Goal: Transaction & Acquisition: Purchase product/service

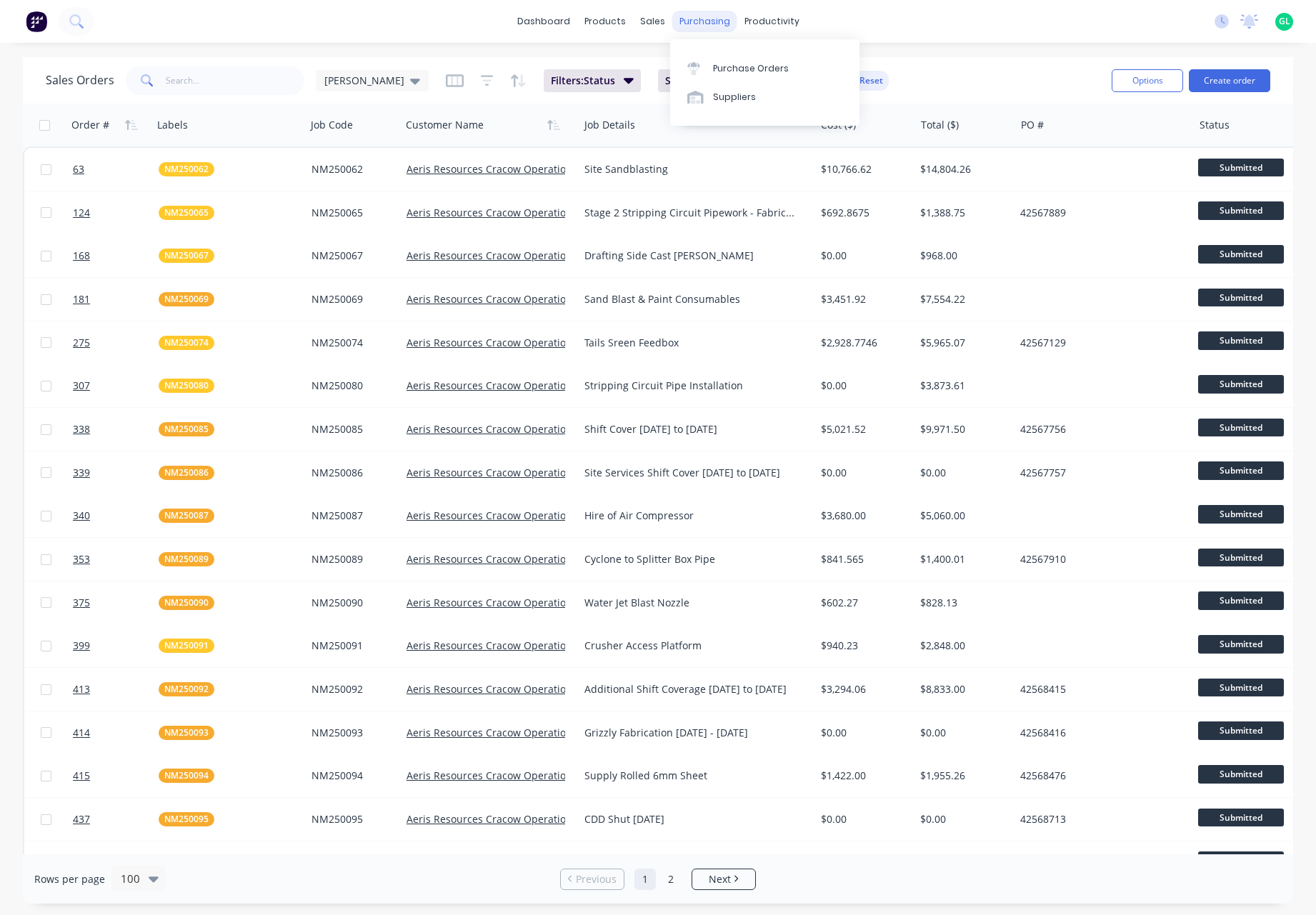
click at [688, 18] on div "purchasing" at bounding box center [704, 21] width 65 height 21
click at [755, 73] on div "Purchase Orders" at bounding box center [751, 69] width 76 height 13
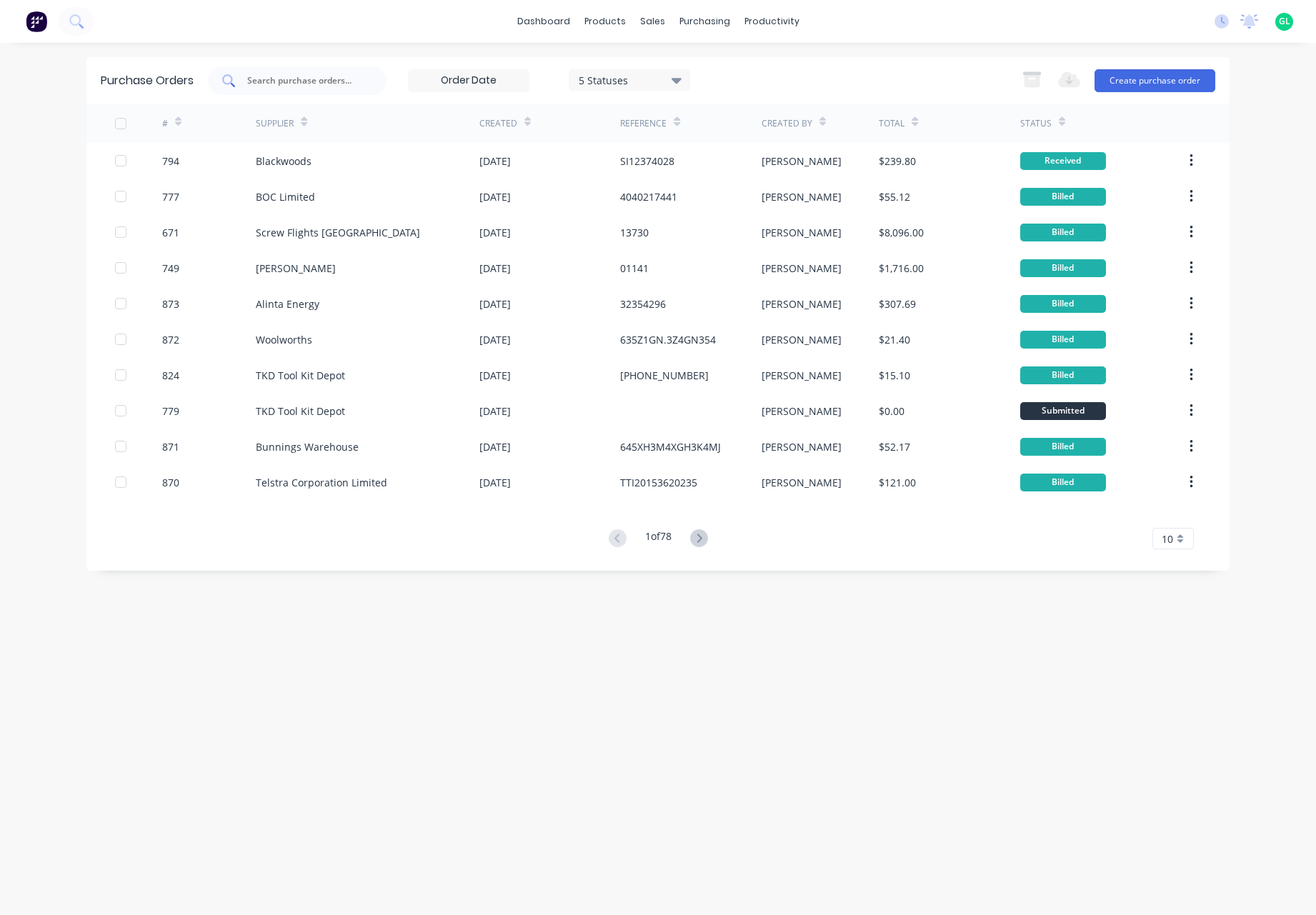
click at [333, 84] on input "text" at bounding box center [305, 81] width 119 height 15
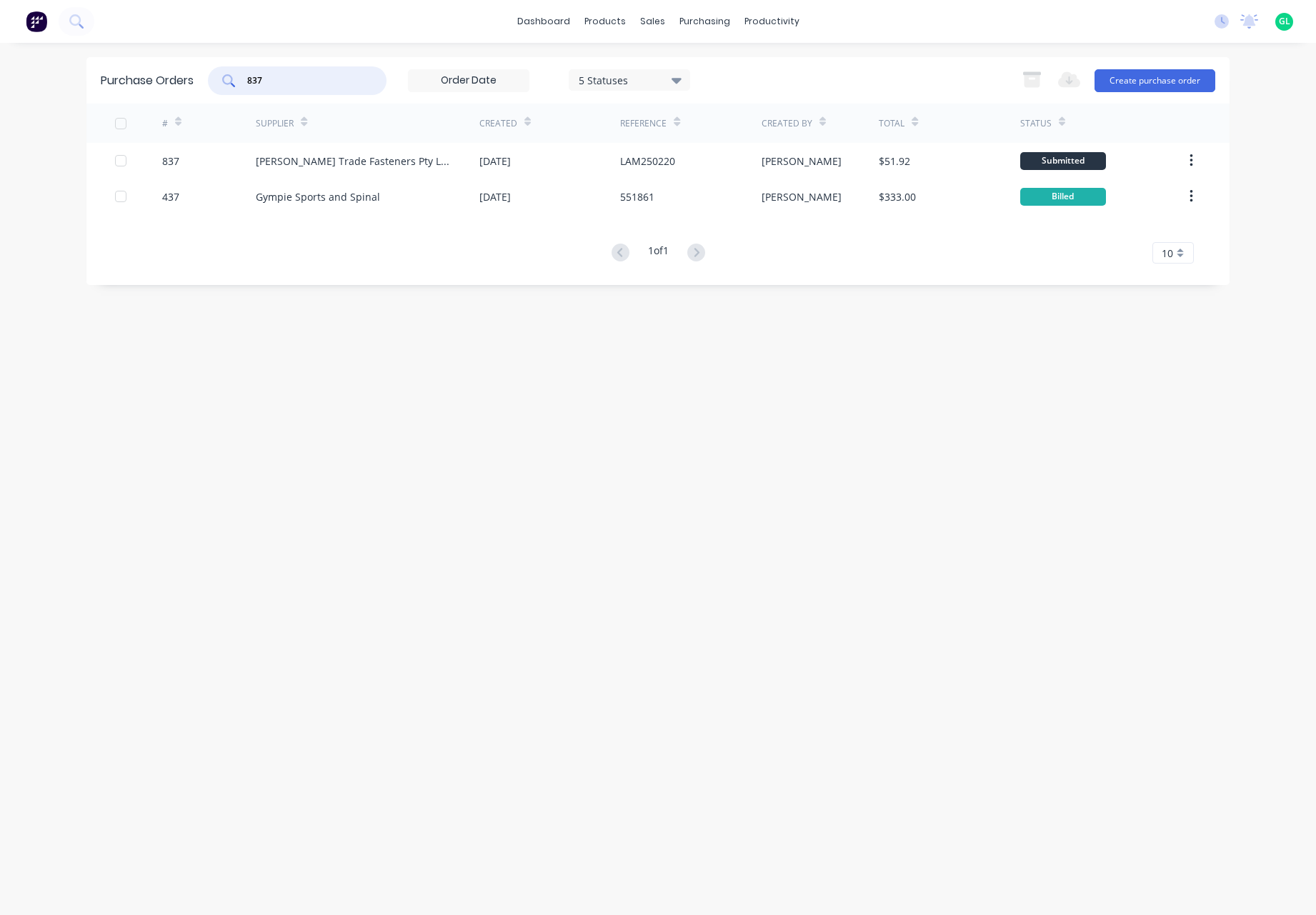
type input "837"
click at [777, 419] on div "Purchase Orders 837 5 Statuses 5 Statuses Export to Excel (XLSX) Create purchas…" at bounding box center [657, 479] width 1143 height 843
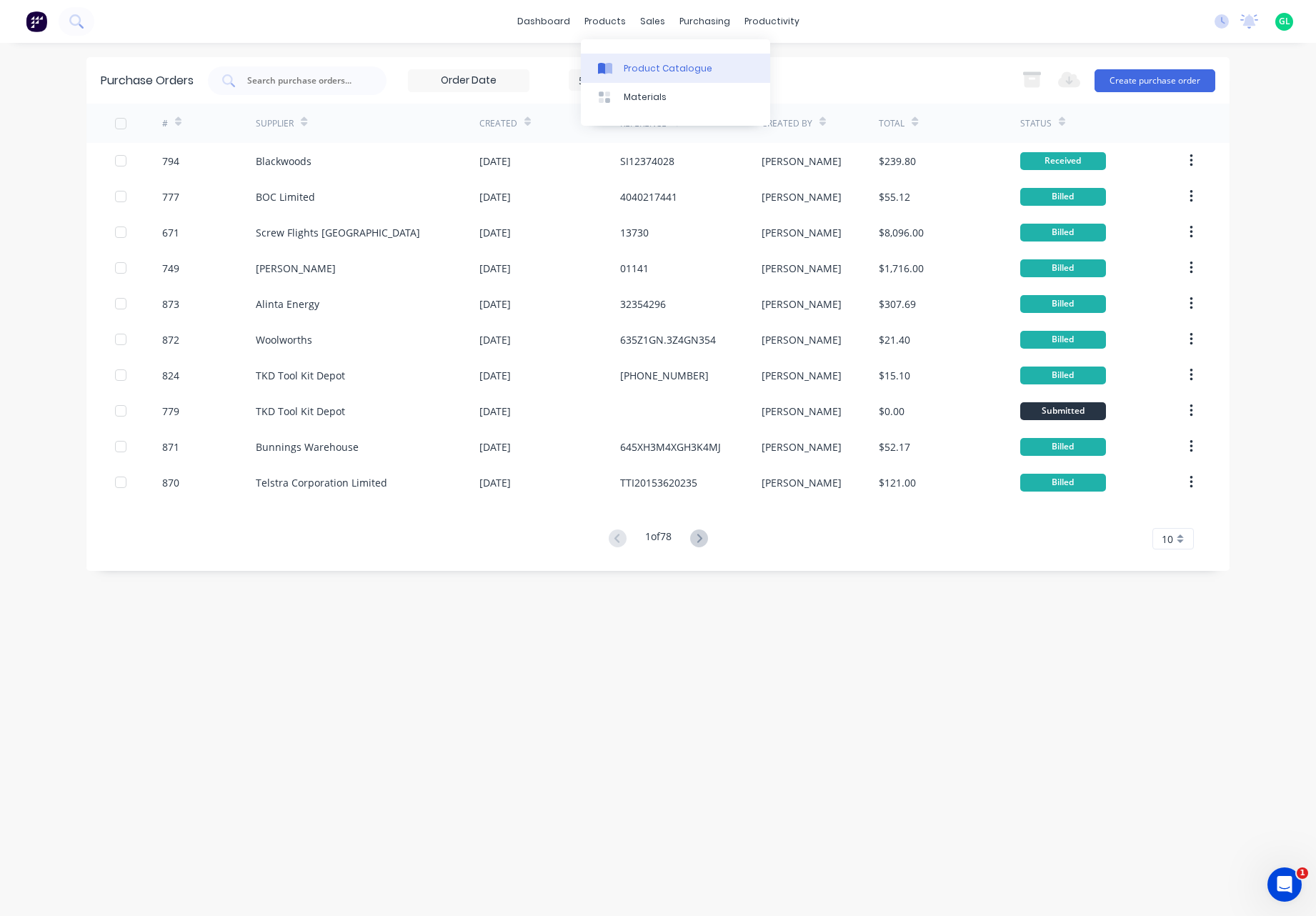
click at [689, 75] on link "Product Catalogue" at bounding box center [675, 67] width 189 height 28
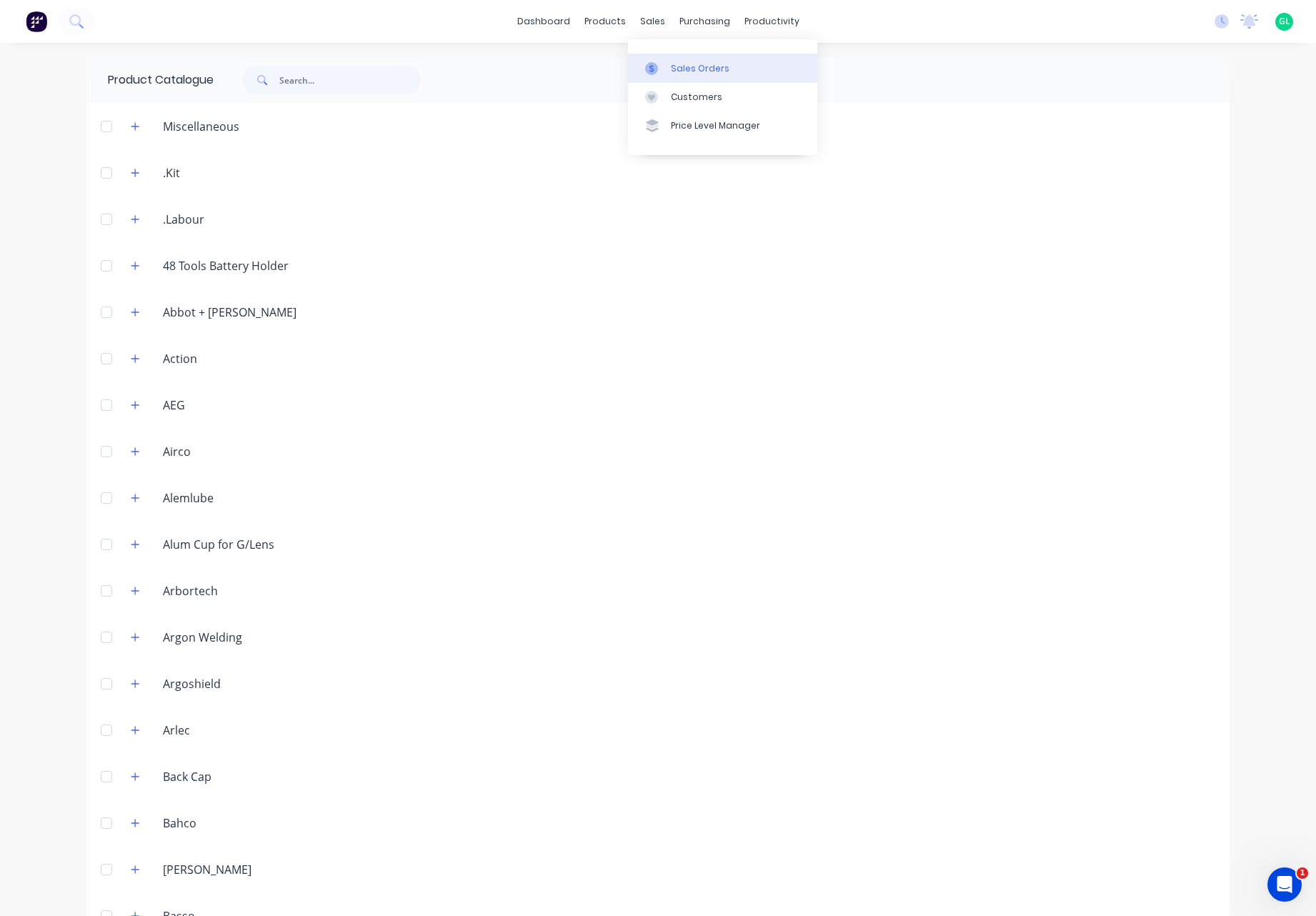
click at [686, 72] on div "Sales Orders" at bounding box center [700, 69] width 58 height 13
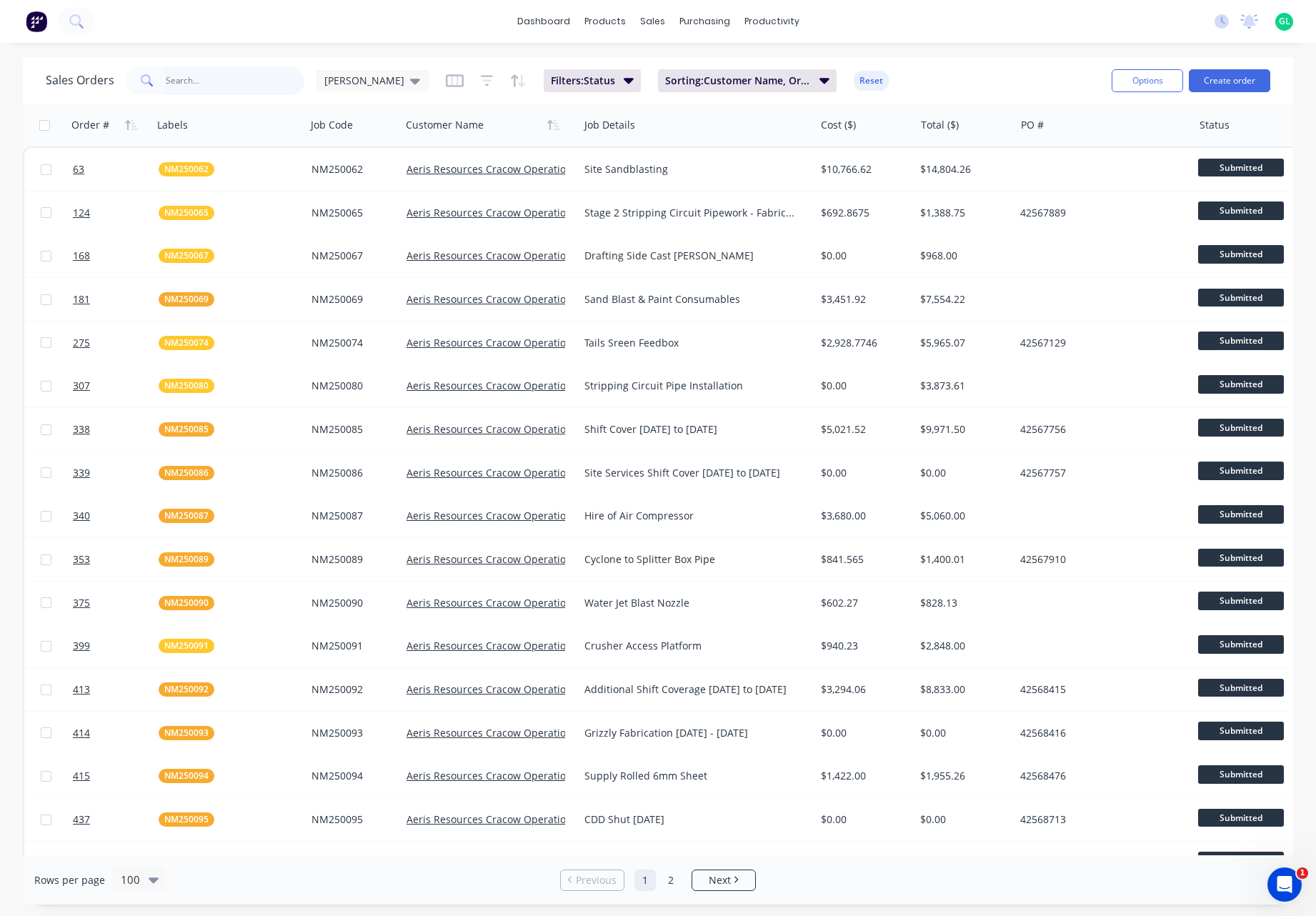
click at [169, 77] on input "text" at bounding box center [235, 80] width 139 height 28
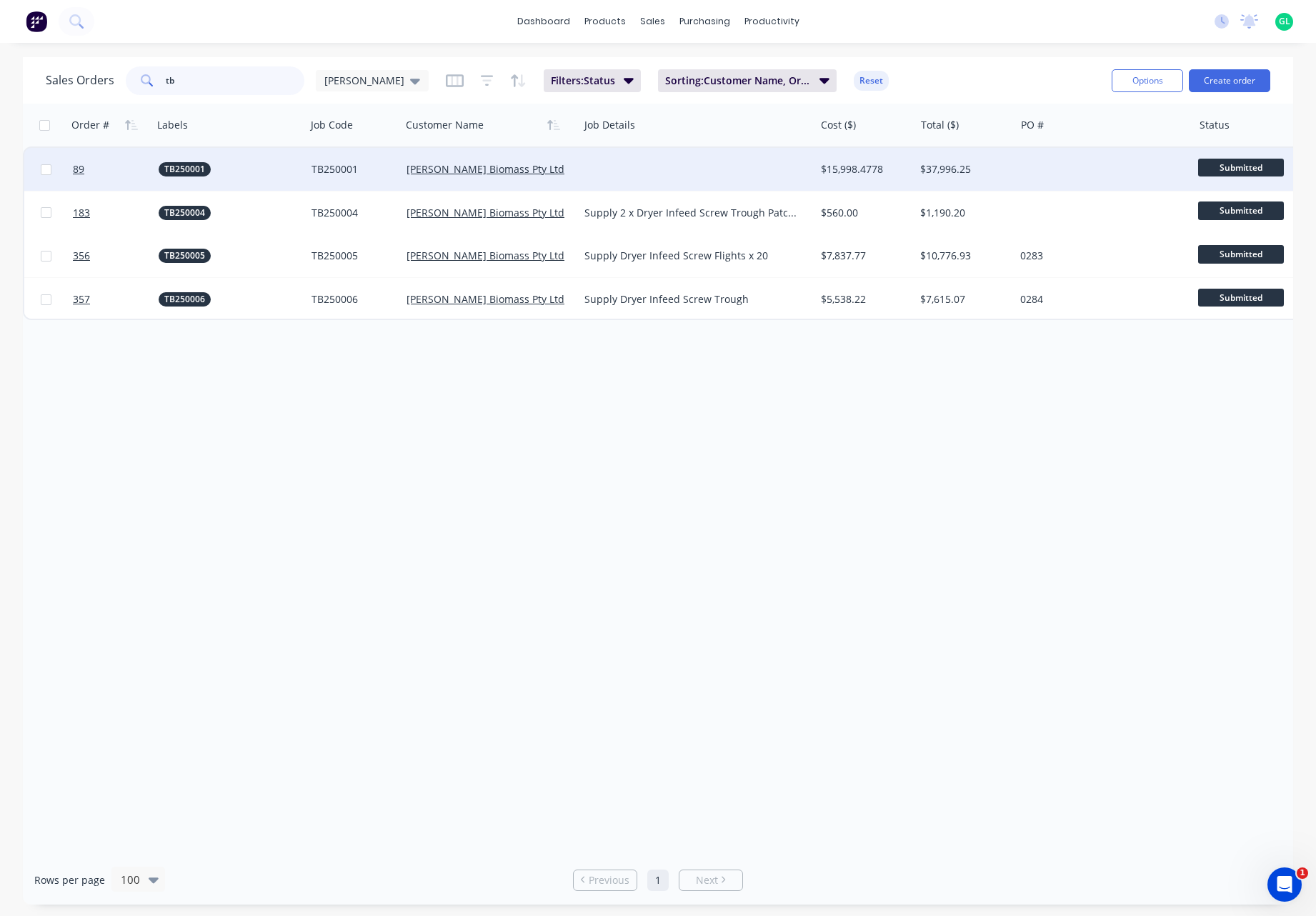
type input "tb"
click at [528, 174] on div "Tuan Biomass Pty Ltd" at bounding box center [485, 169] width 158 height 15
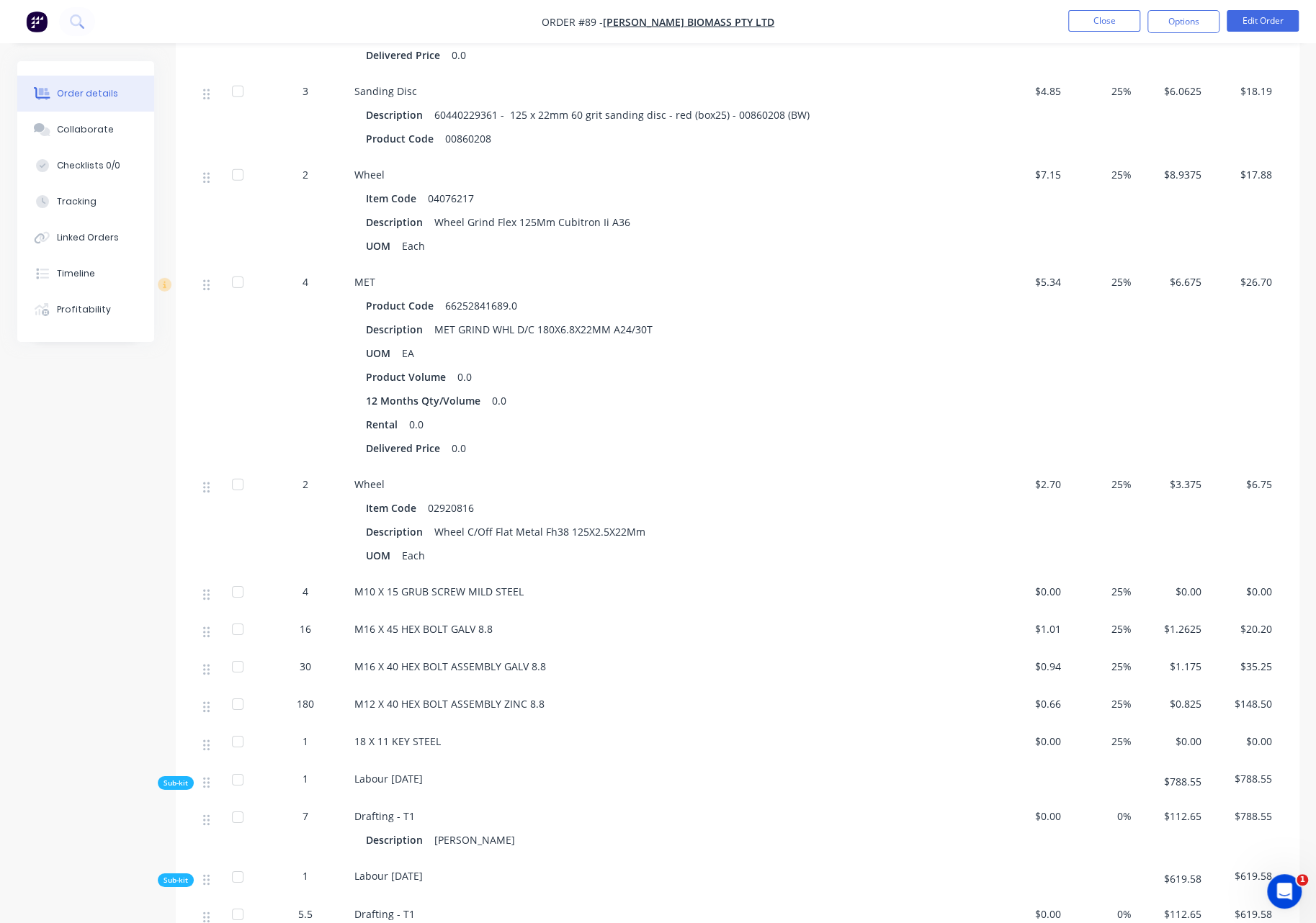
scroll to position [2953, 0]
click at [96, 240] on div "Linked Orders" at bounding box center [88, 238] width 62 height 13
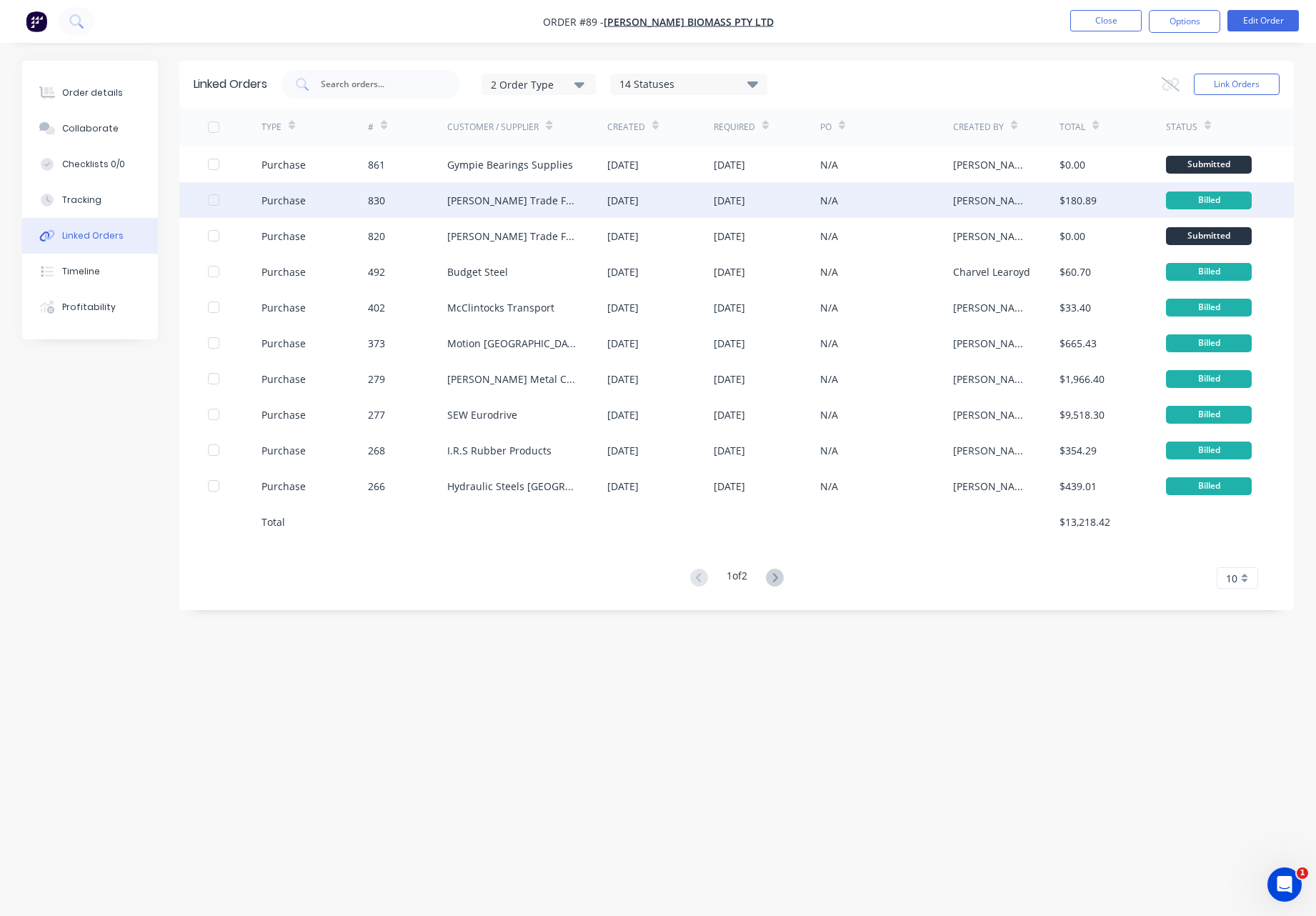
click at [427, 209] on div "830" at bounding box center [408, 200] width 80 height 36
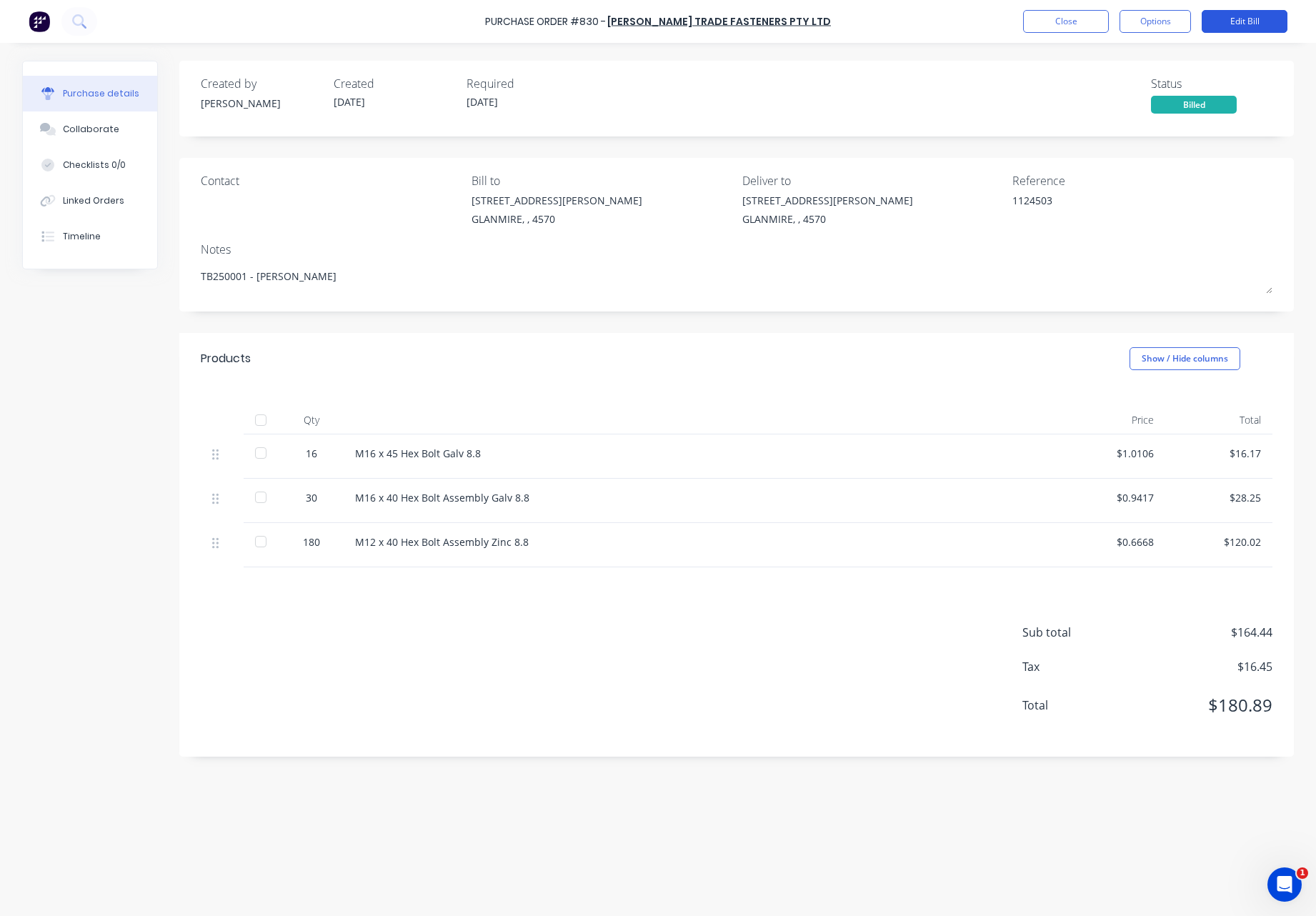
click at [1228, 23] on button "Edit Bill" at bounding box center [1244, 21] width 85 height 23
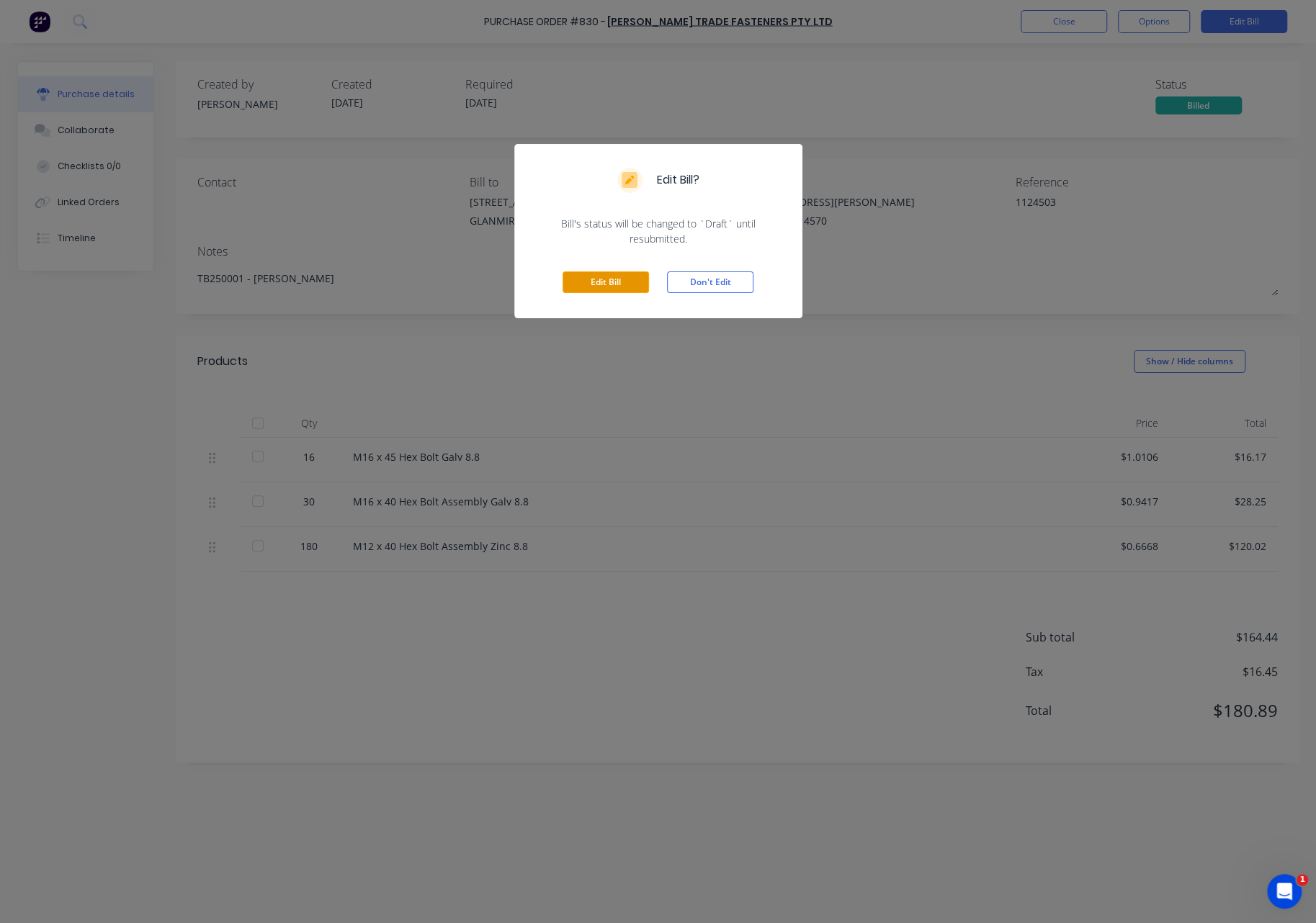
click at [620, 277] on button "Edit Bill" at bounding box center [605, 282] width 86 height 21
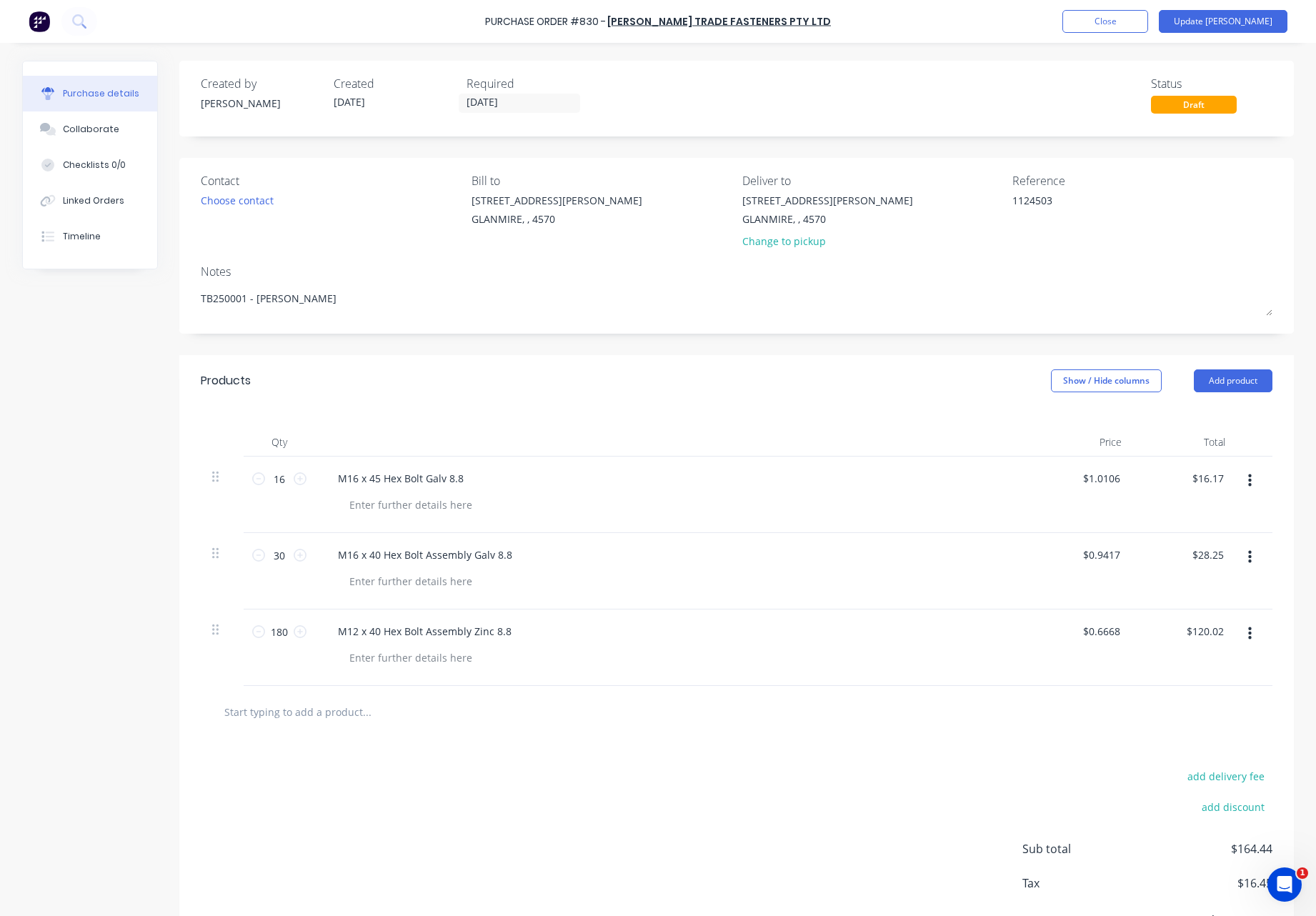
click at [334, 715] on input "text" at bounding box center [366, 712] width 286 height 28
type textarea "x"
type input "M"
type textarea "x"
type input "M1"
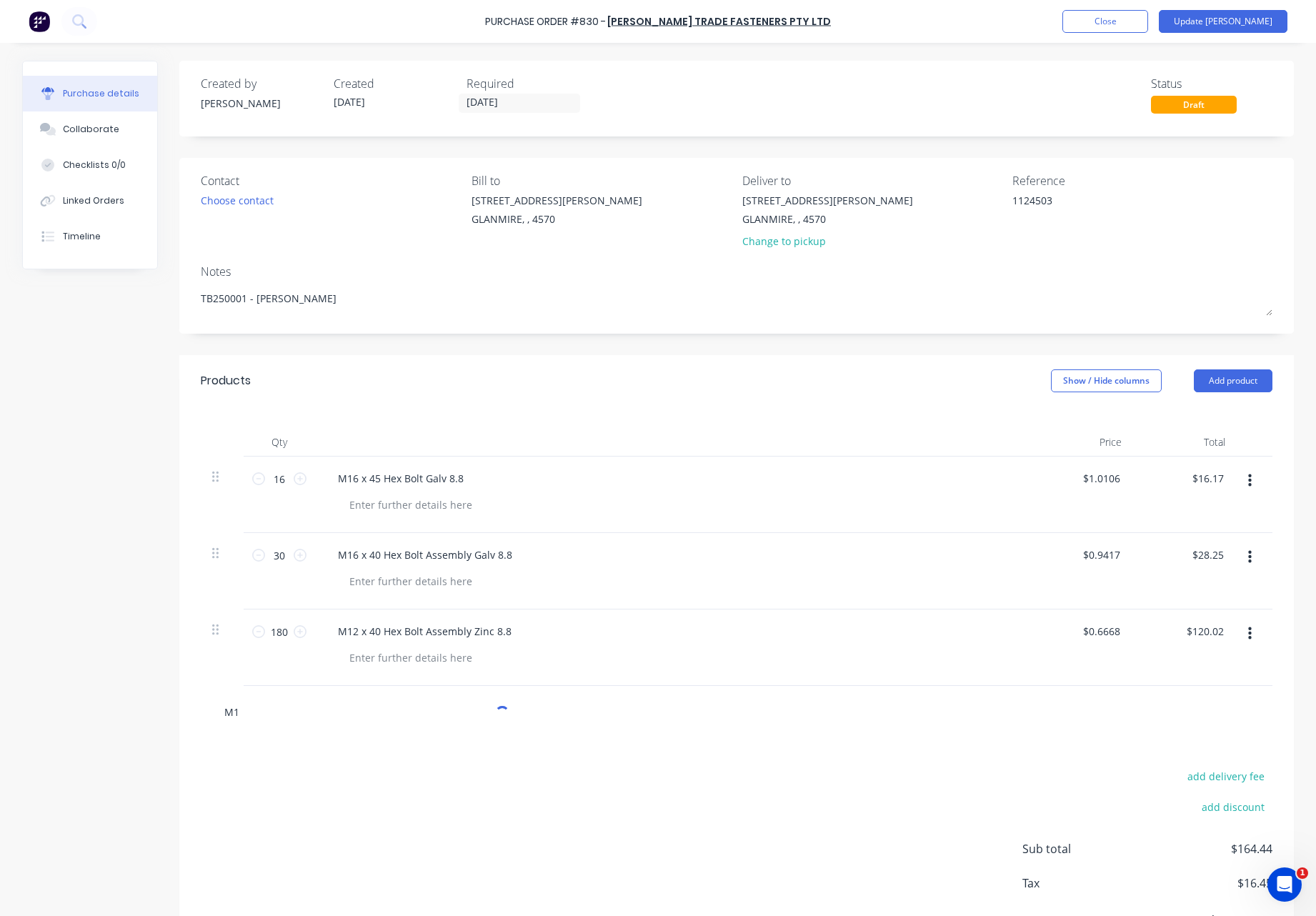
type textarea "x"
type input "M12"
type textarea "x"
type input "M12"
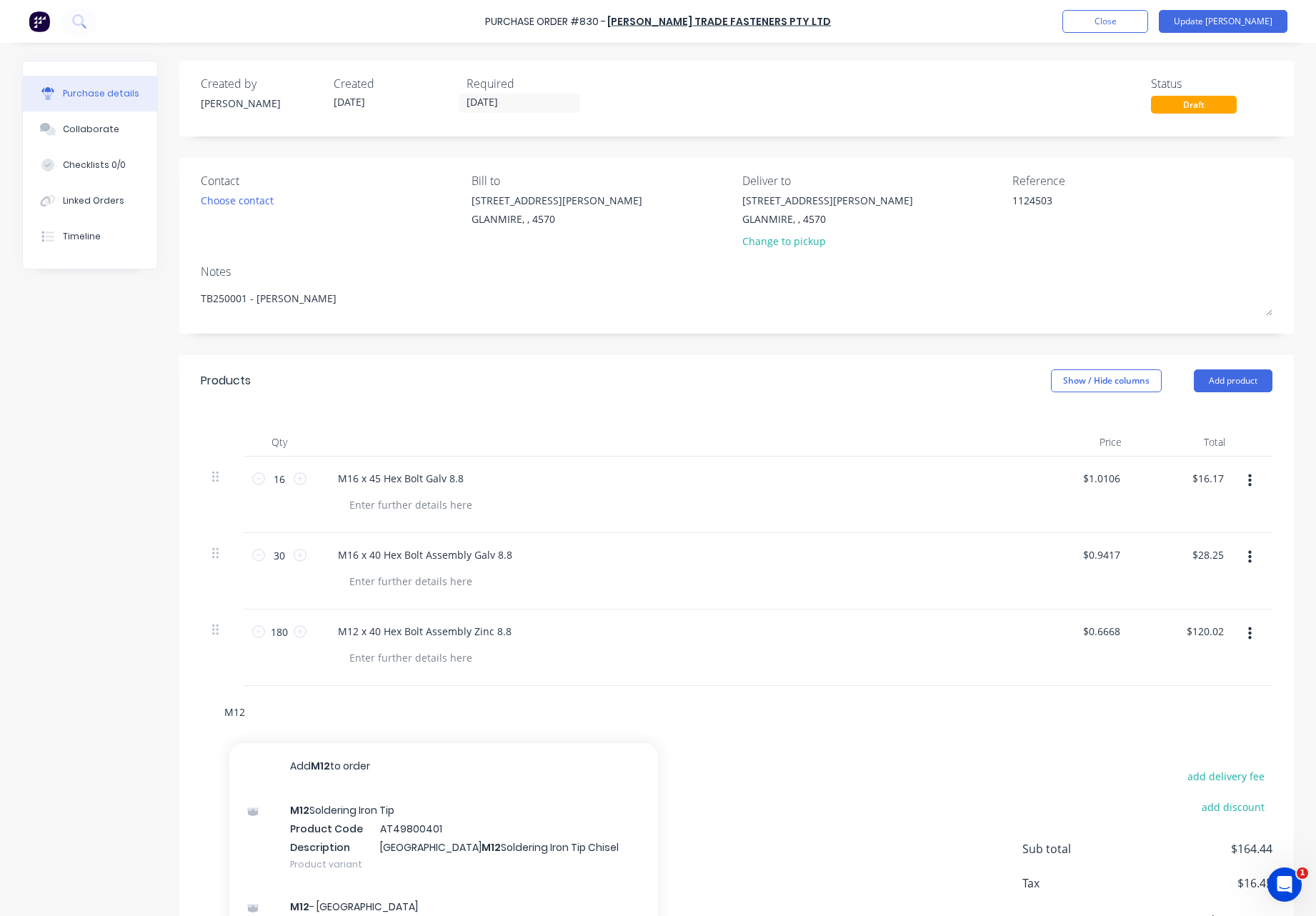
type textarea "x"
type input "M12 N"
type textarea "x"
type input "M12 Ny"
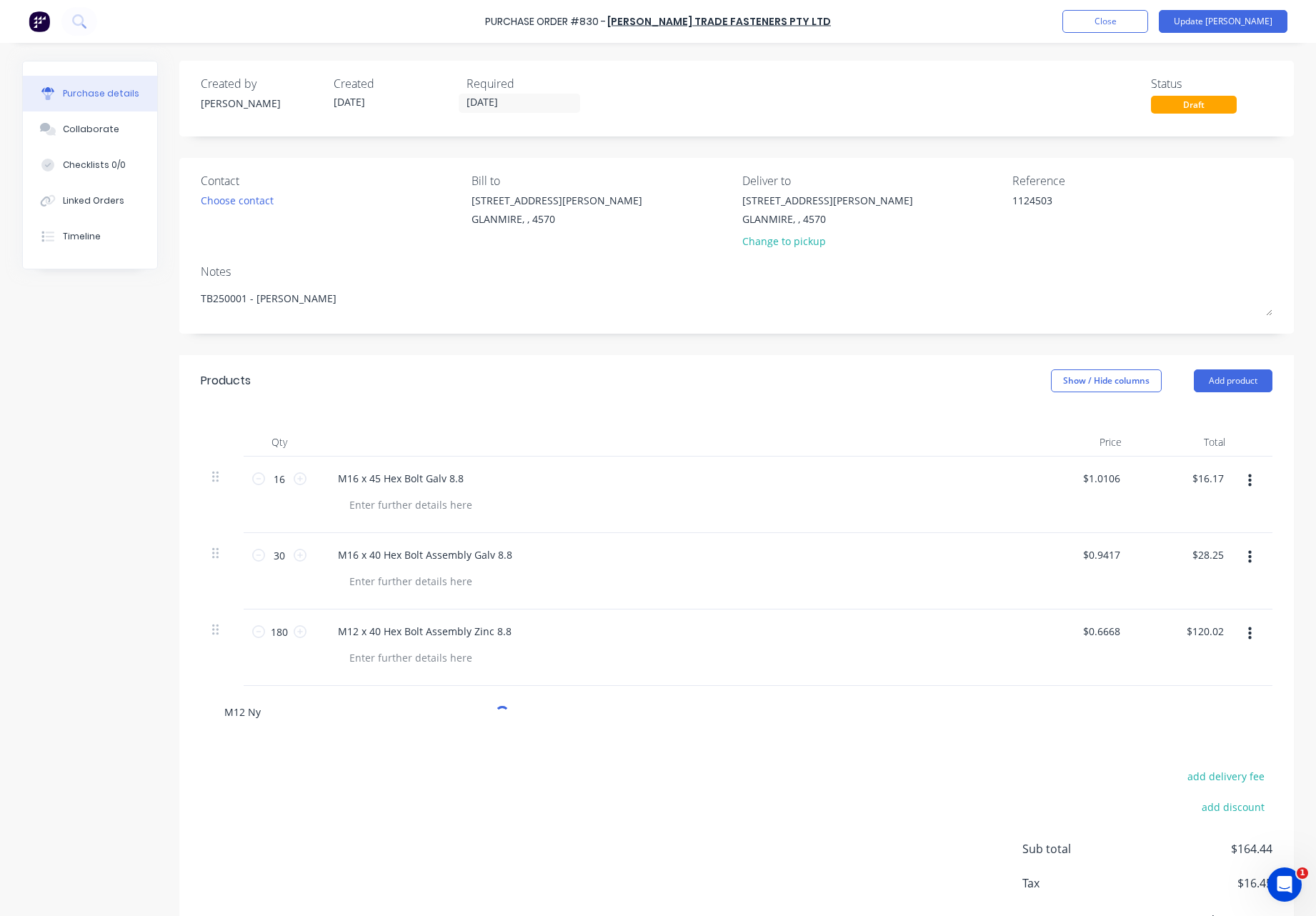
type textarea "x"
type input "M12 Nyl"
type textarea "x"
type input "M12 Nylo"
type textarea "x"
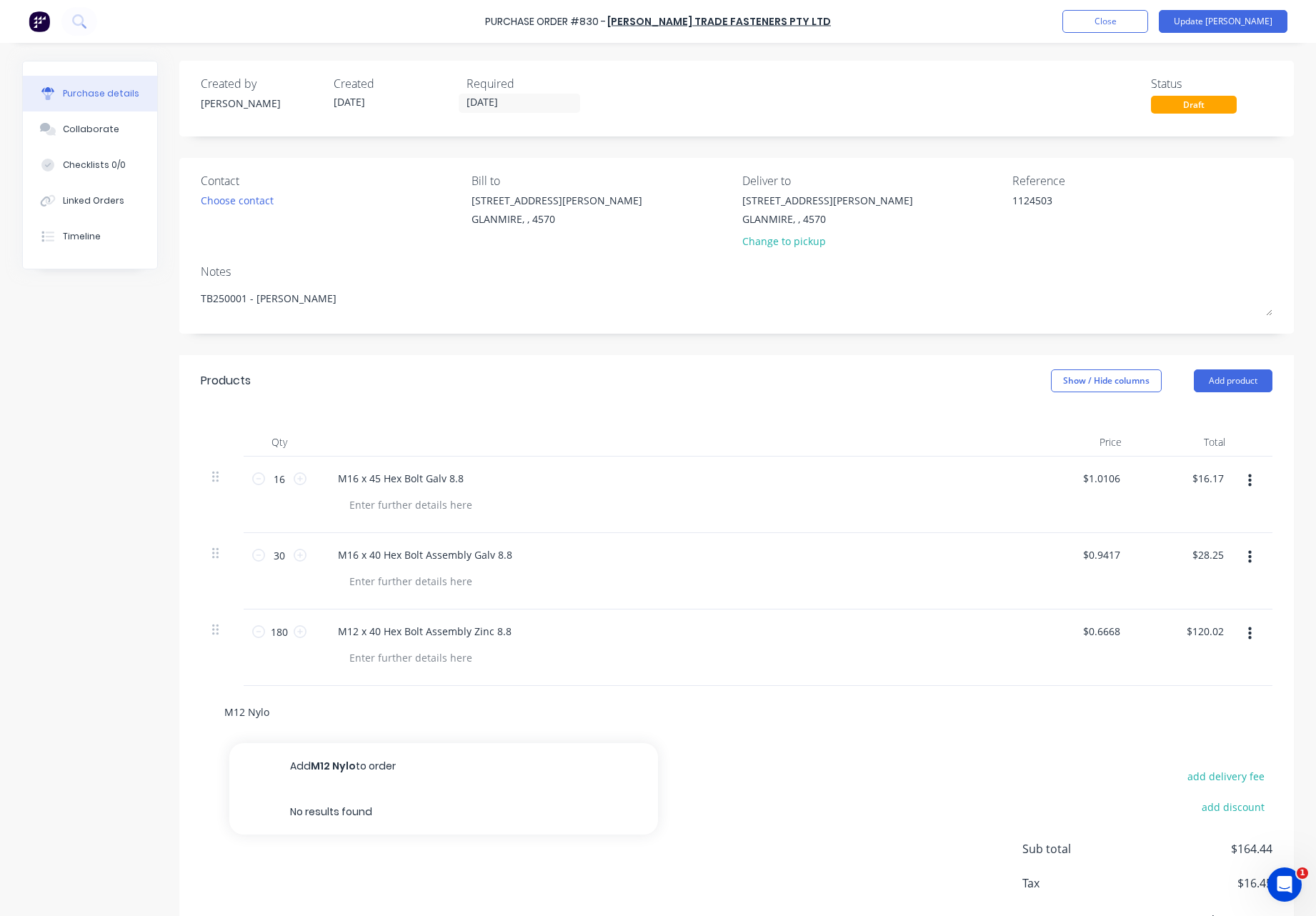
type input "M12 Nylok"
type textarea "x"
type input "M12 Nylo"
type textarea "x"
type input "M12 Nyloc"
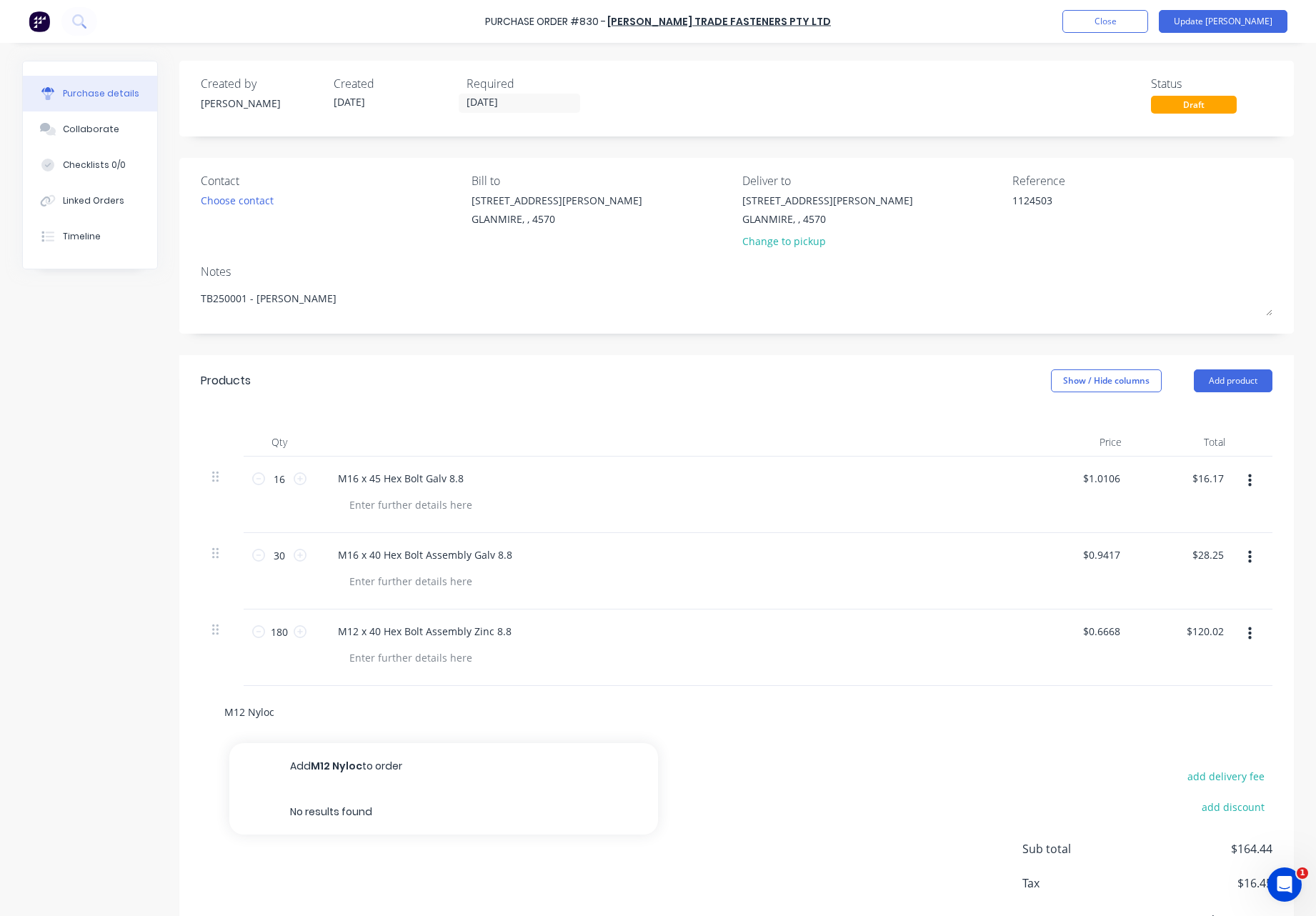
type textarea "x"
type input "M12 Nyloc"
type textarea "x"
type input "M12 Nyloc N"
type textarea "x"
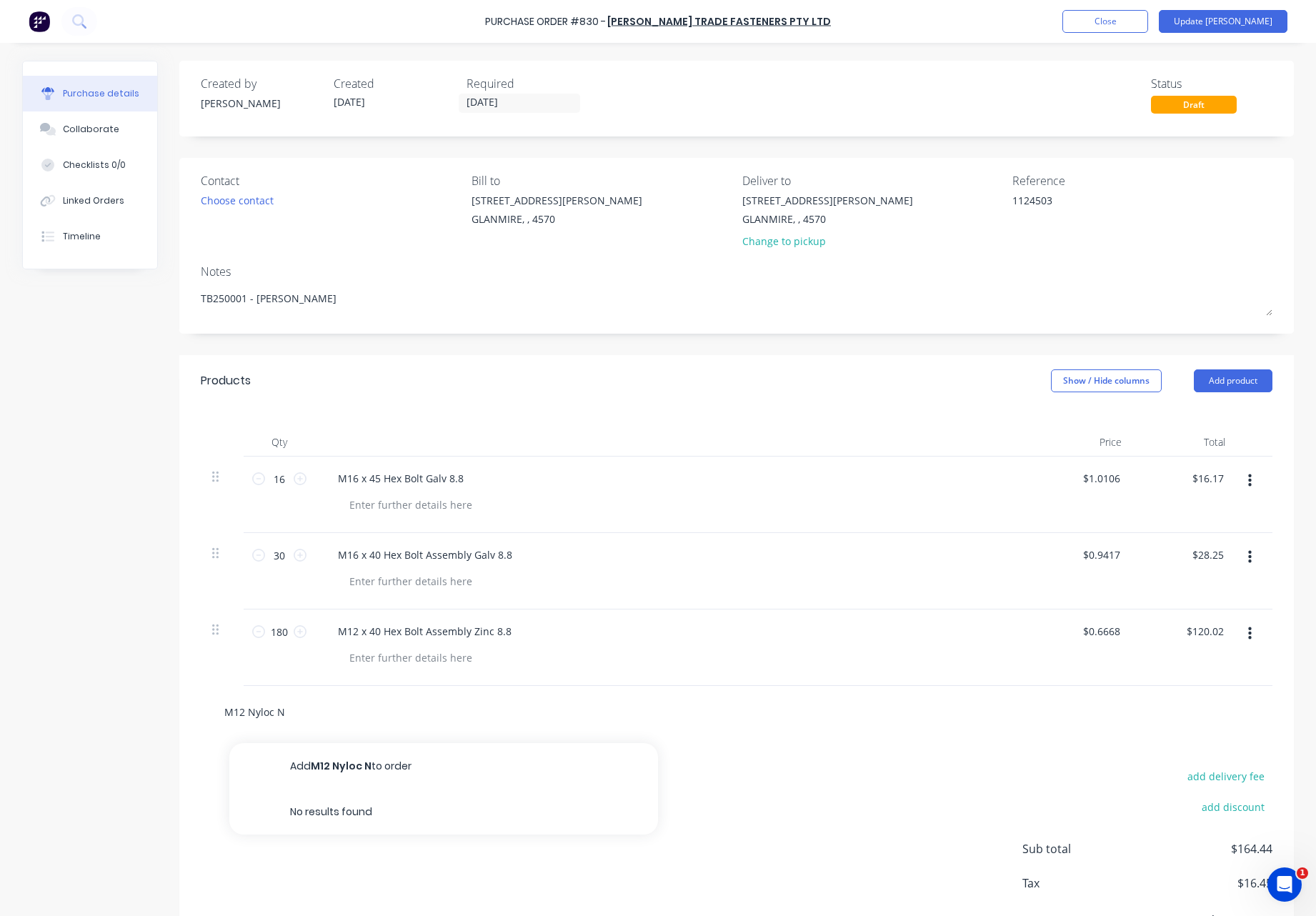
type input "M12 Nyloc Nu"
type textarea "x"
type input "M12 Nyloc Nut"
type textarea "x"
type input "M12 Nyloc Nuts"
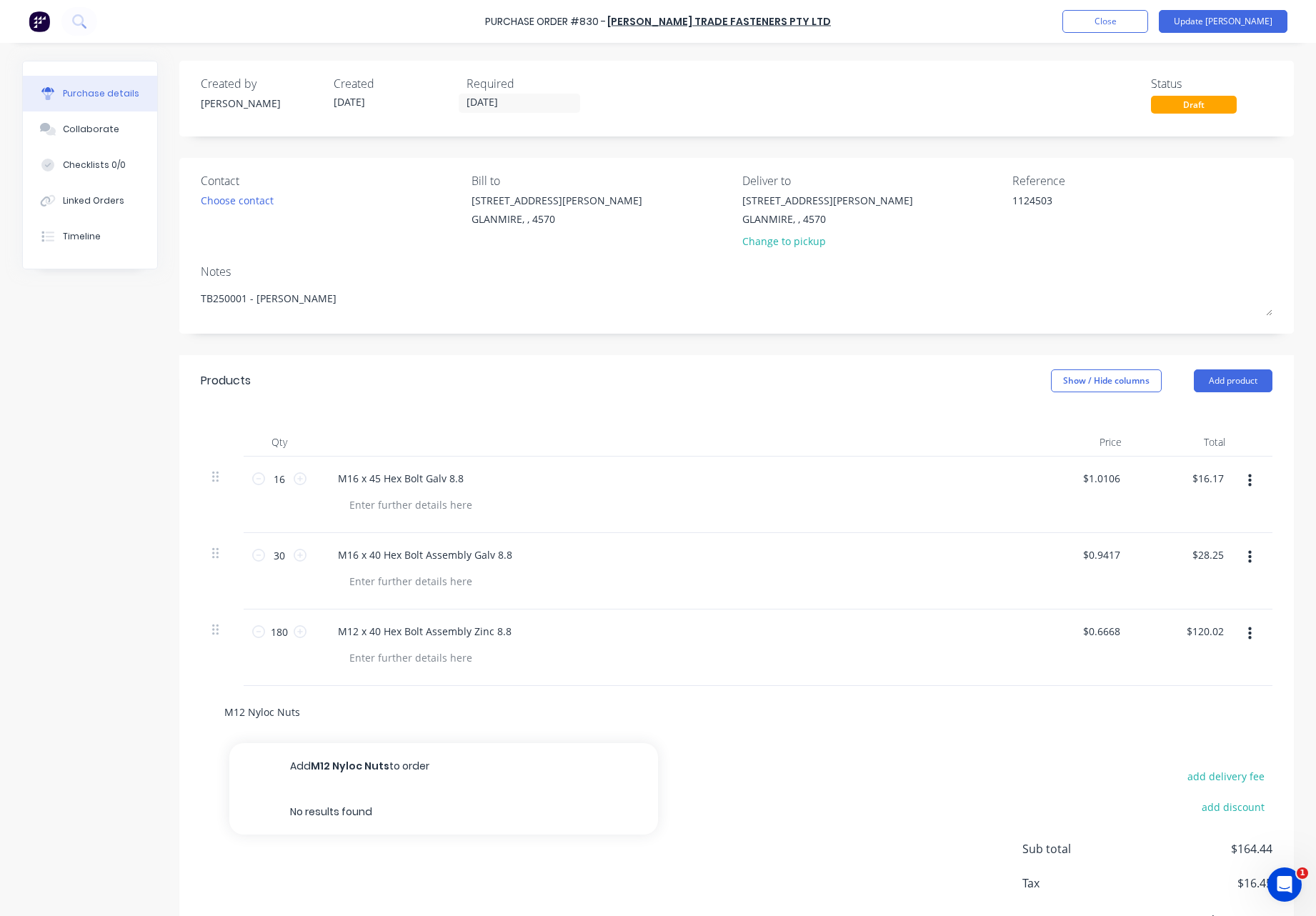
type textarea "x"
type input "M12 Nyloc Nuts"
type textarea "x"
type input "M12 Nyloc Nuts G"
type textarea "x"
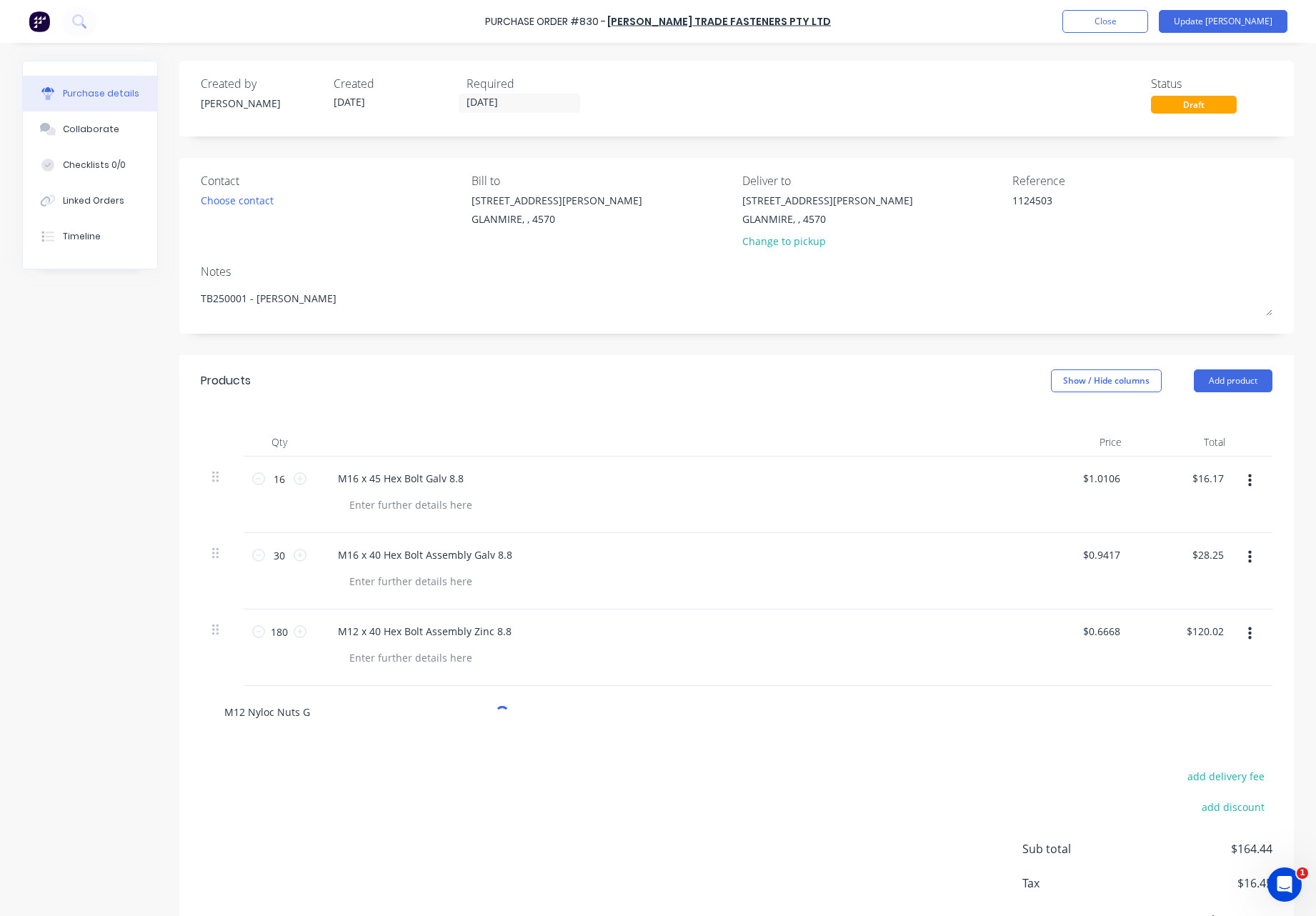
type input "M12 Nyloc Nuts Ga"
type textarea "x"
type input "M12 Nyloc Nuts Gal"
type textarea "x"
type input "M12 Nyloc Nuts Gal"
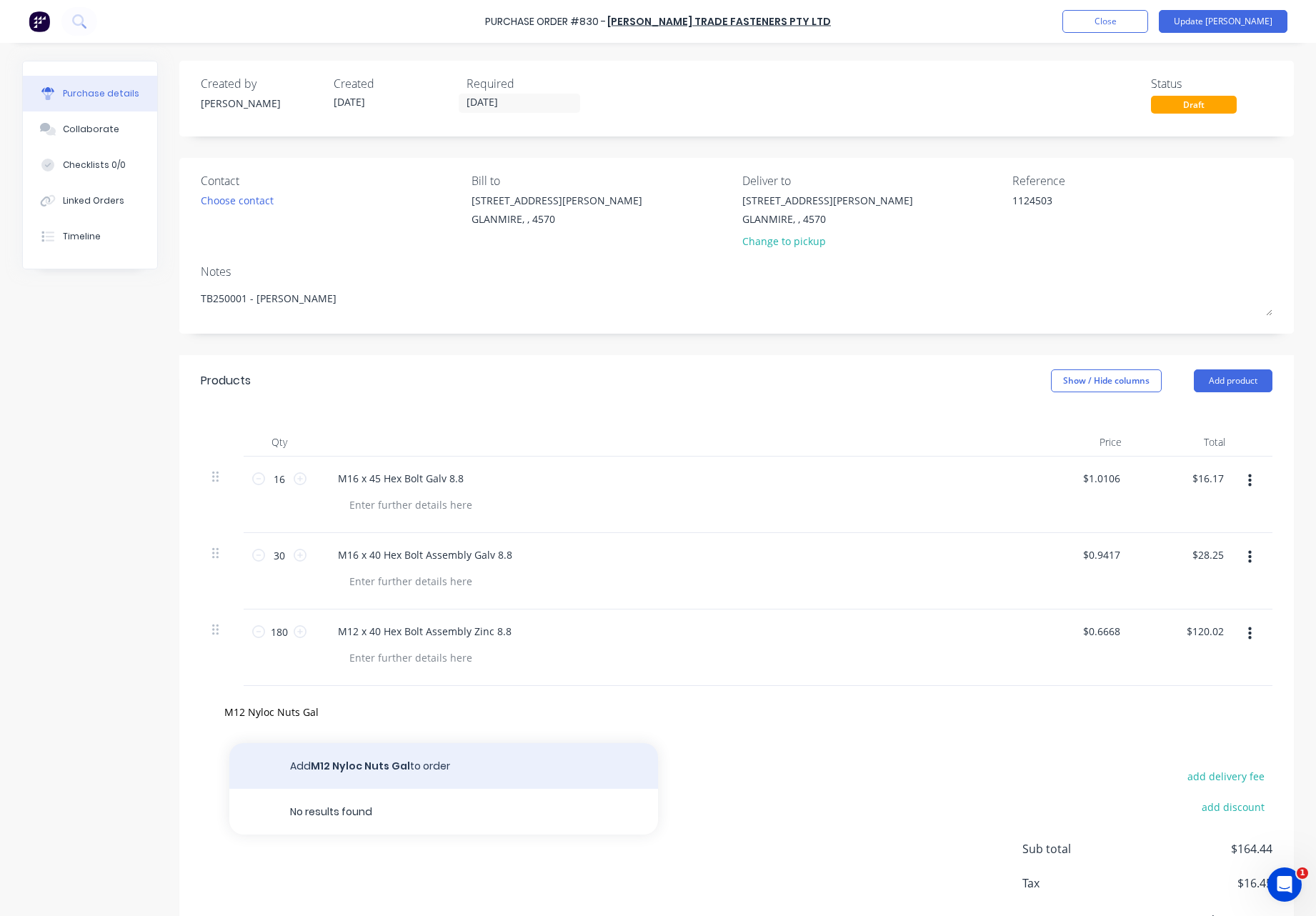
click at [406, 777] on button "Add M12 Nyloc Nuts Gal to order" at bounding box center [443, 766] width 428 height 46
type textarea "x"
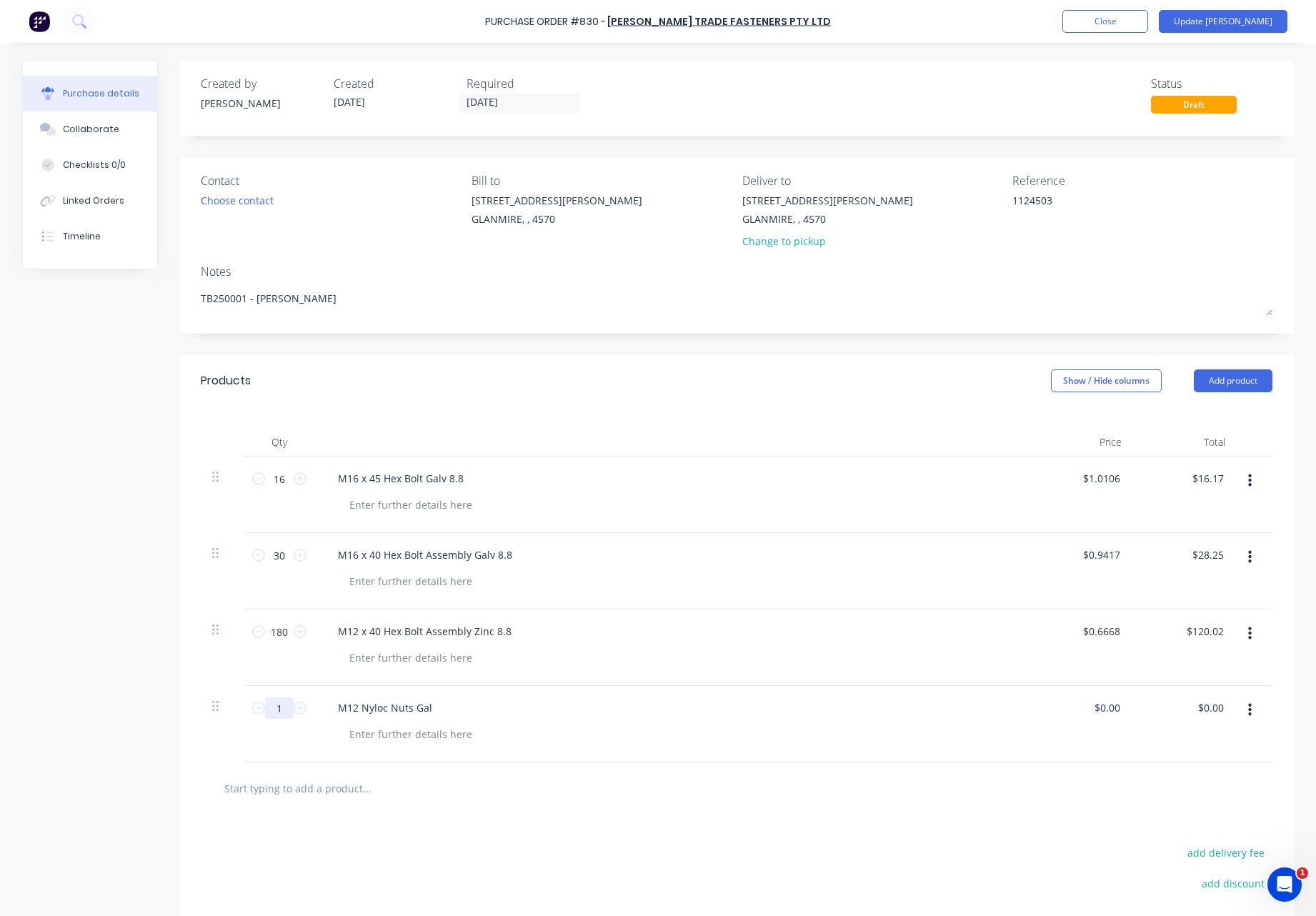
click at [276, 711] on input "1" at bounding box center [279, 708] width 28 height 21
type textarea "x"
type input "18"
type textarea "x"
type input "180"
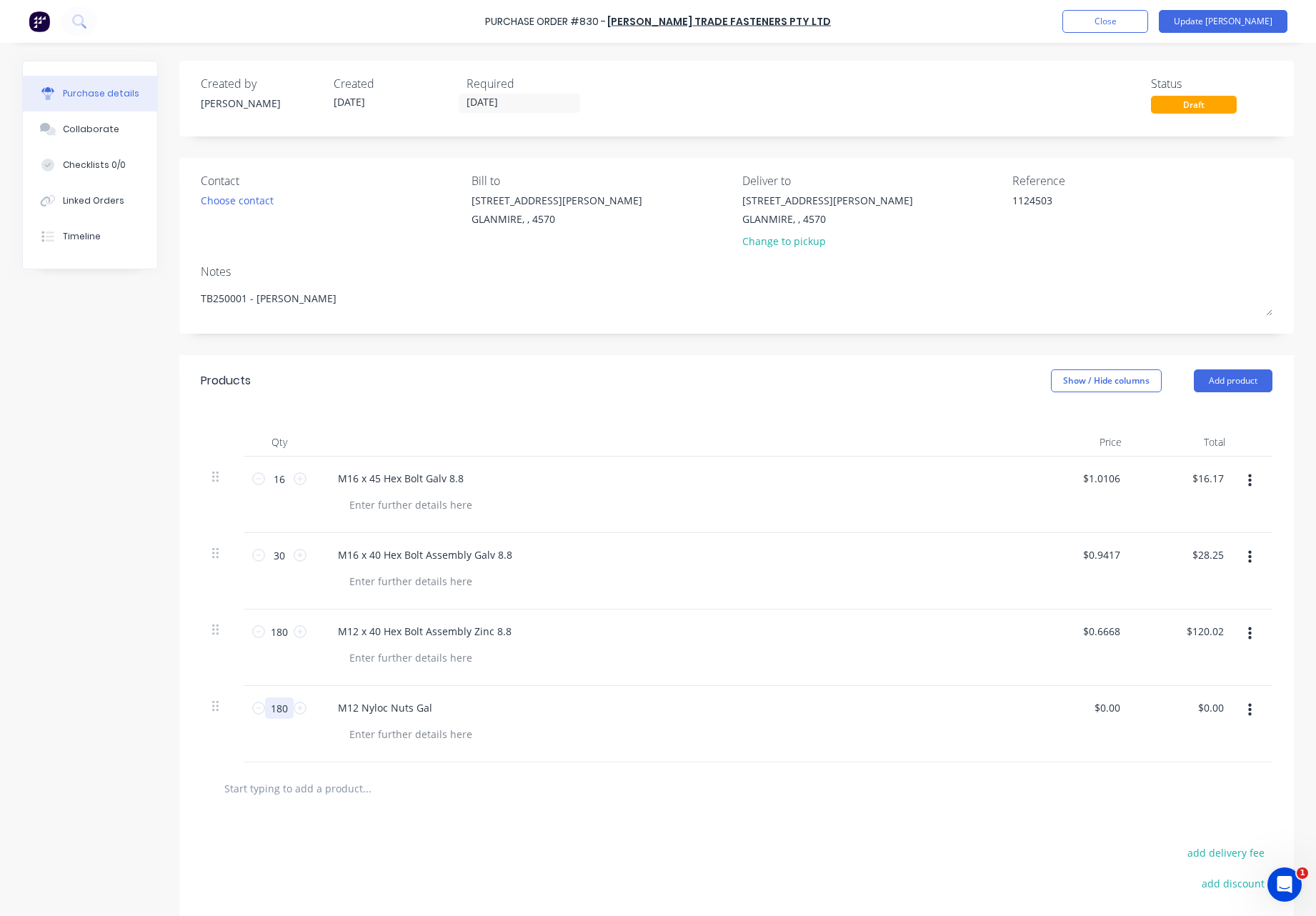
type textarea "x"
type input "180"
type textarea "x"
type input "0.00"
type textarea "x"
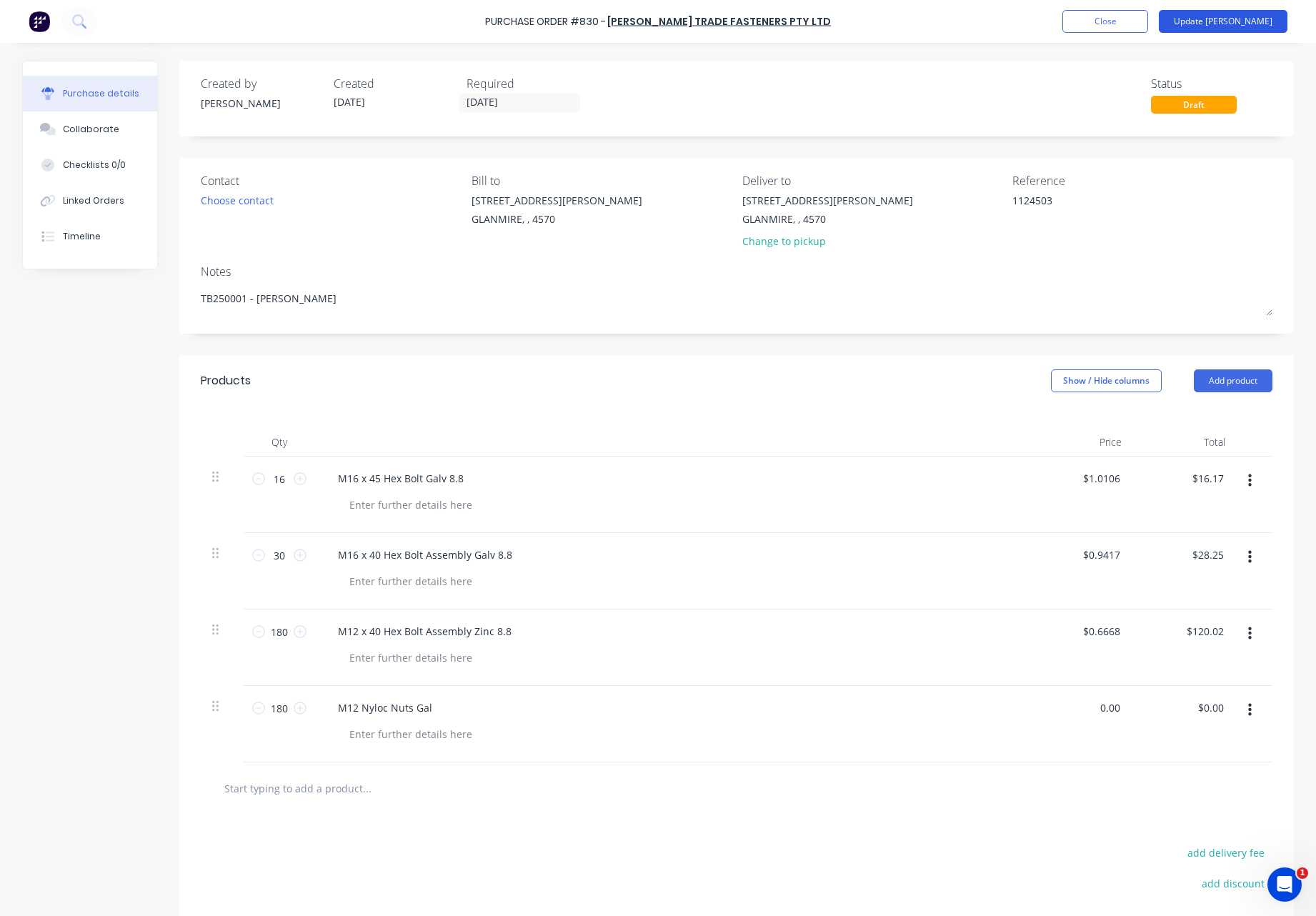
type input "$0.00"
click at [1244, 18] on button "Update Bill" at bounding box center [1223, 21] width 128 height 23
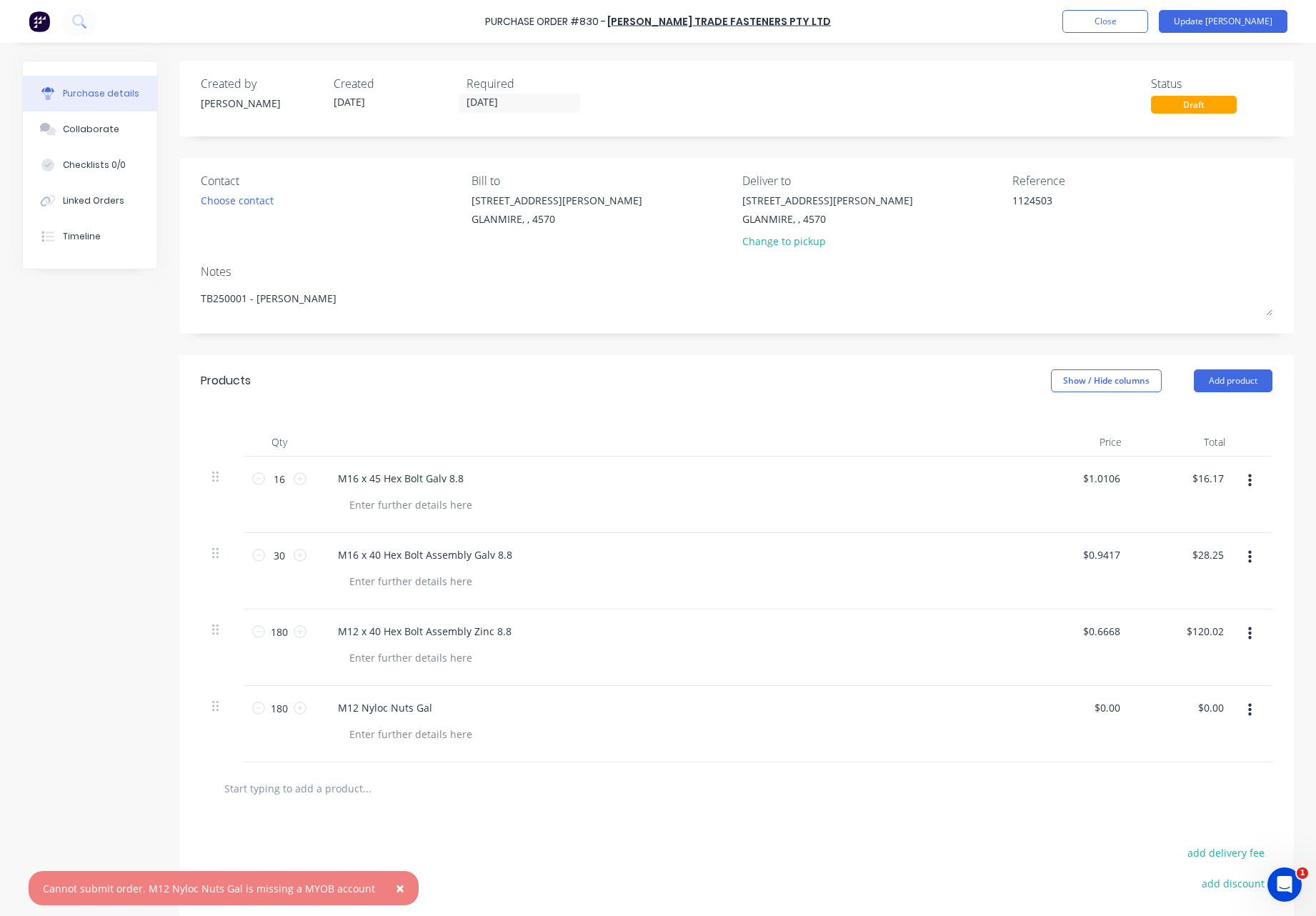
click at [1248, 704] on icon "button" at bounding box center [1250, 710] width 4 height 13
click at [1191, 803] on button "Delete" at bounding box center [1206, 805] width 121 height 28
click at [395, 890] on span "×" at bounding box center [400, 888] width 9 height 20
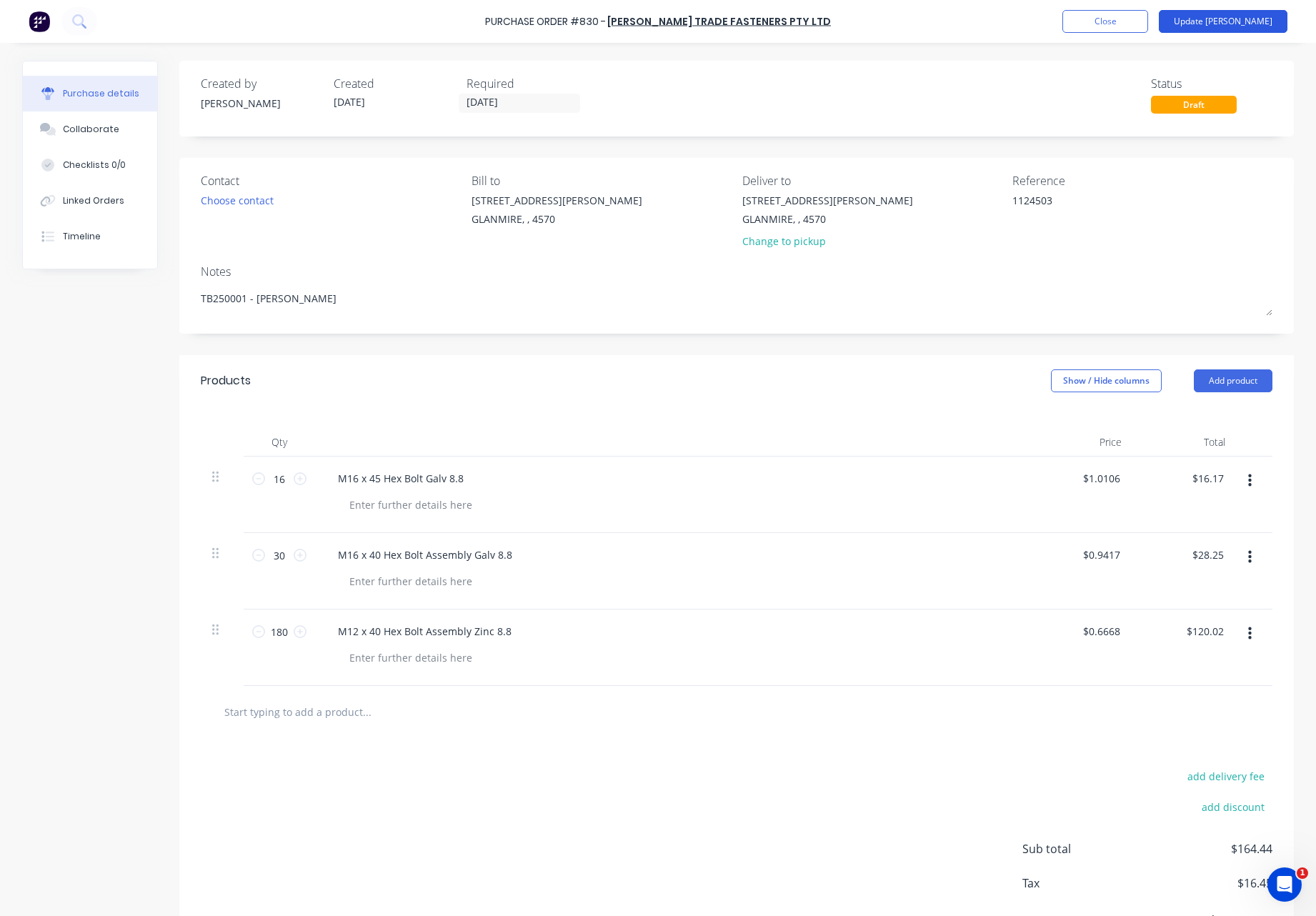
click at [1255, 21] on button "Update Bill" at bounding box center [1223, 21] width 128 height 23
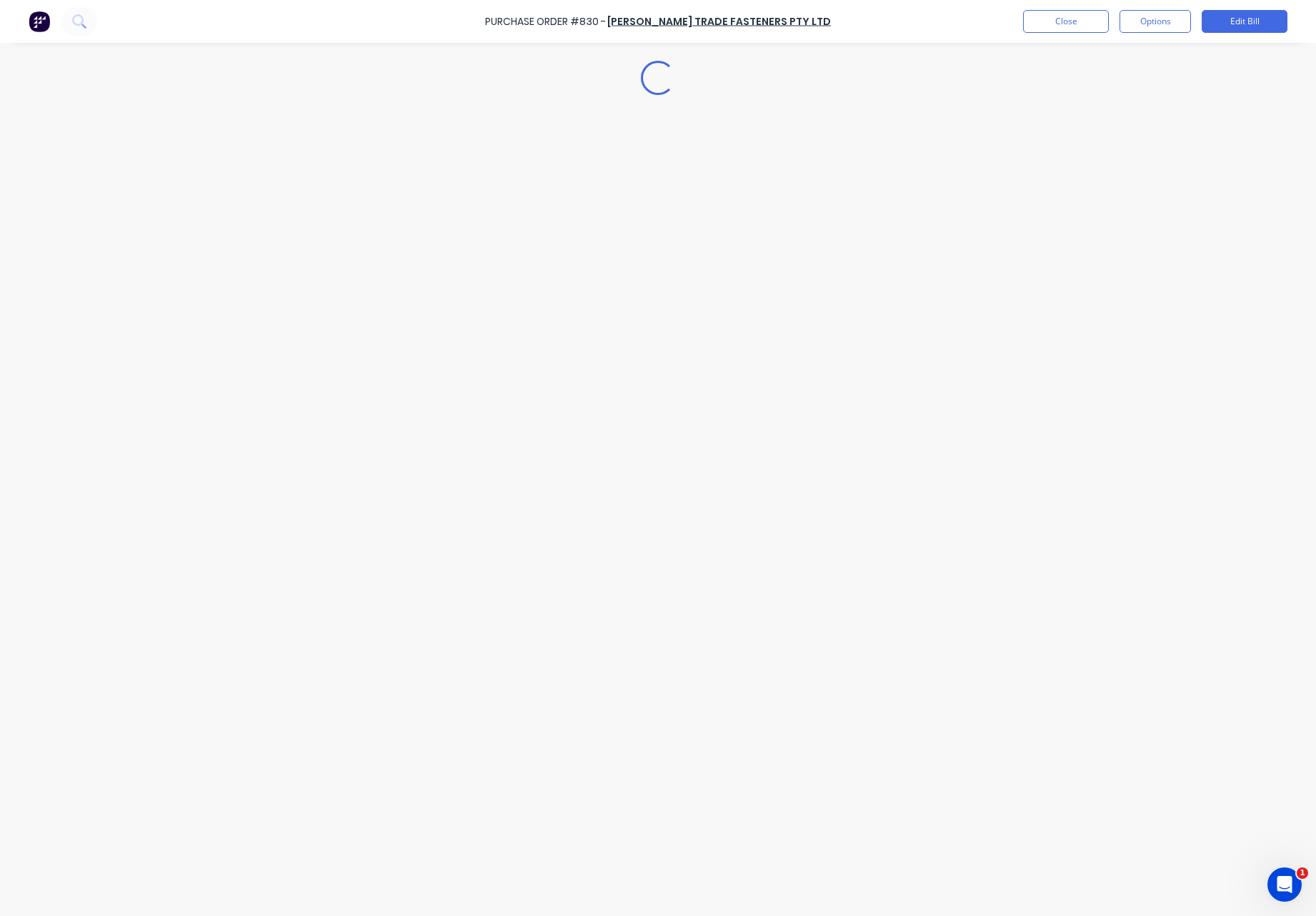
type textarea "x"
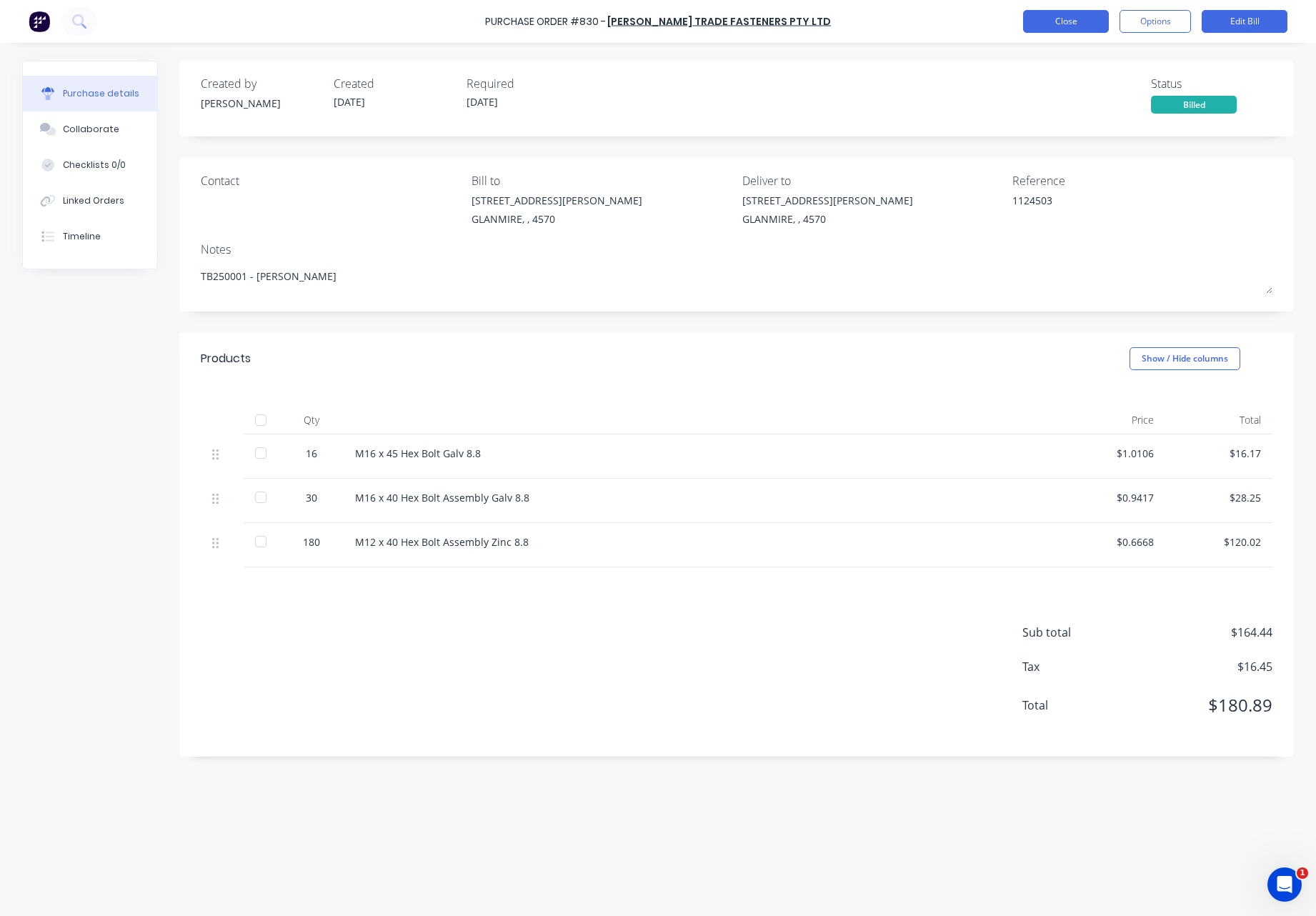
click at [1057, 23] on button "Close" at bounding box center [1065, 21] width 85 height 23
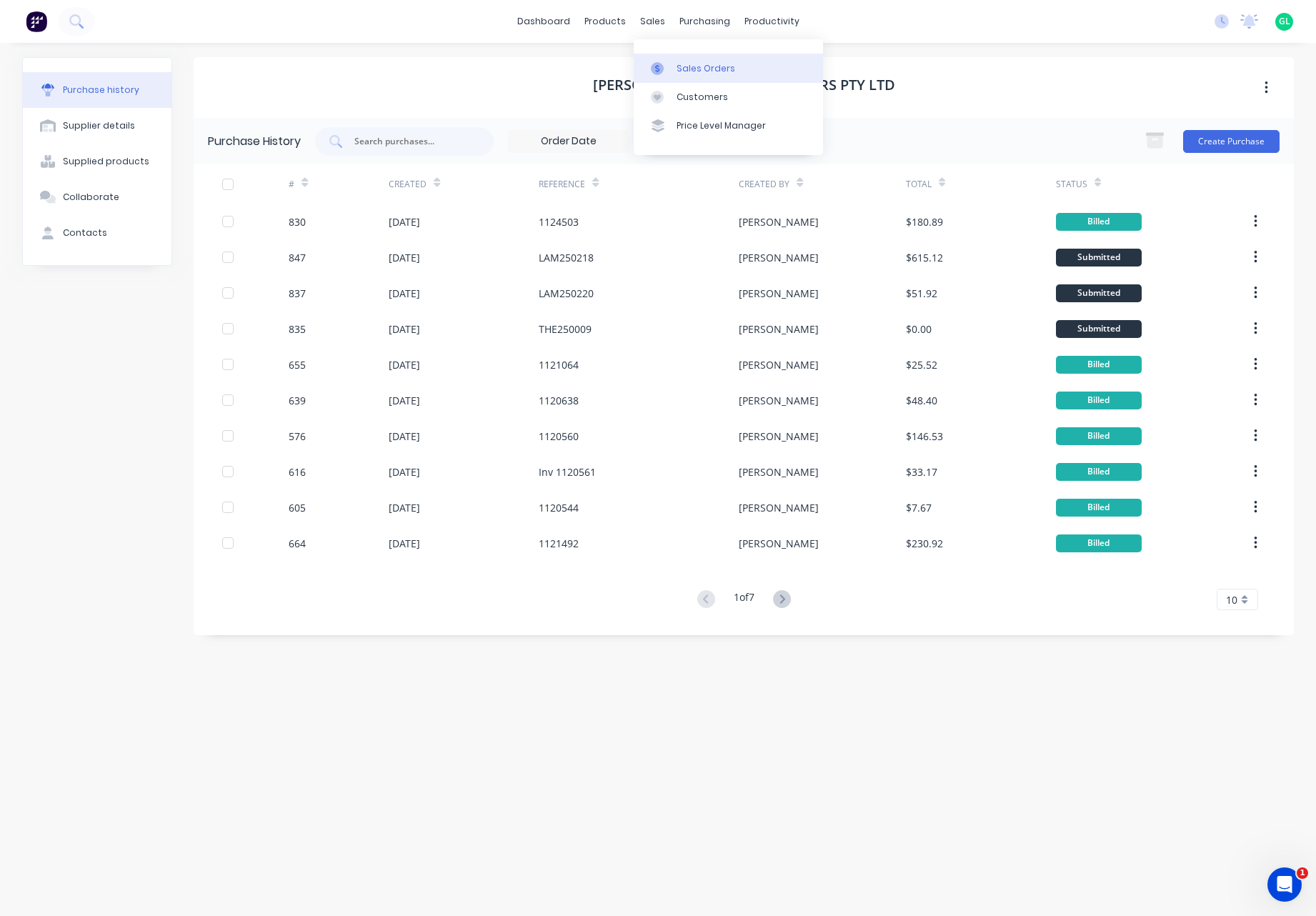
click at [707, 69] on div "Sales Orders" at bounding box center [705, 69] width 58 height 13
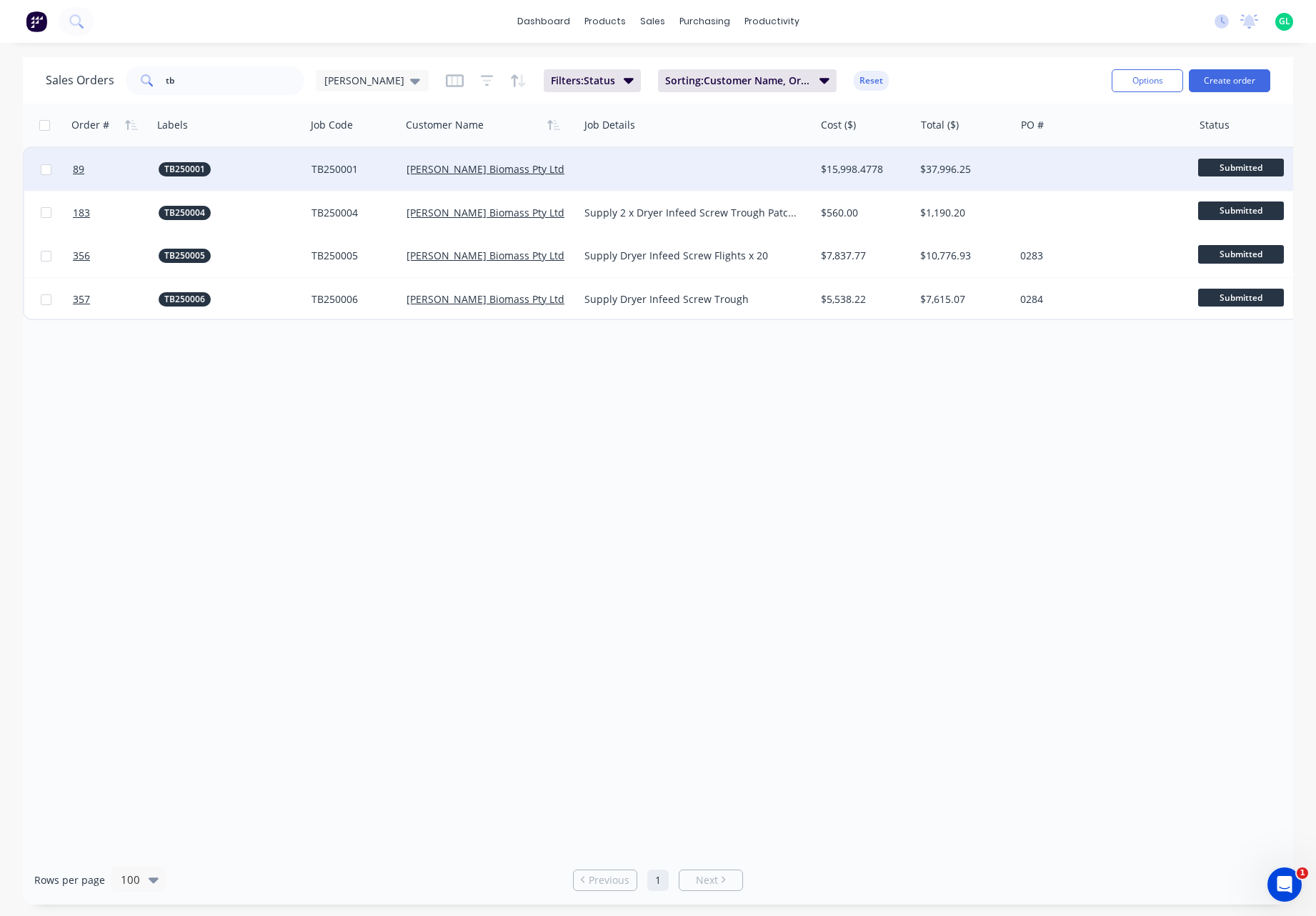
click at [618, 174] on div at bounding box center [696, 169] width 236 height 43
click at [519, 178] on div "Tuan Biomass Pty Ltd" at bounding box center [489, 169] width 178 height 43
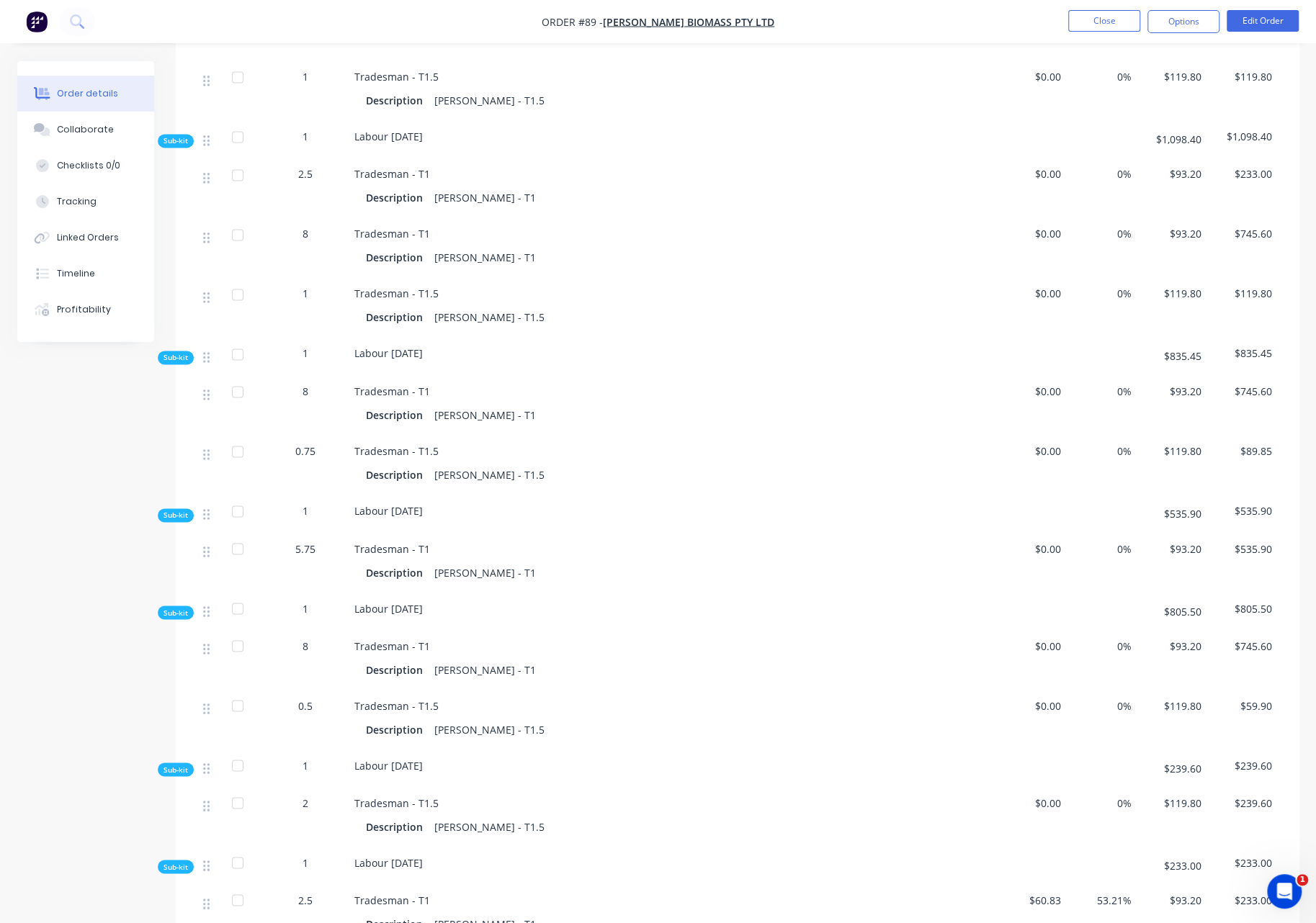
scroll to position [5401, 0]
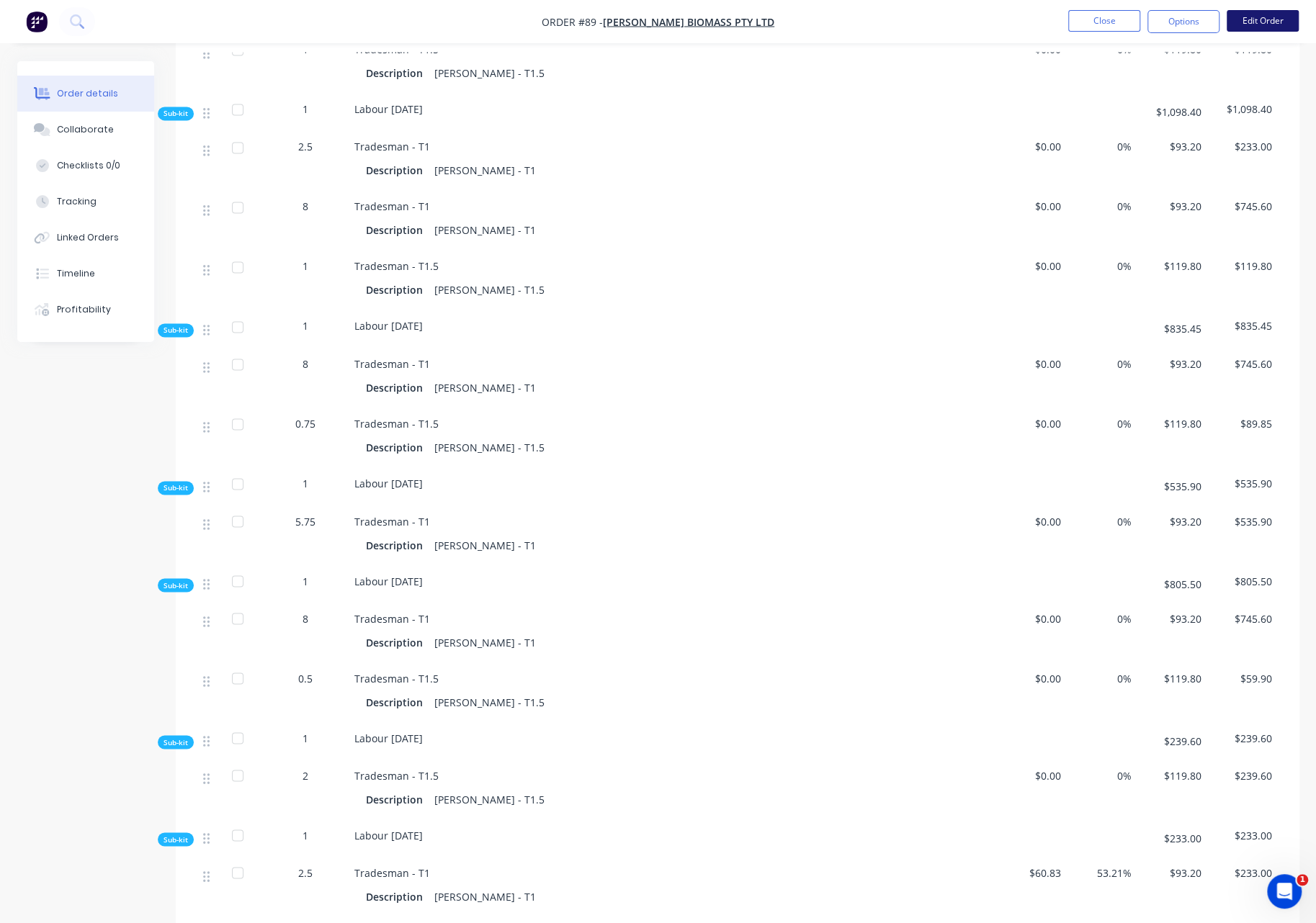
click at [1269, 15] on button "Edit Order" at bounding box center [1263, 21] width 72 height 21
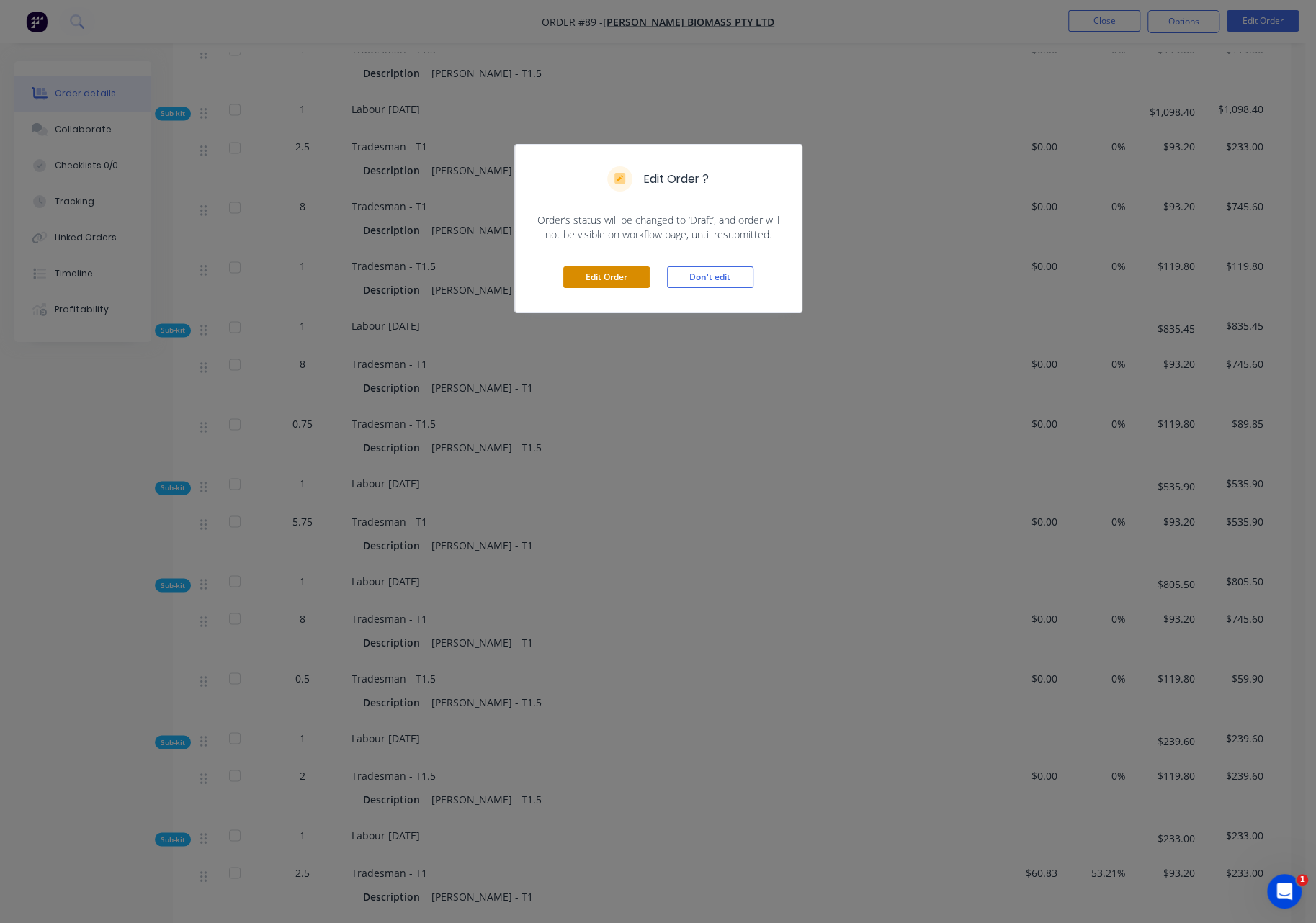
click at [602, 274] on button "Edit Order" at bounding box center [606, 277] width 86 height 21
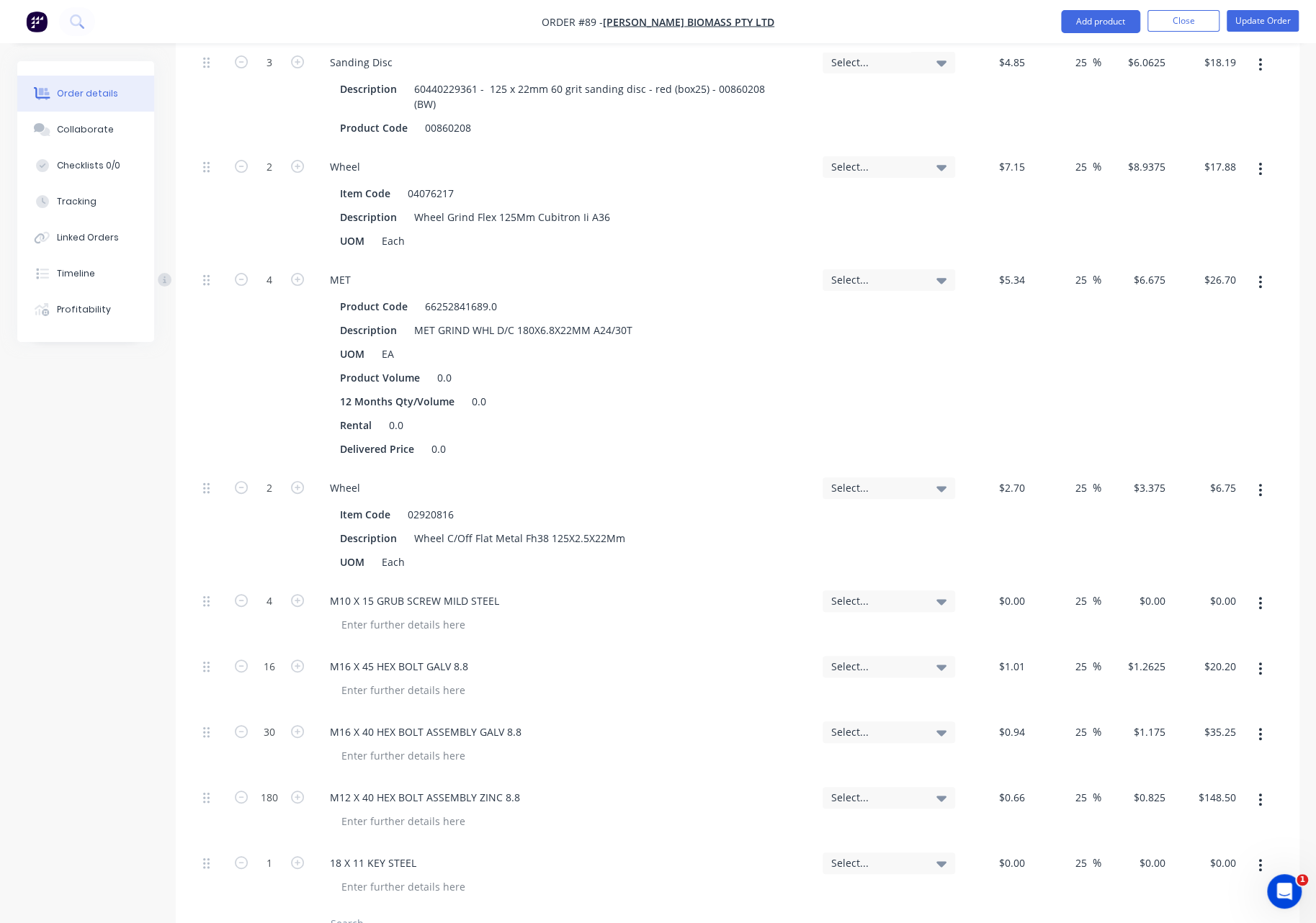
scroll to position [4105, 0]
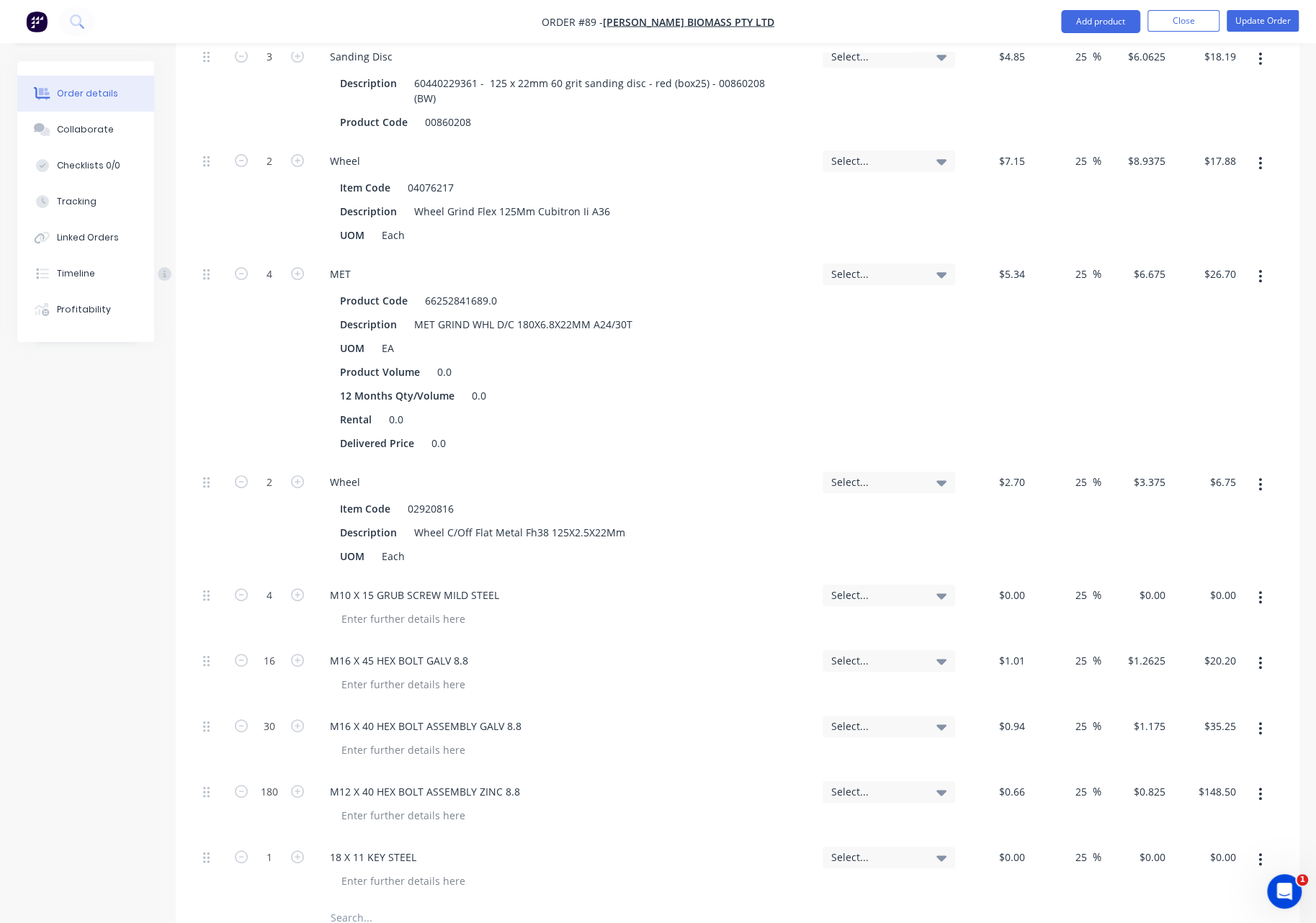
click at [359, 901] on input "text" at bounding box center [474, 918] width 288 height 29
type input "M12 Nyloc Nuts Galv"
click at [272, 901] on input "1" at bounding box center [269, 923] width 38 height 21
type input "180"
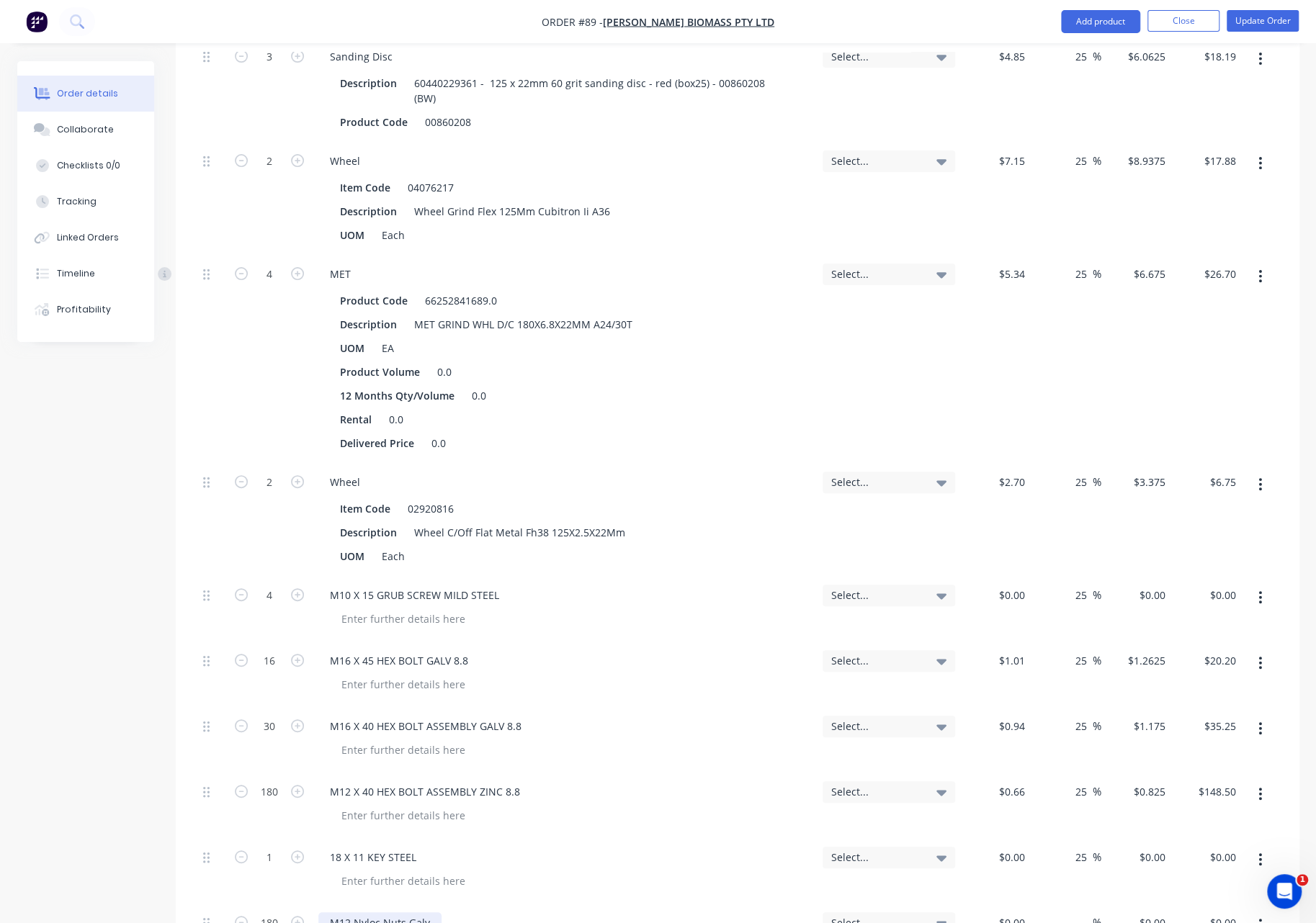
click at [394, 901] on div "M12 Nyloc Nuts Galv" at bounding box center [380, 923] width 123 height 21
click at [1254, 21] on button "Update Order" at bounding box center [1263, 21] width 72 height 21
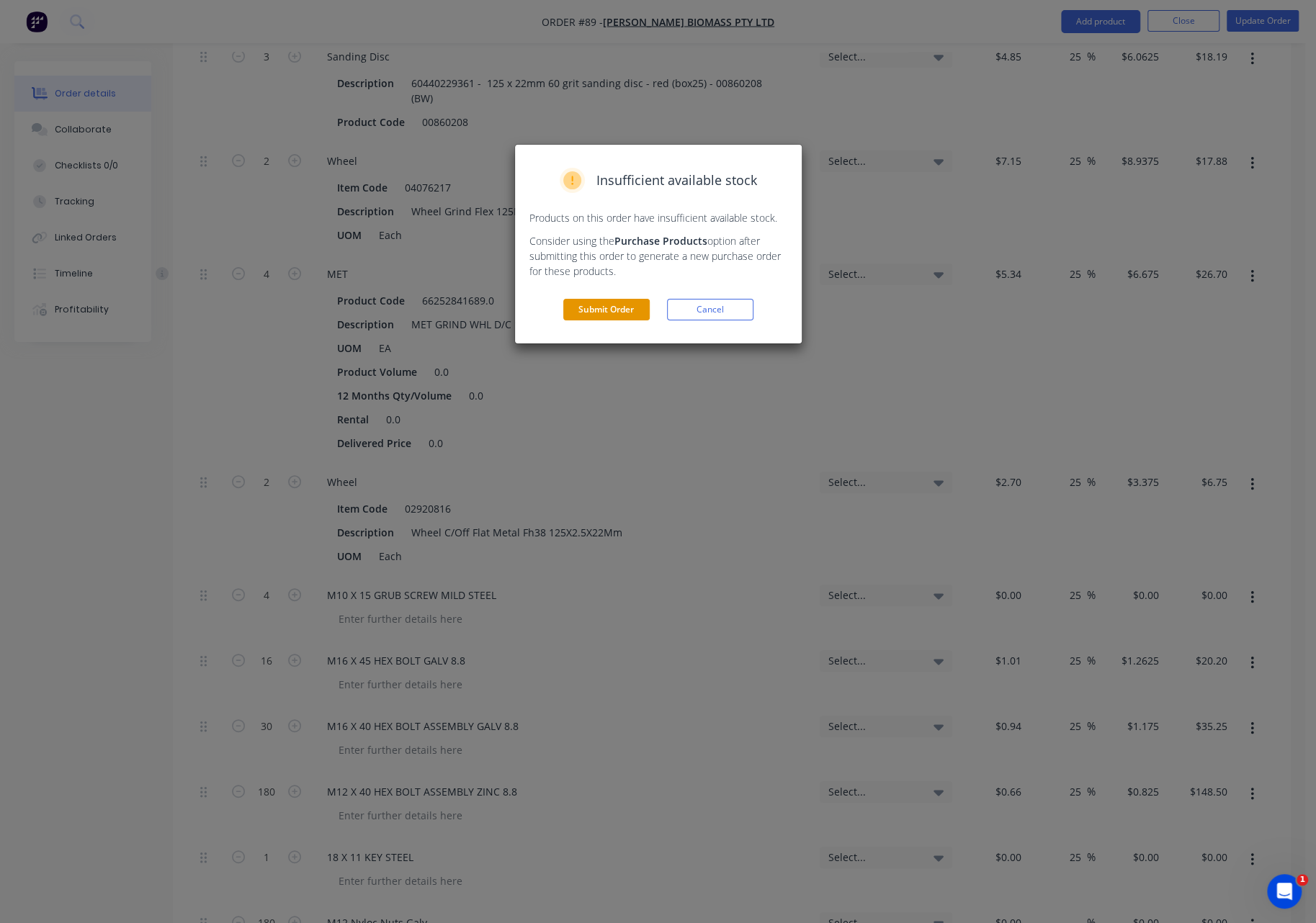
click at [613, 307] on button "Submit Order" at bounding box center [606, 309] width 86 height 21
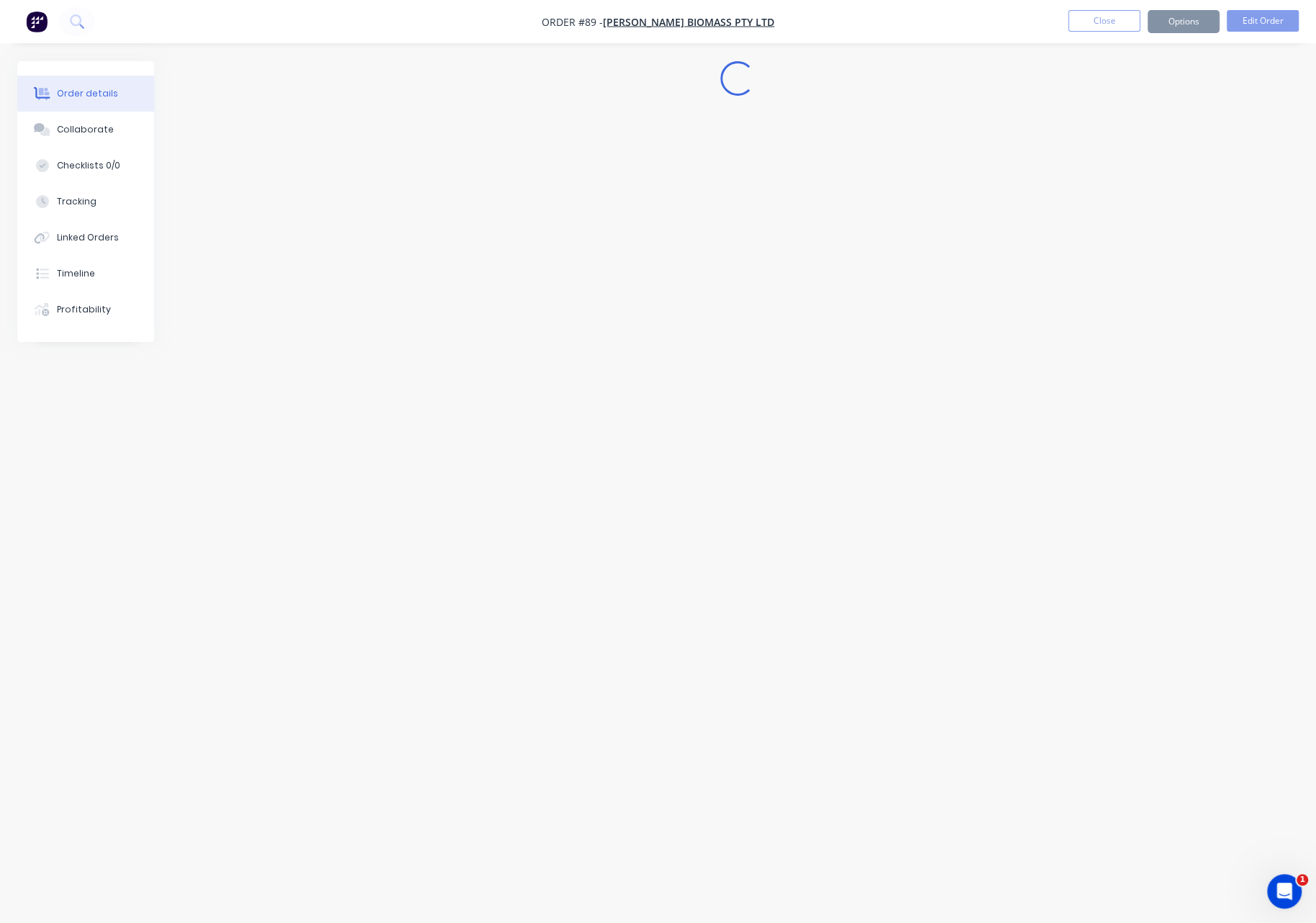
scroll to position [0, 0]
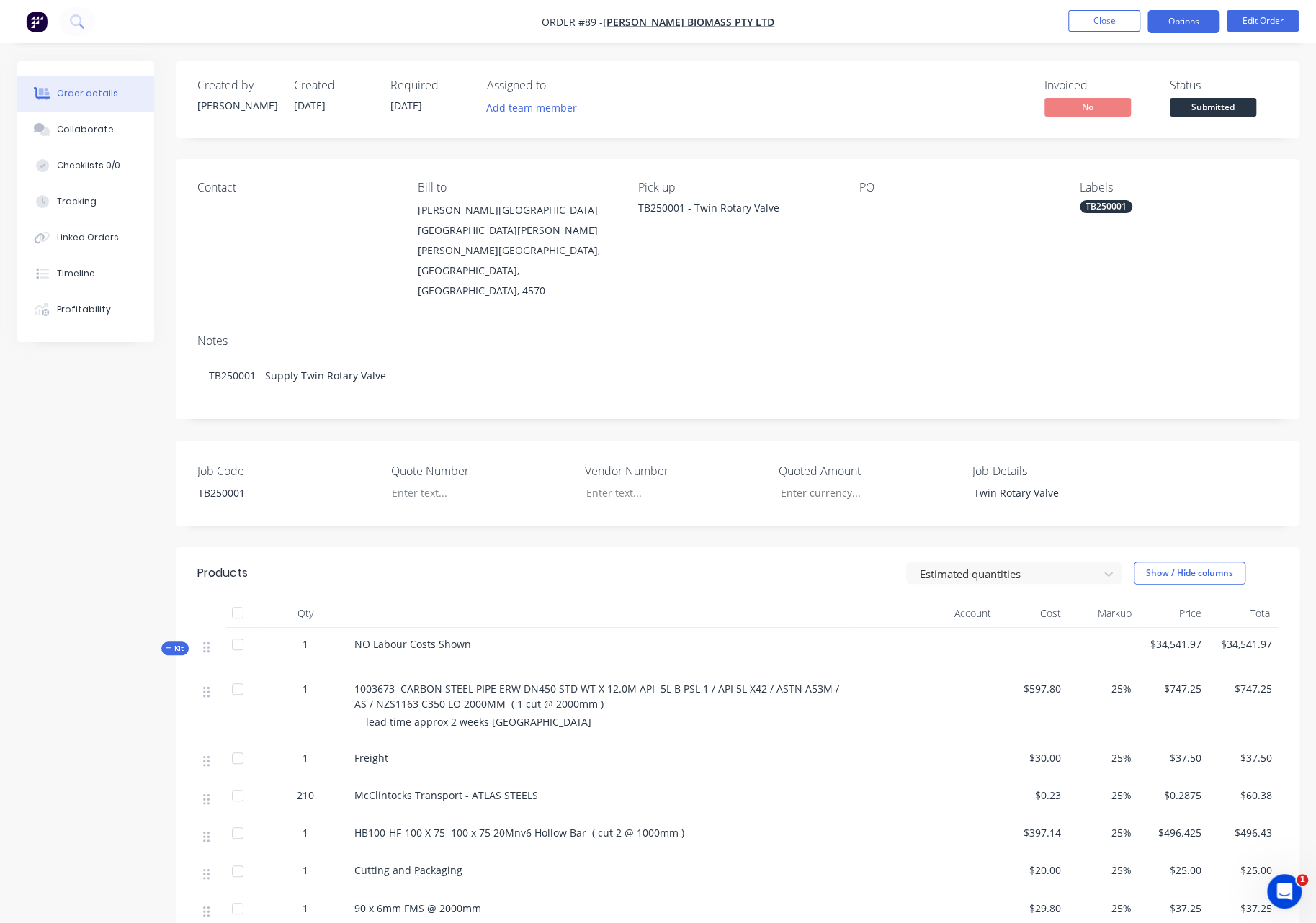
click at [1207, 20] on button "Options" at bounding box center [1184, 21] width 72 height 23
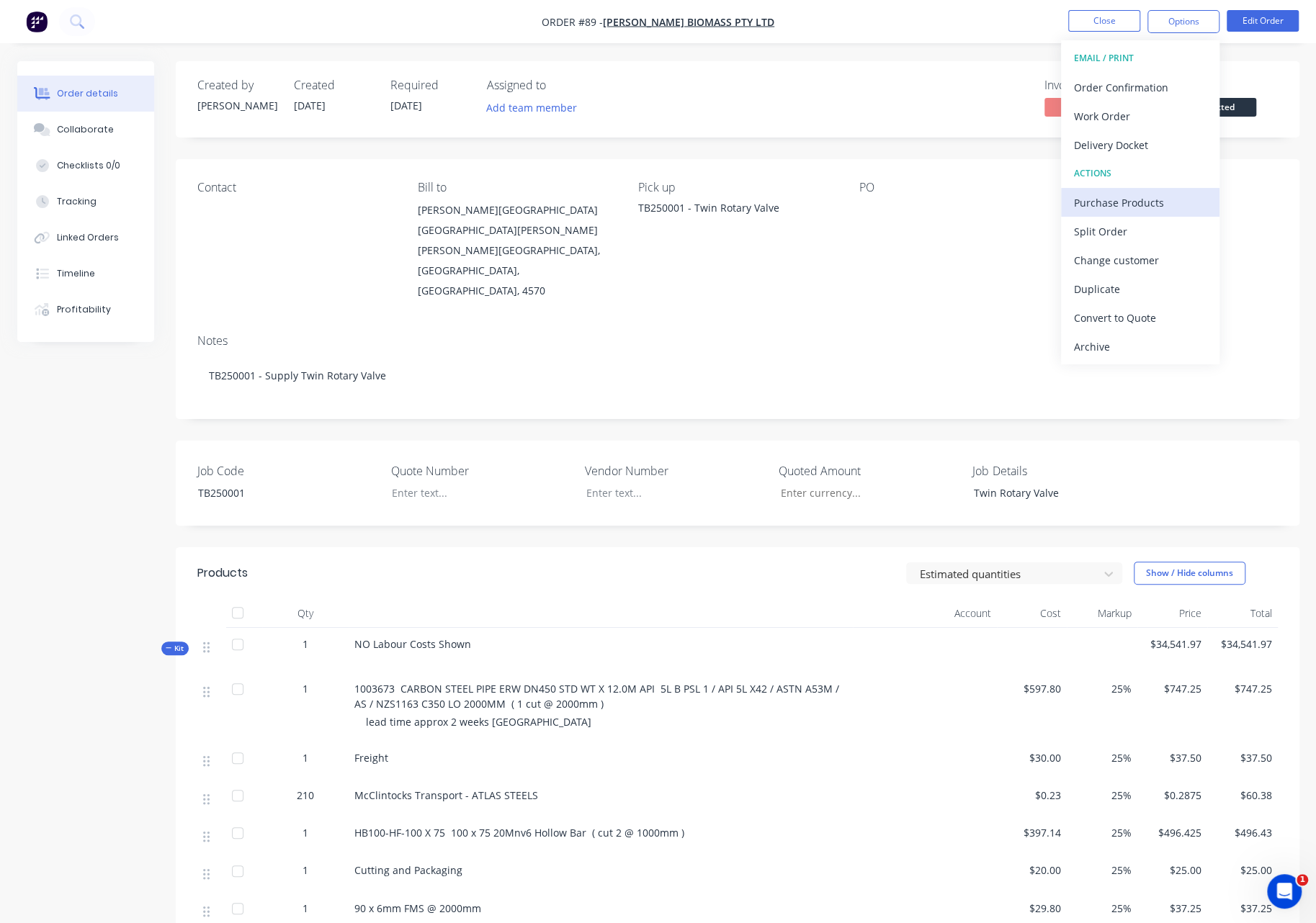
click at [1118, 210] on div "Purchase Products" at bounding box center [1140, 202] width 132 height 21
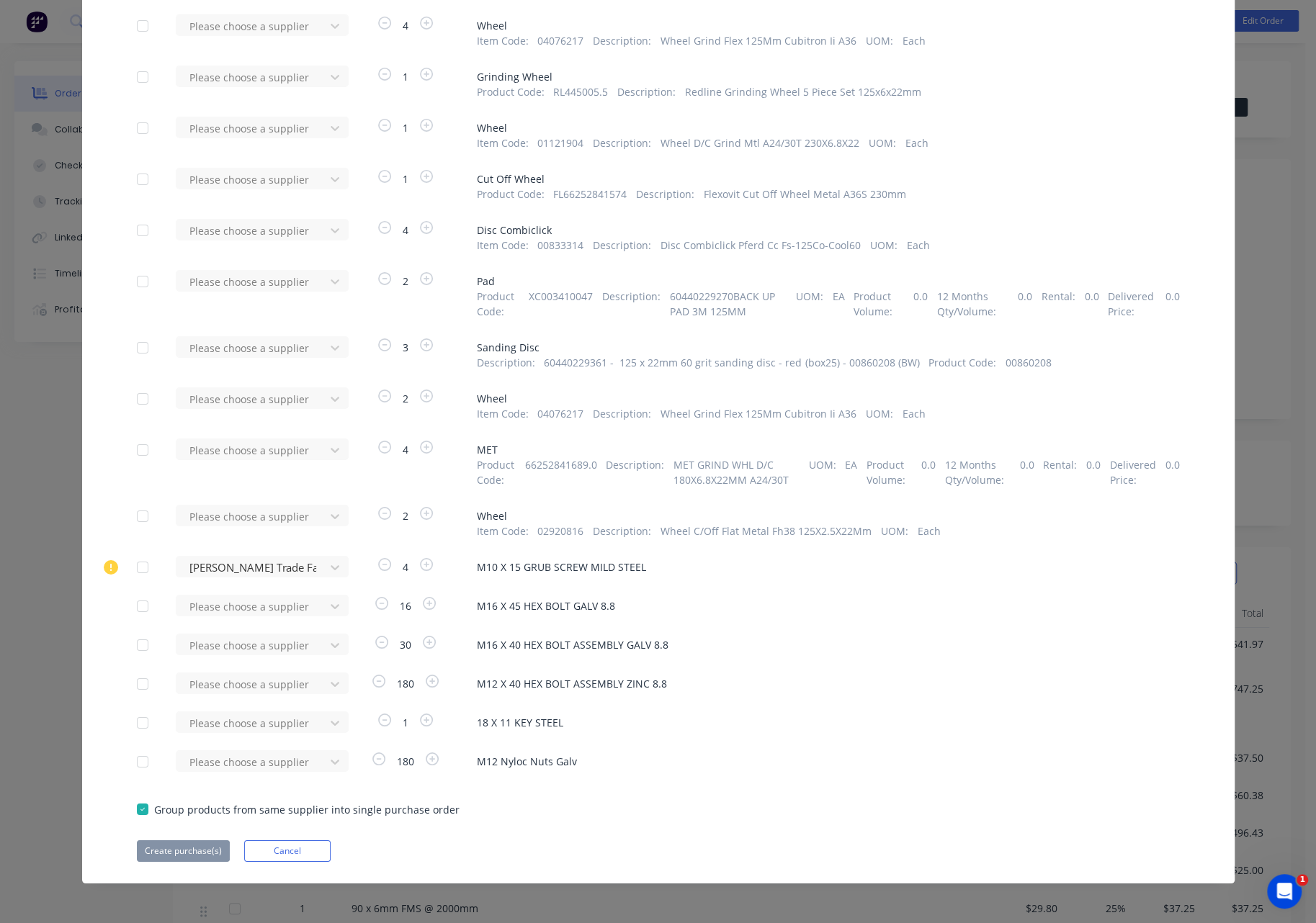
scroll to position [3438, 0]
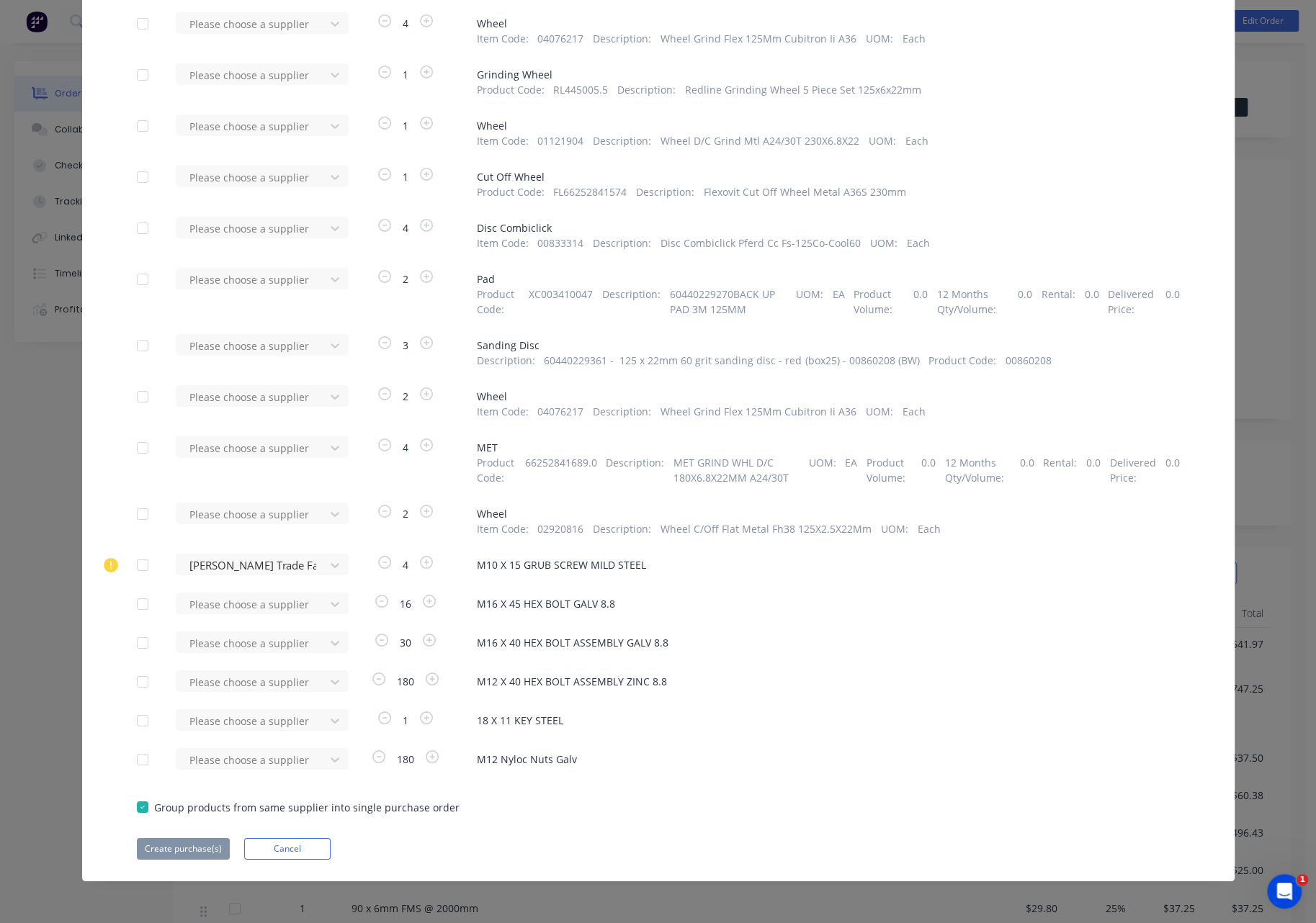
click at [136, 758] on div at bounding box center [142, 759] width 29 height 29
click at [218, 755] on div "Please choose a supplier" at bounding box center [255, 758] width 158 height 21
type input "kj"
click at [213, 813] on div "[PERSON_NAME] Trade Fasteners Pty Ltd" at bounding box center [262, 820] width 173 height 42
click at [185, 852] on button "Create purchase(s)" at bounding box center [183, 849] width 93 height 21
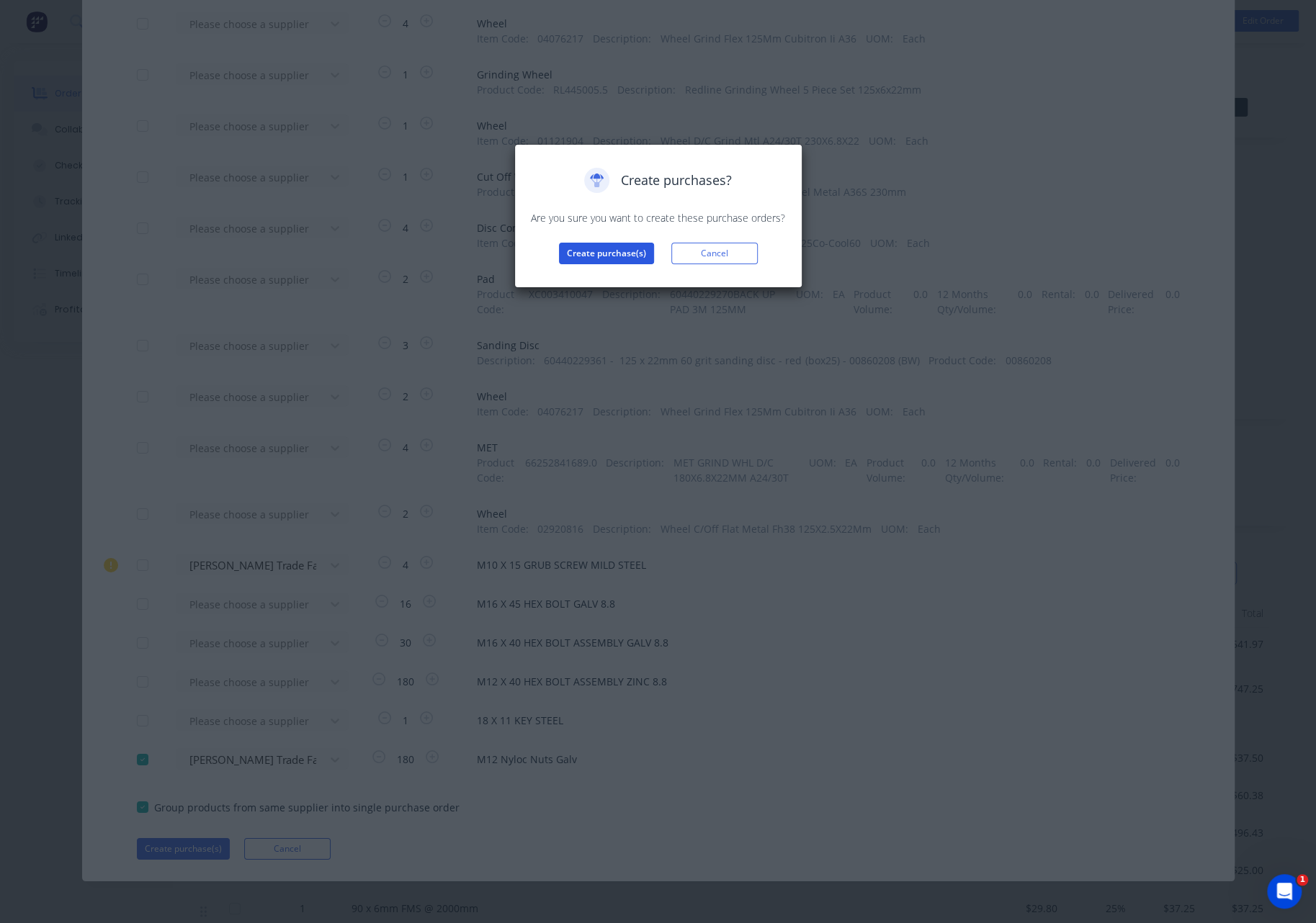
click at [597, 254] on button "Create purchase(s)" at bounding box center [606, 253] width 95 height 21
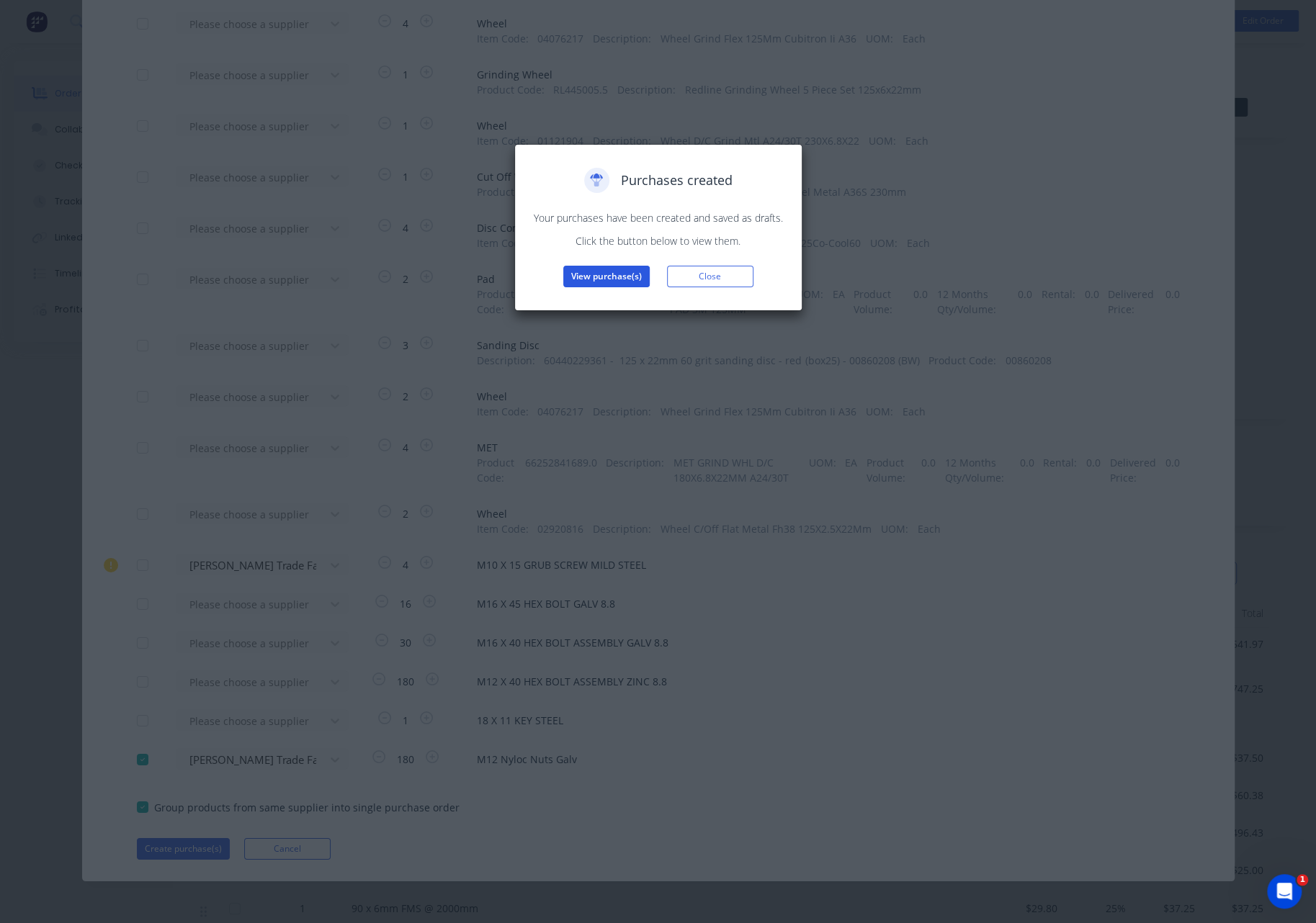
click at [605, 271] on button "View purchase(s)" at bounding box center [606, 276] width 86 height 21
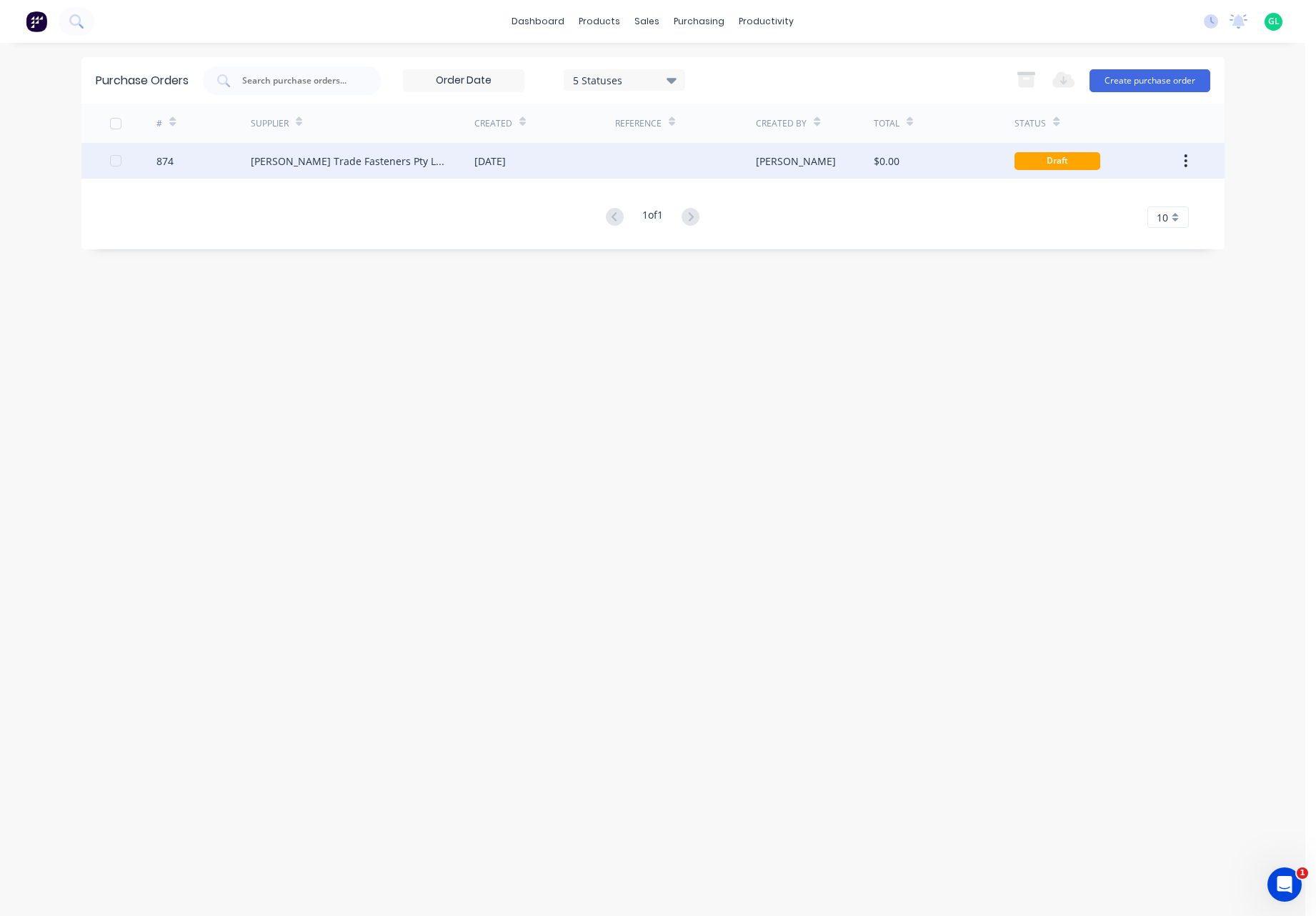
click at [570, 156] on div "14 Oct 2025" at bounding box center [544, 161] width 141 height 36
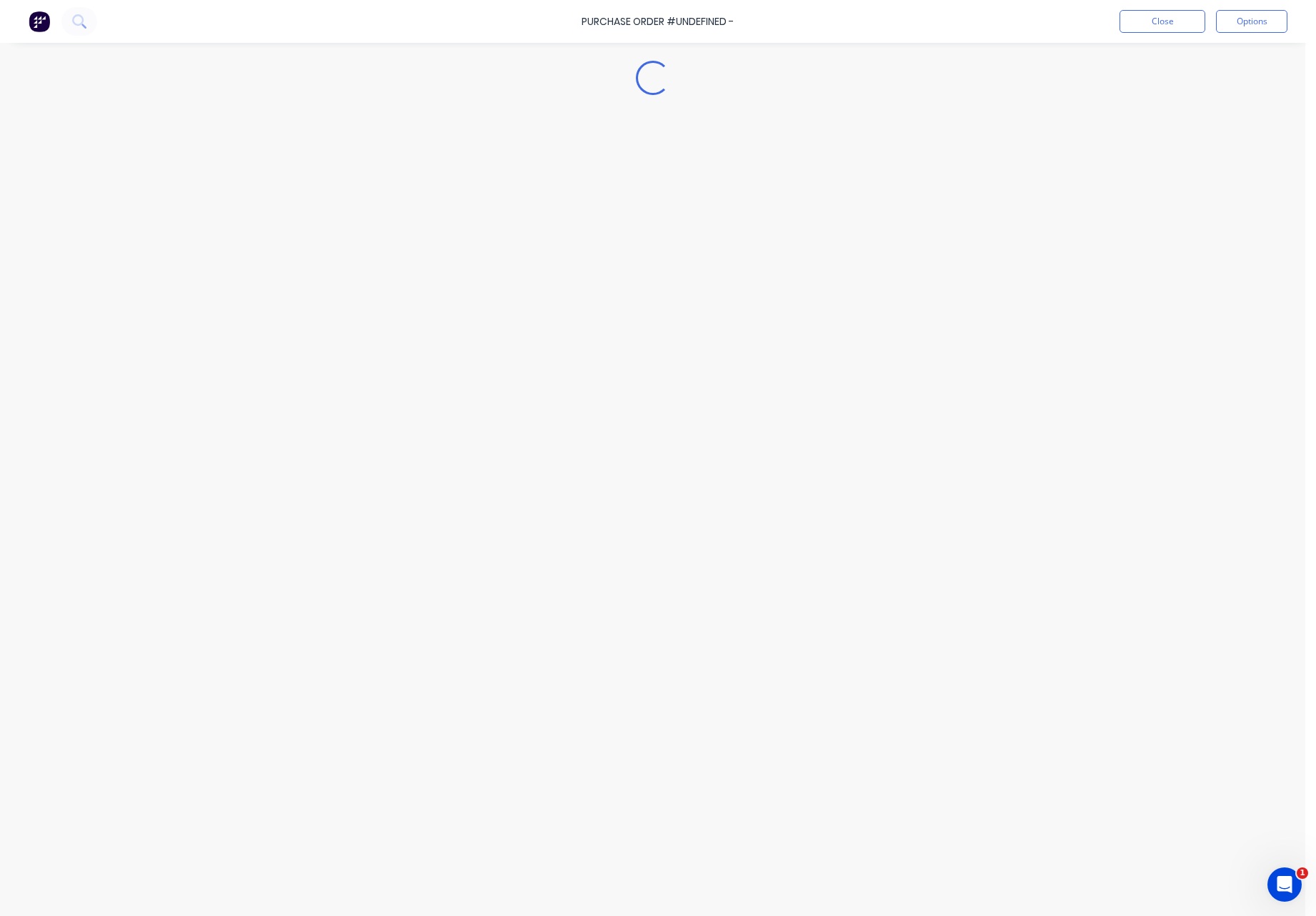
click at [570, 156] on div "Loading..." at bounding box center [653, 436] width 1300 height 844
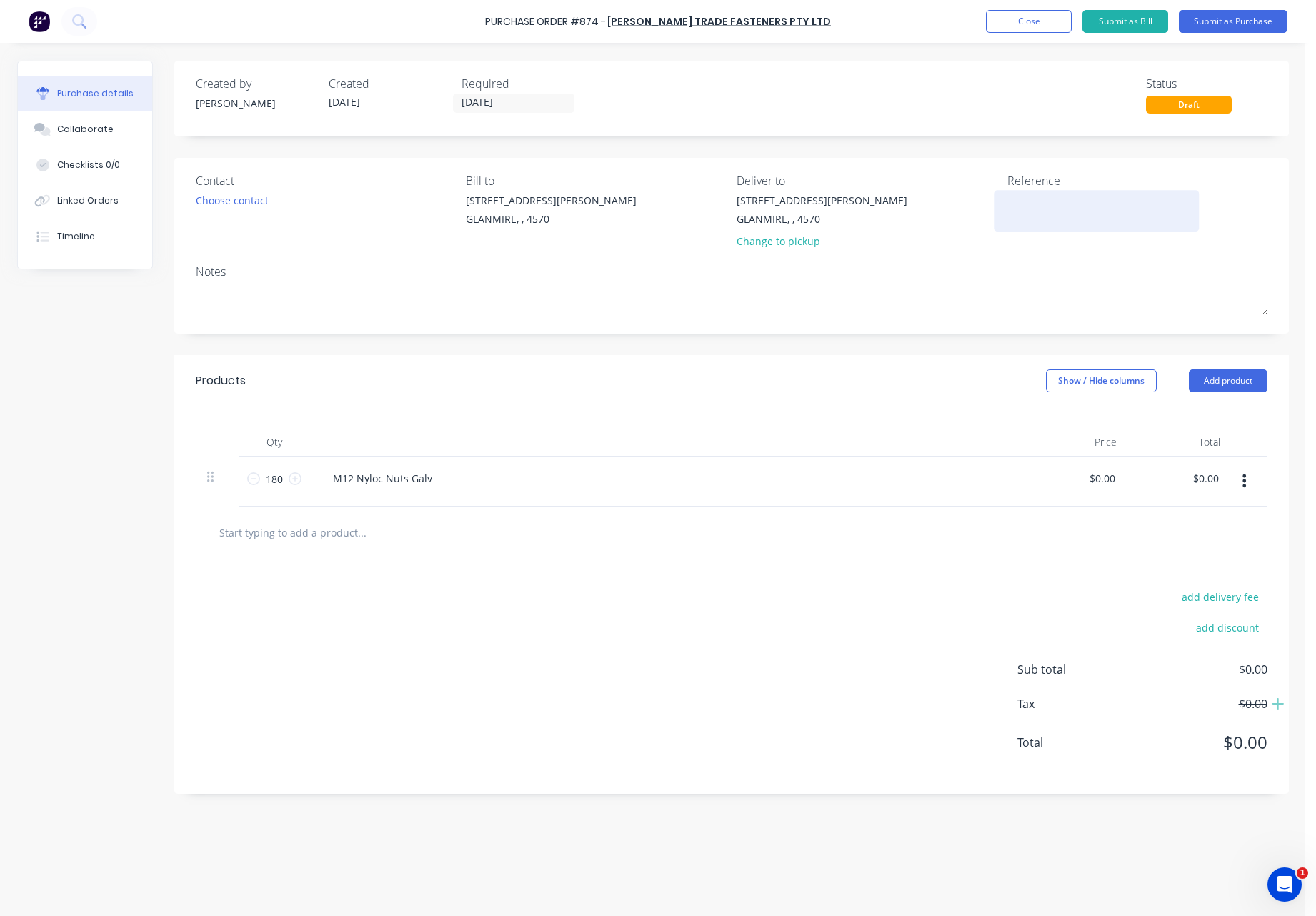
click at [1027, 197] on textarea at bounding box center [1096, 209] width 179 height 32
type textarea "TB"
type textarea "x"
type textarea "TB2"
type textarea "x"
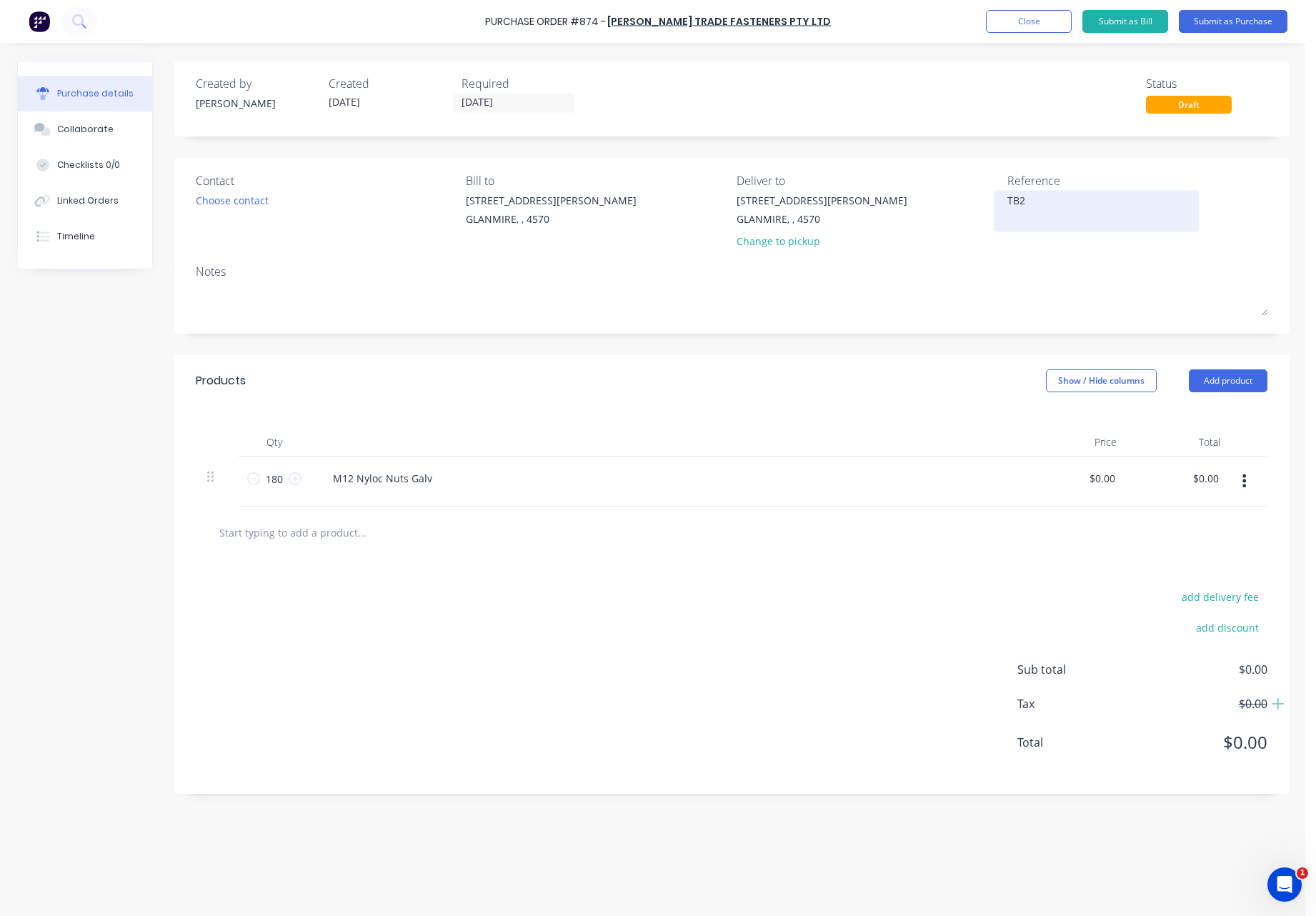
type textarea "TB25"
type textarea "x"
type textarea "TB250"
type textarea "x"
type textarea "TB2500"
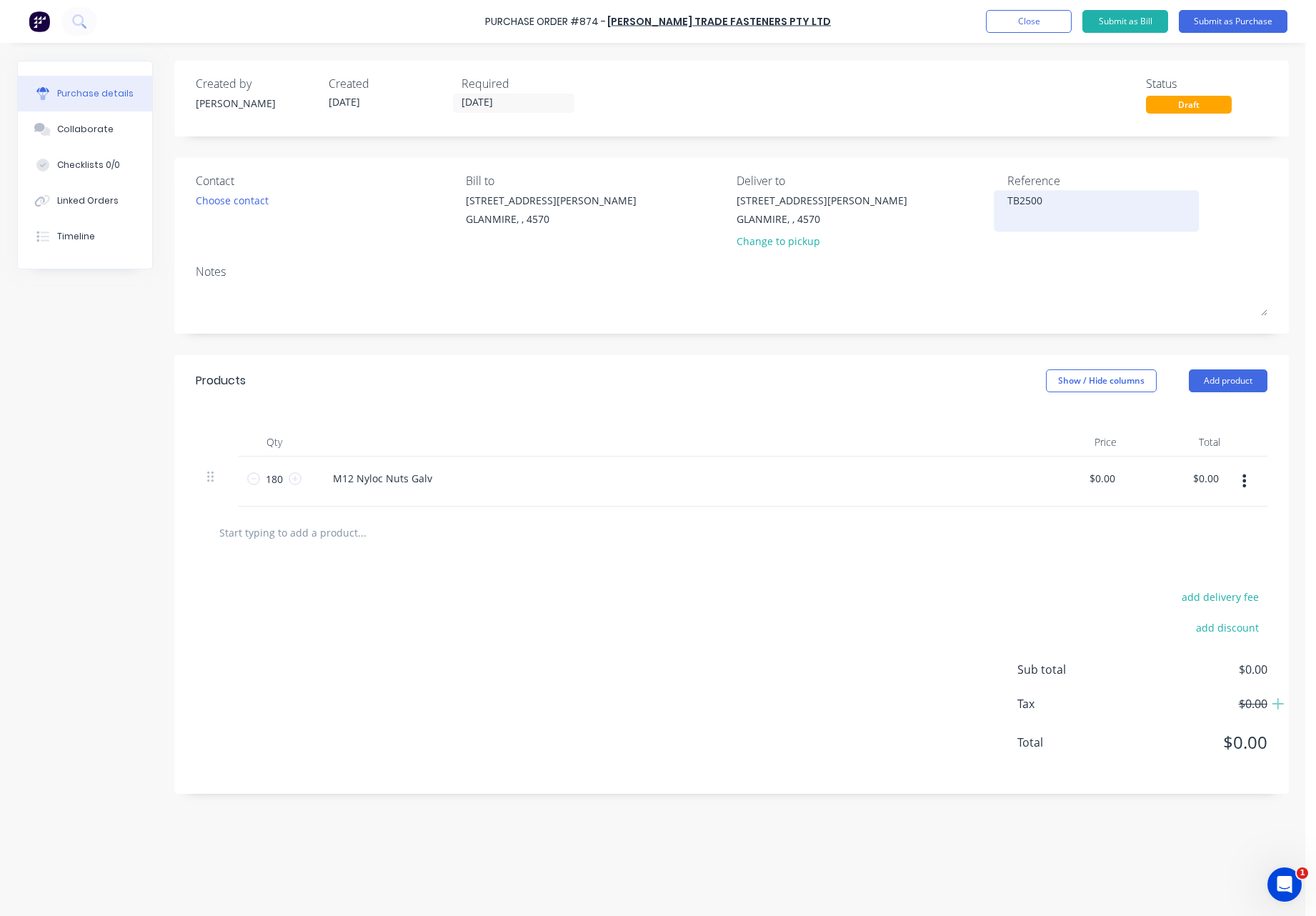
type textarea "x"
type textarea "TB25000"
type textarea "x"
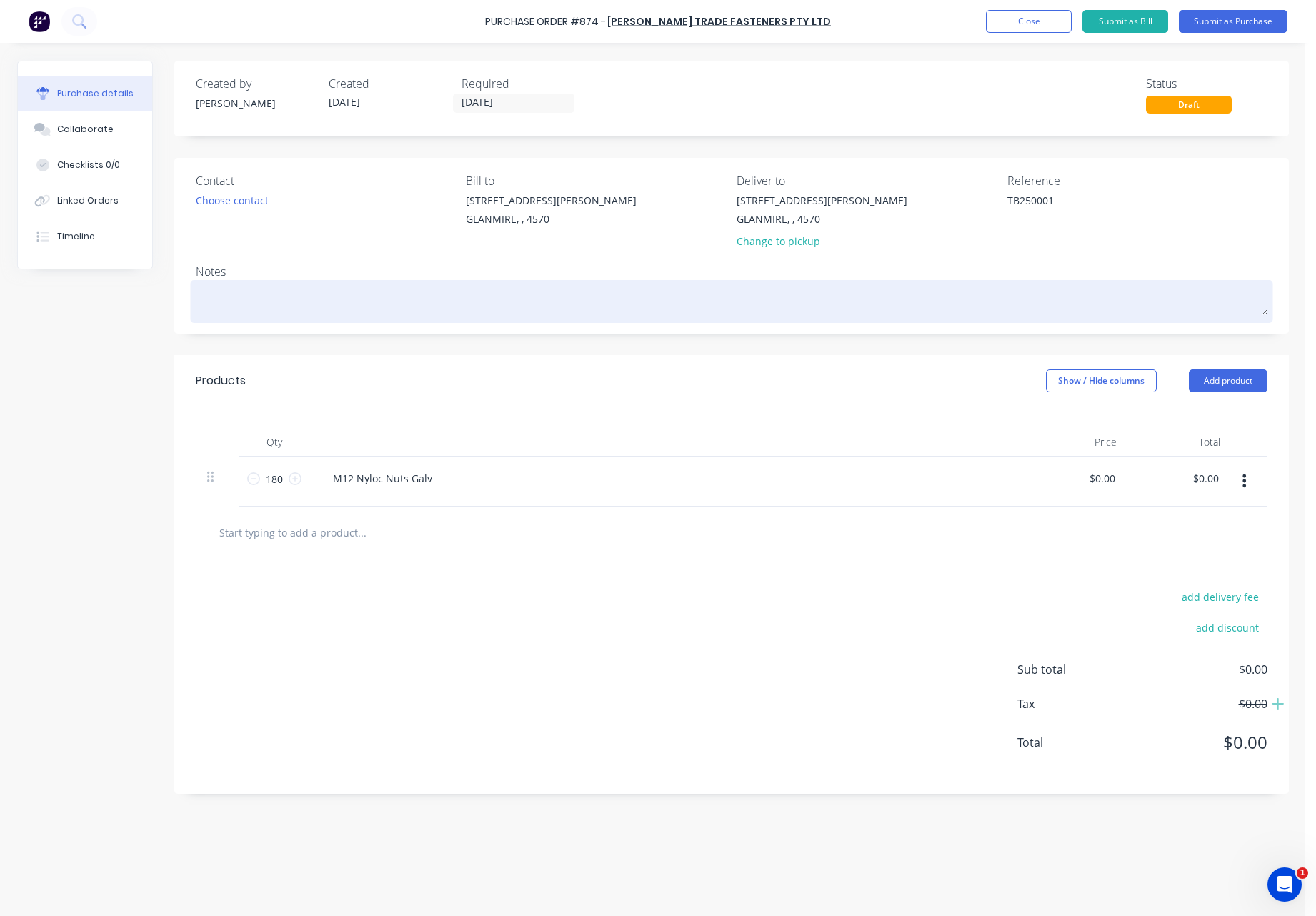
type textarea "TB250001"
type textarea "x"
type textarea "TB250001"
click at [260, 302] on textarea at bounding box center [731, 300] width 1072 height 32
type textarea "x"
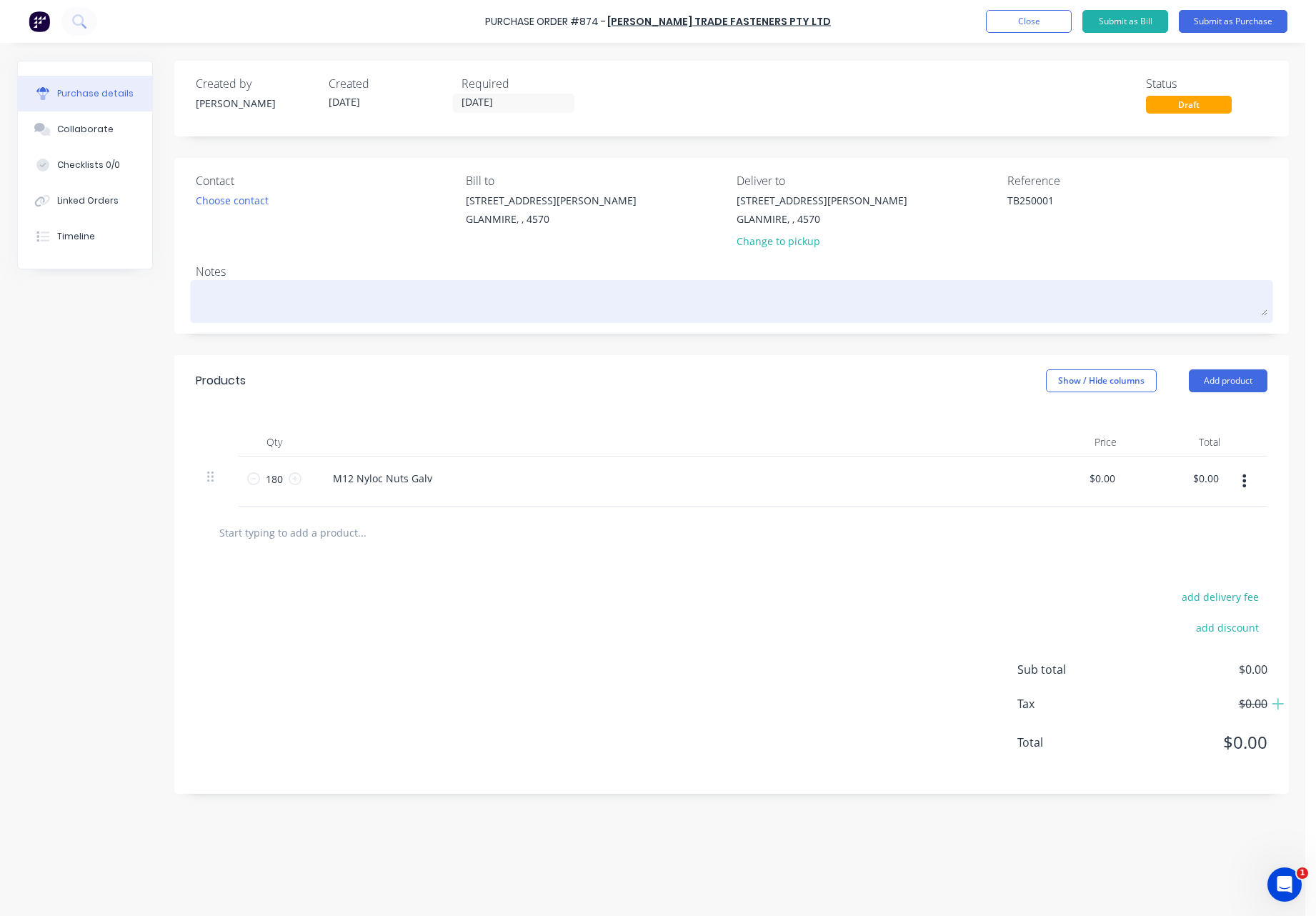
type textarea "T"
type textarea "x"
type textarea "TB"
type textarea "x"
type textarea "TB2"
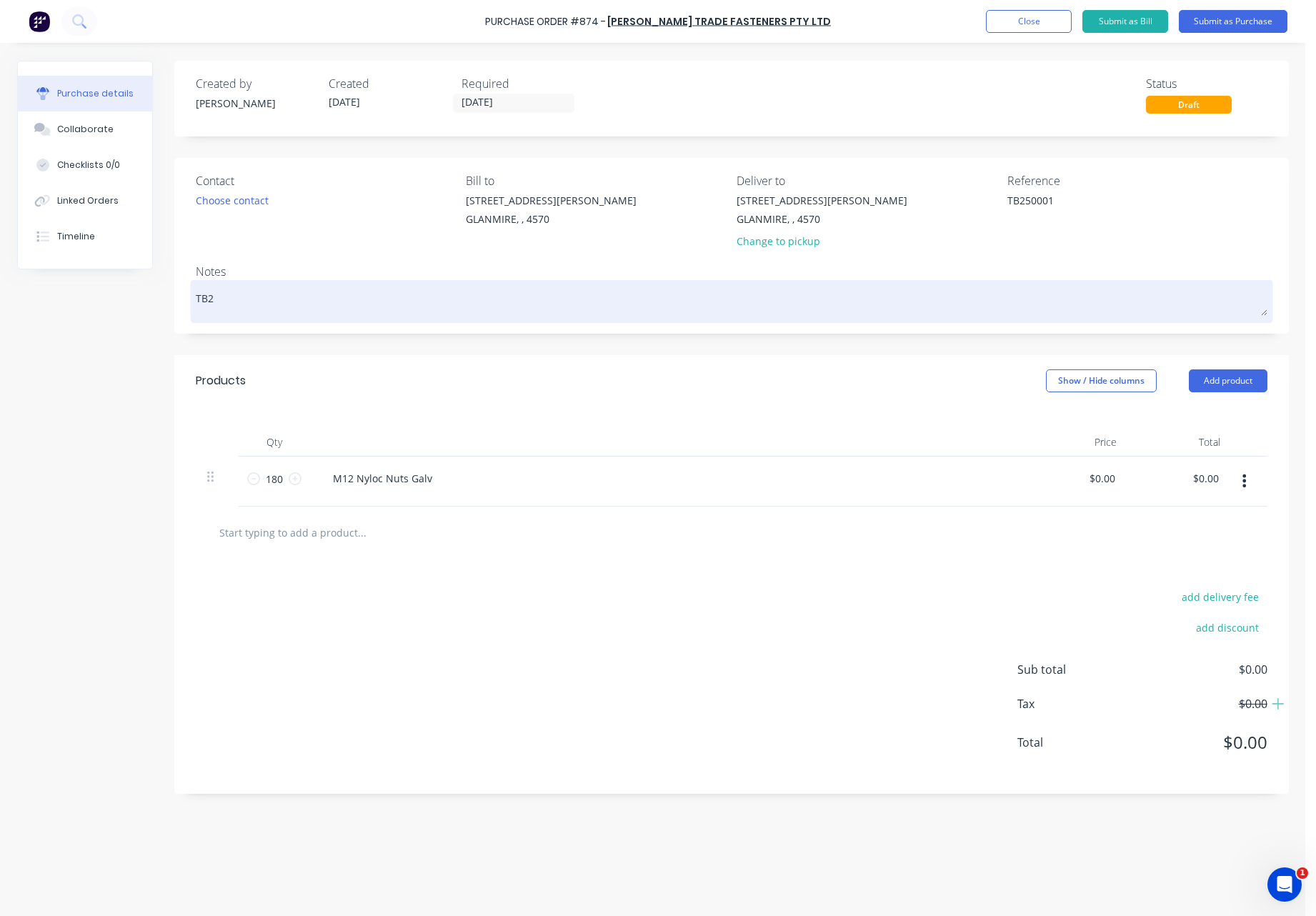
type textarea "x"
type textarea "TB25"
type textarea "x"
type textarea "TB250"
type textarea "x"
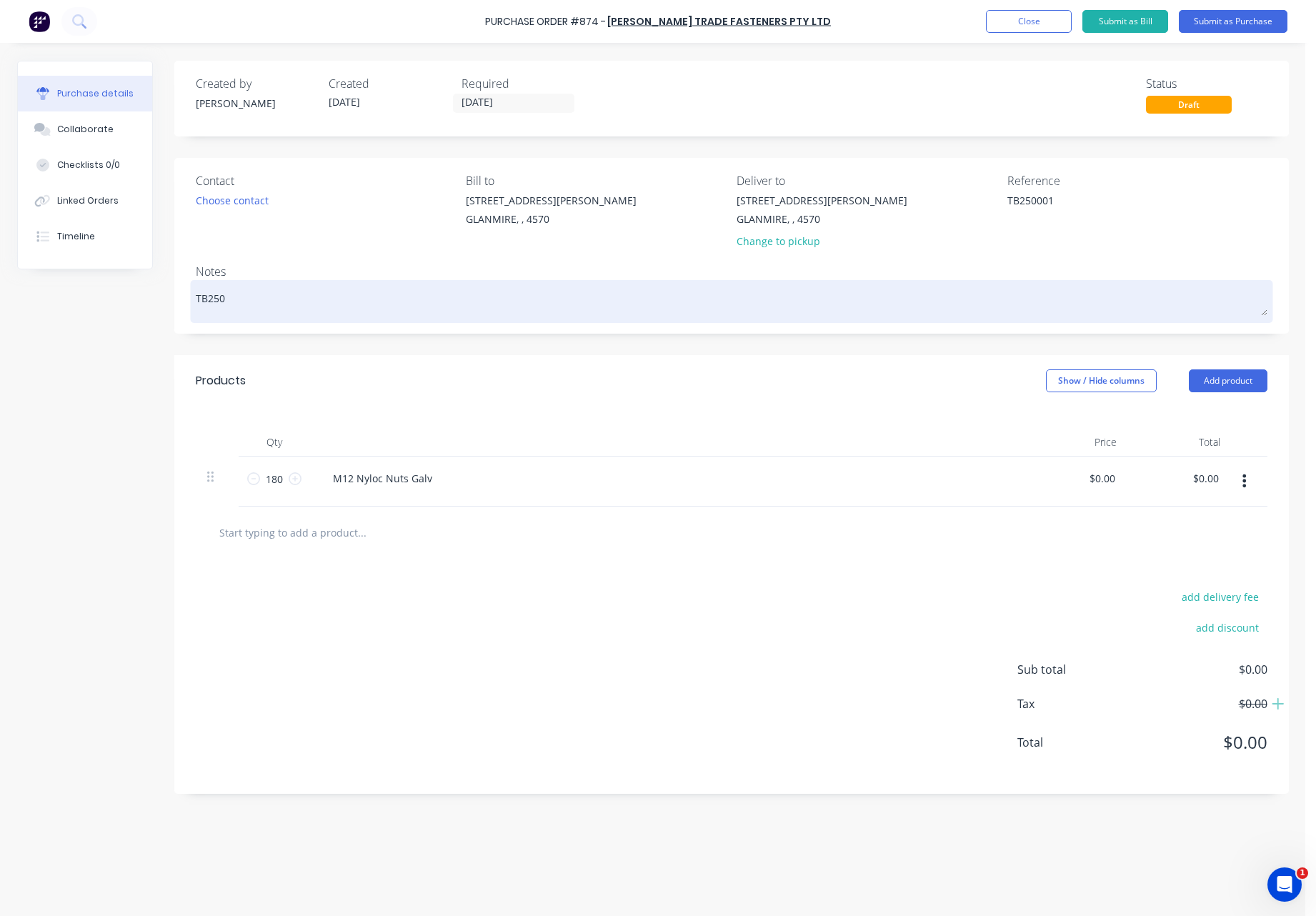
type textarea "TB2500"
type textarea "x"
type textarea "TB25000"
type textarea "x"
type textarea "TB250001"
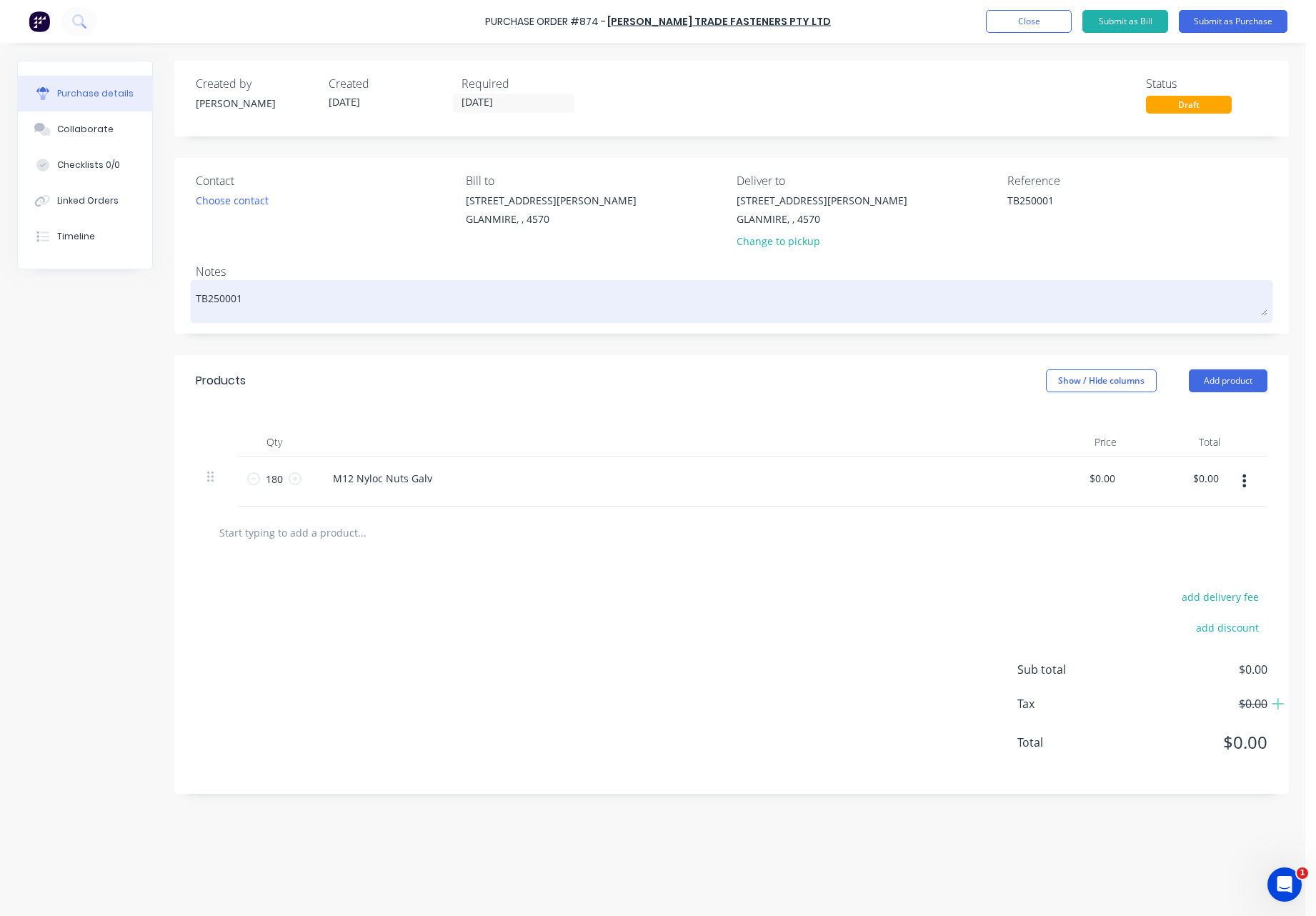
type textarea "x"
type textarea "TB250001"
type textarea "x"
type textarea "TB250001 -"
type textarea "x"
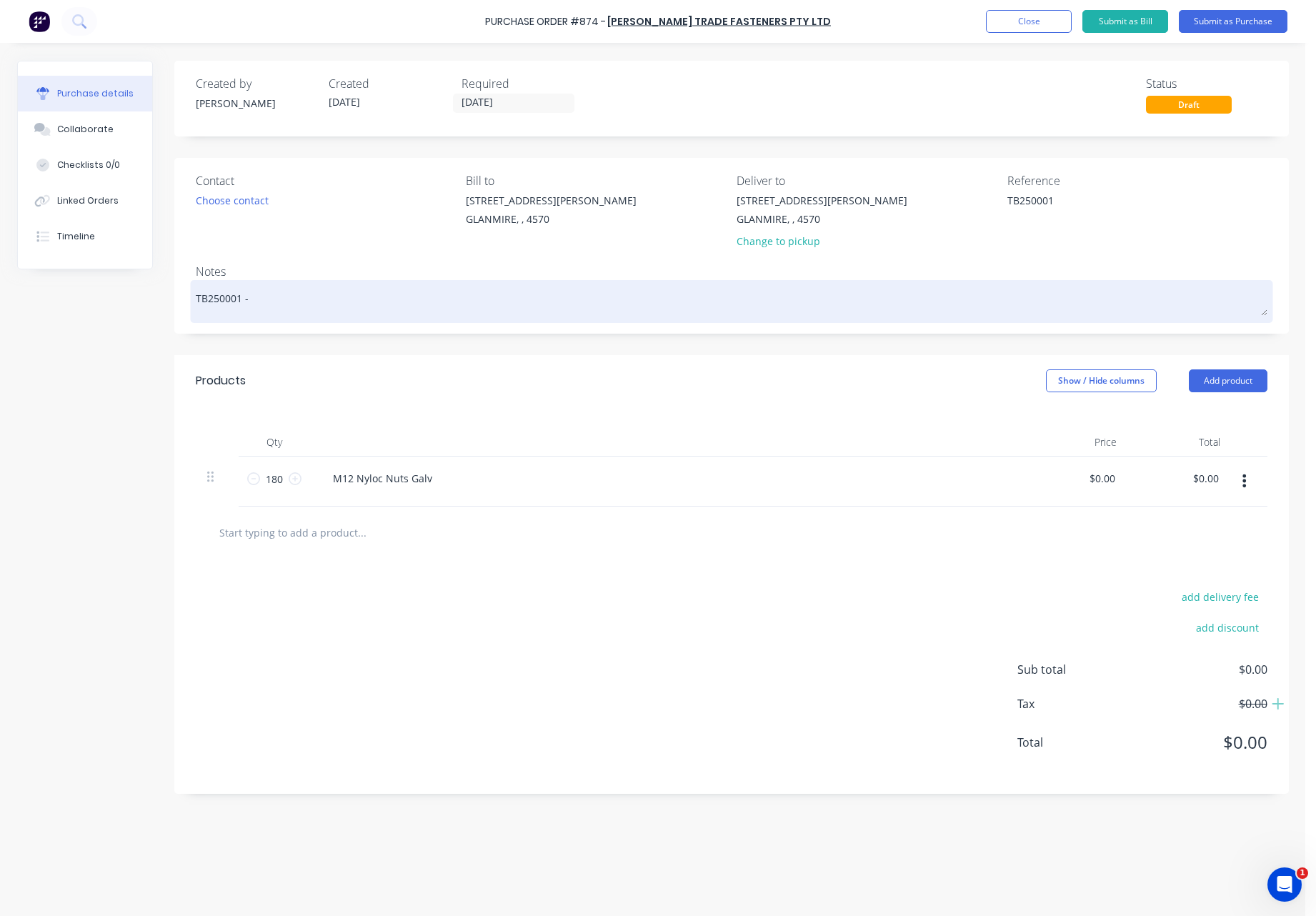
type textarea "TB250001 -"
type textarea "x"
type textarea "TB250001 - G"
type textarea "x"
type textarea "TB250001 - Gr"
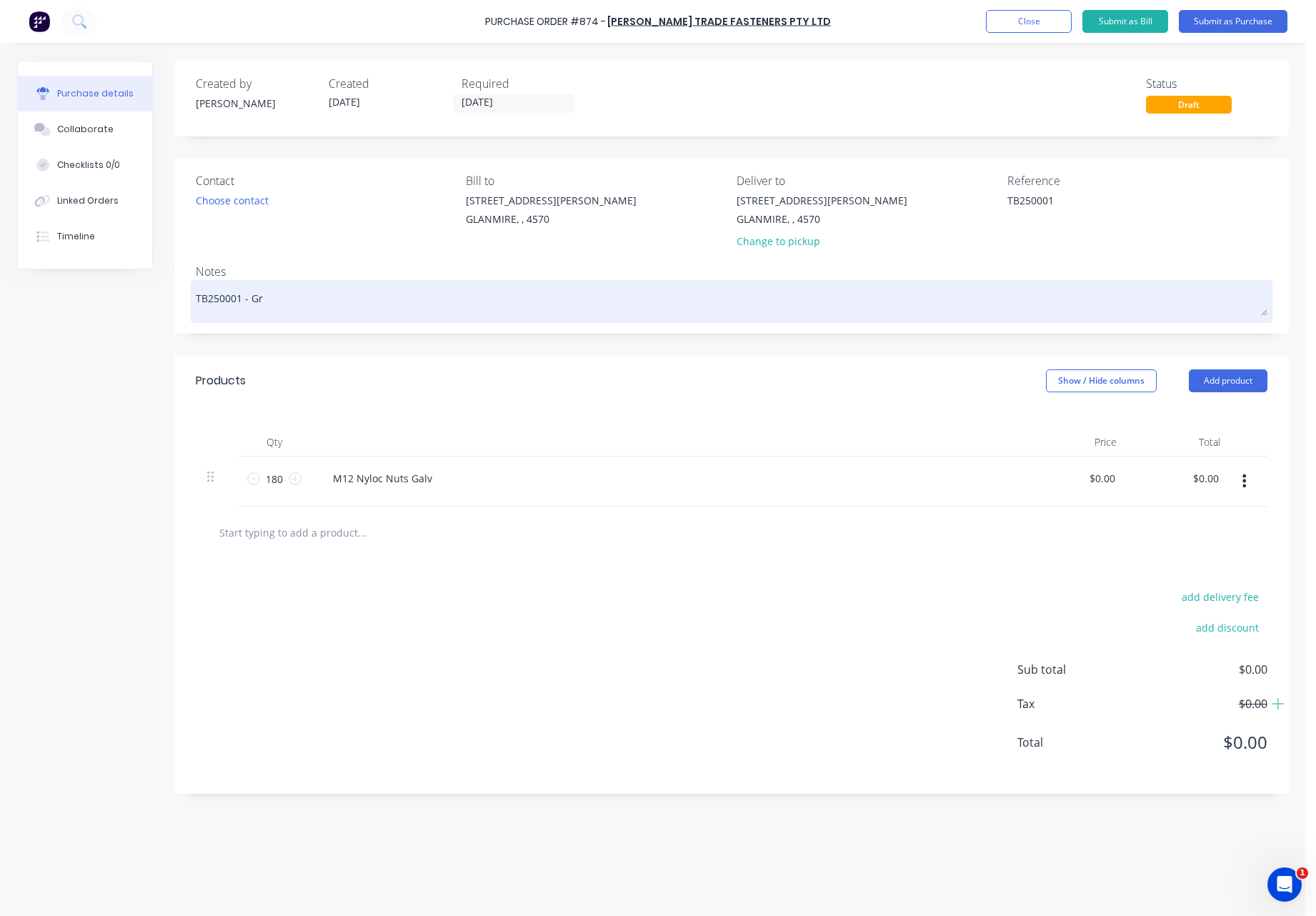
type textarea "x"
type textarea "TB250001 - Gre"
type textarea "x"
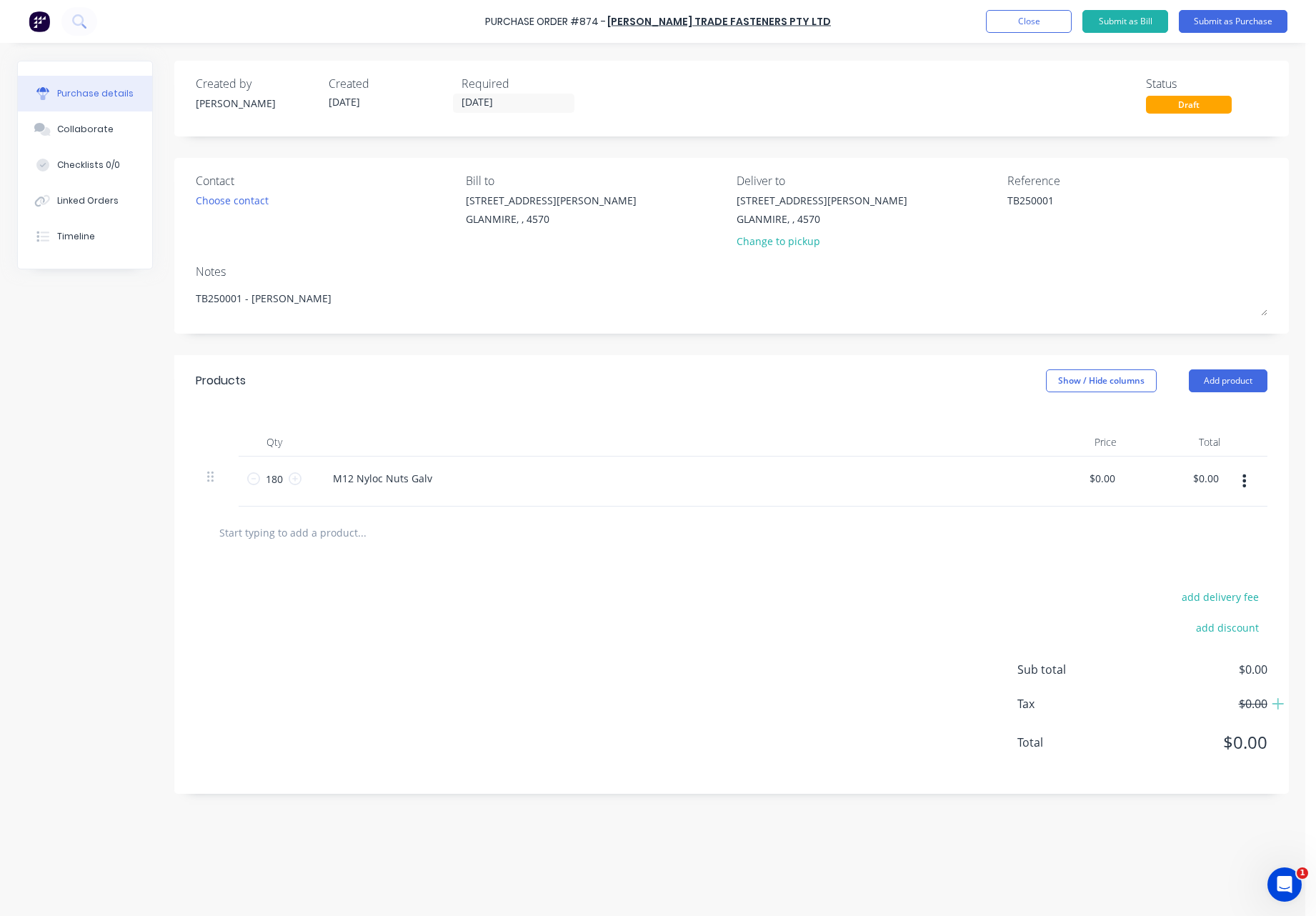
type textarea "TB250001 - Greg"
type textarea "x"
type textarea "TB250001 - Greg"
click at [538, 614] on div "add delivery fee add discount Sub total $0.00 Tax $0.00 Total $0.00" at bounding box center [731, 677] width 1114 height 235
click at [1245, 18] on button "Submit as Purchase" at bounding box center [1233, 21] width 109 height 23
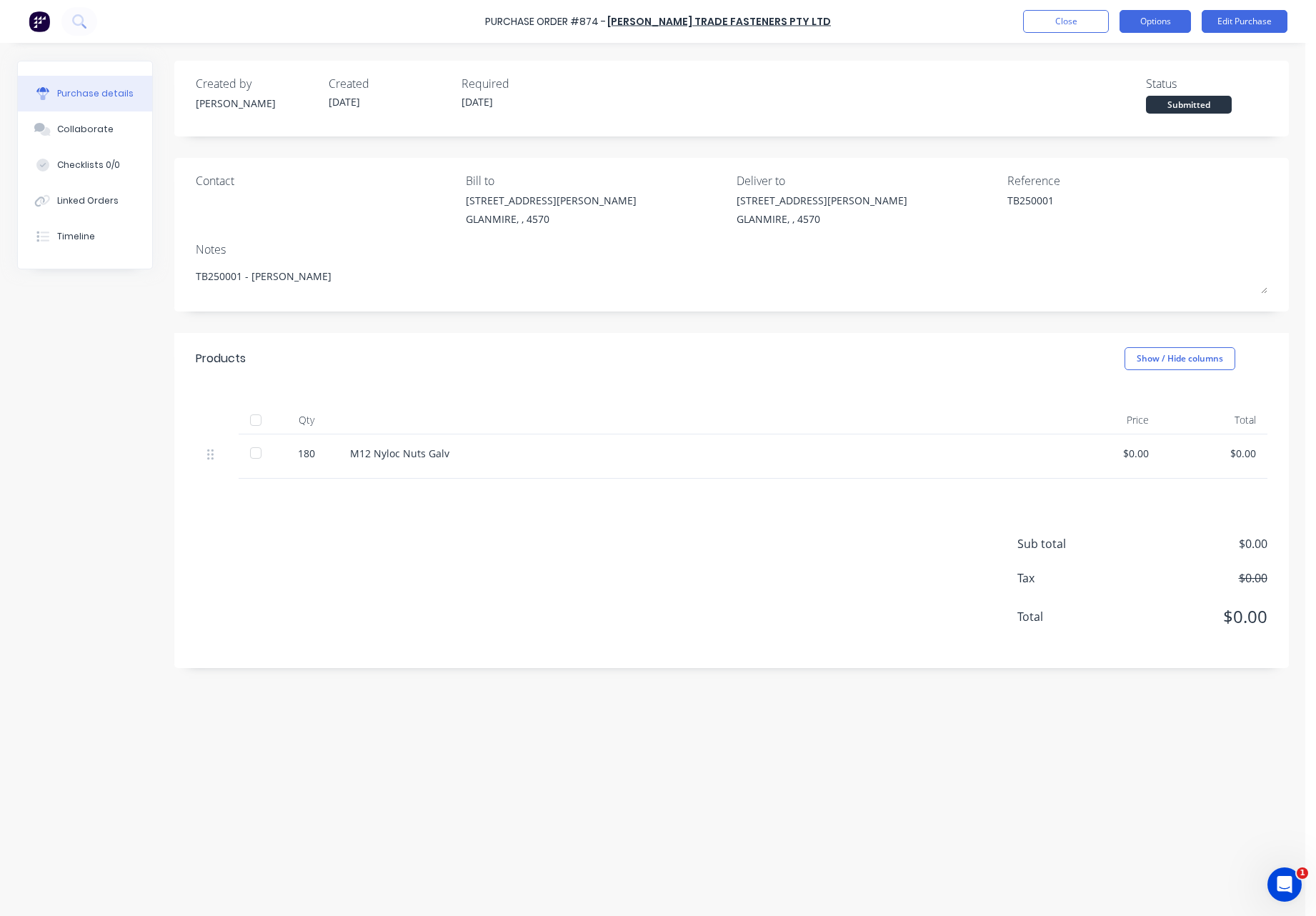
click at [1147, 24] on button "Options" at bounding box center [1155, 21] width 71 height 23
click at [1101, 61] on div "Print / Email" at bounding box center [1123, 58] width 110 height 20
click at [1099, 115] on div "Without pricing" at bounding box center [1123, 115] width 110 height 20
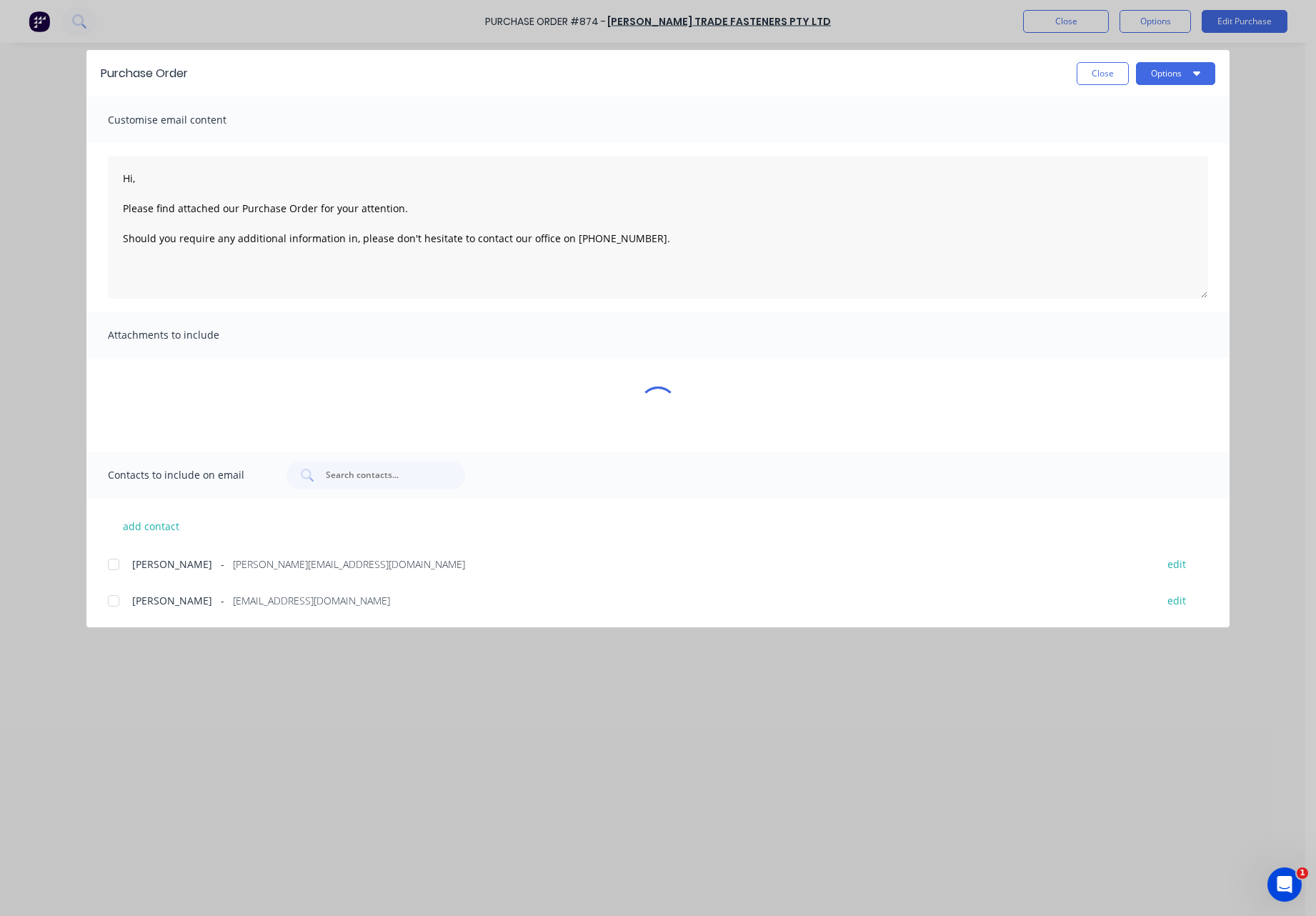
type textarea "x"
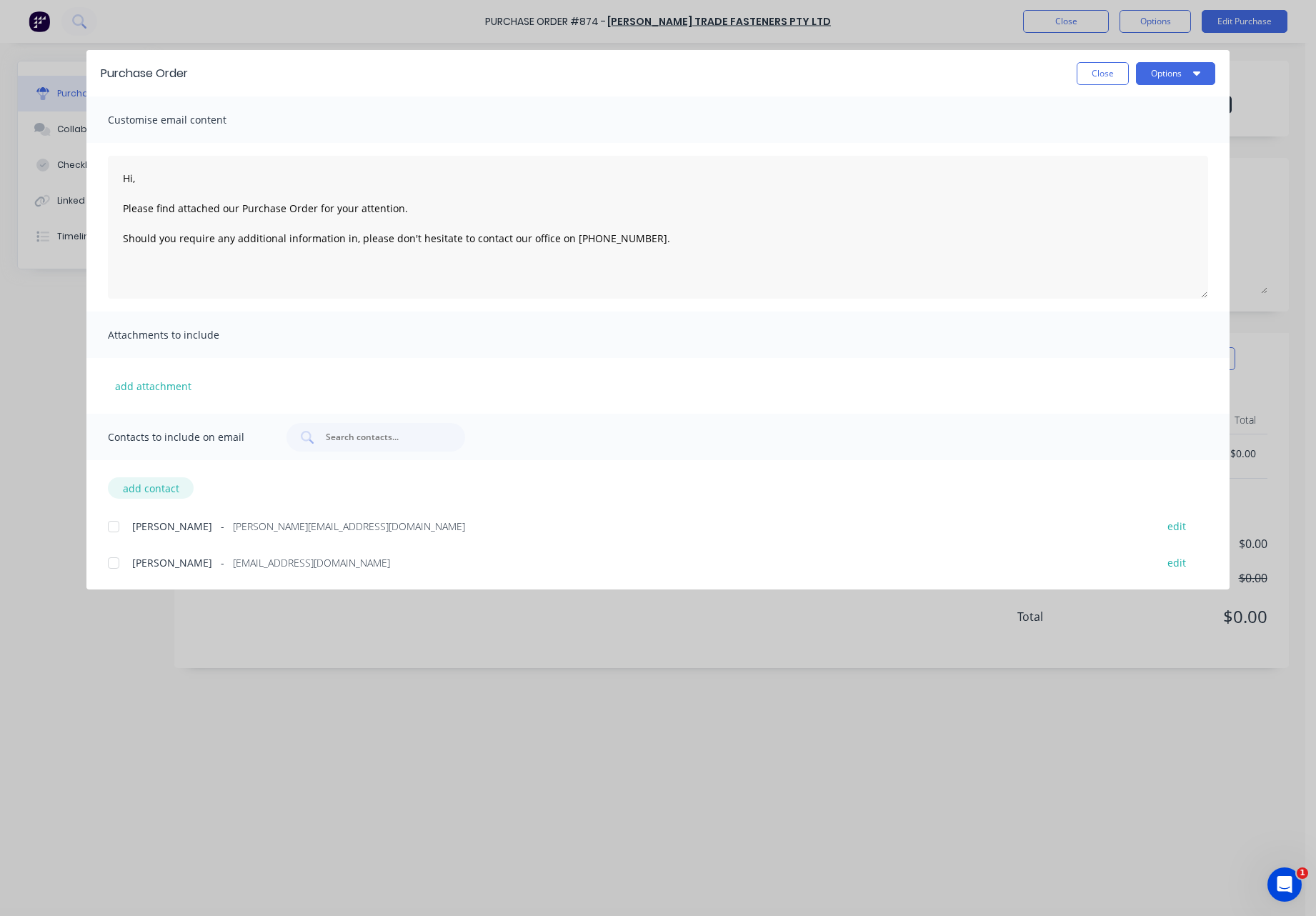
click at [120, 485] on button "add contact" at bounding box center [150, 488] width 85 height 21
type textarea "Hi, Please find attached our Purchase Order for your attention. Should you requ…"
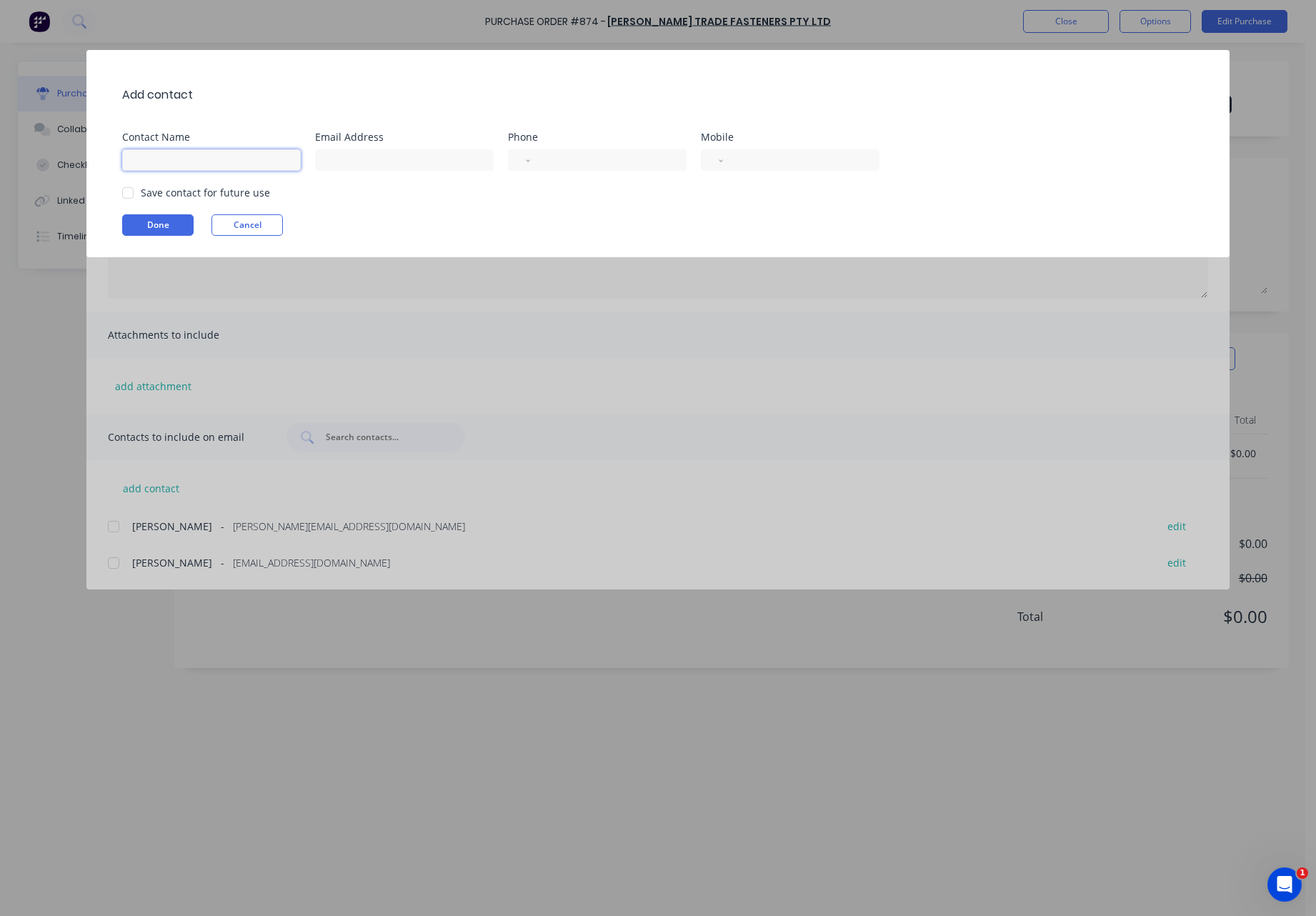
click at [144, 159] on input at bounding box center [211, 160] width 179 height 21
type input "[PERSON_NAME]"
type input "greg@vvaengineering.com"
select select "AU"
type input "(07) 5481 1133"
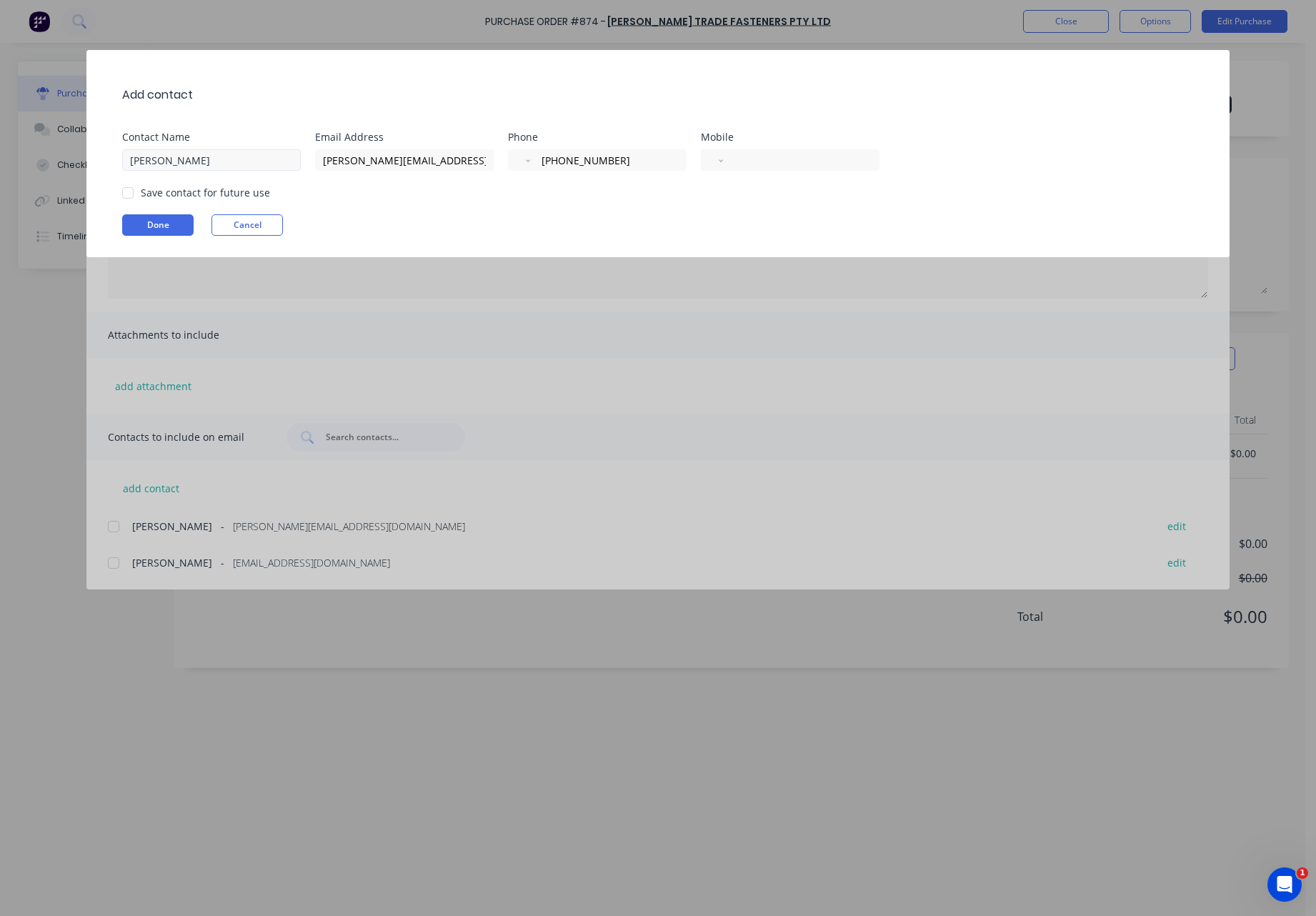
select select "AU"
type input "(07) 5481 1133"
click at [130, 195] on div at bounding box center [128, 193] width 28 height 28
type textarea "Hi, Please find attached our Purchase Order for your attention. Should you requ…"
click at [164, 223] on button "Done" at bounding box center [158, 225] width 71 height 21
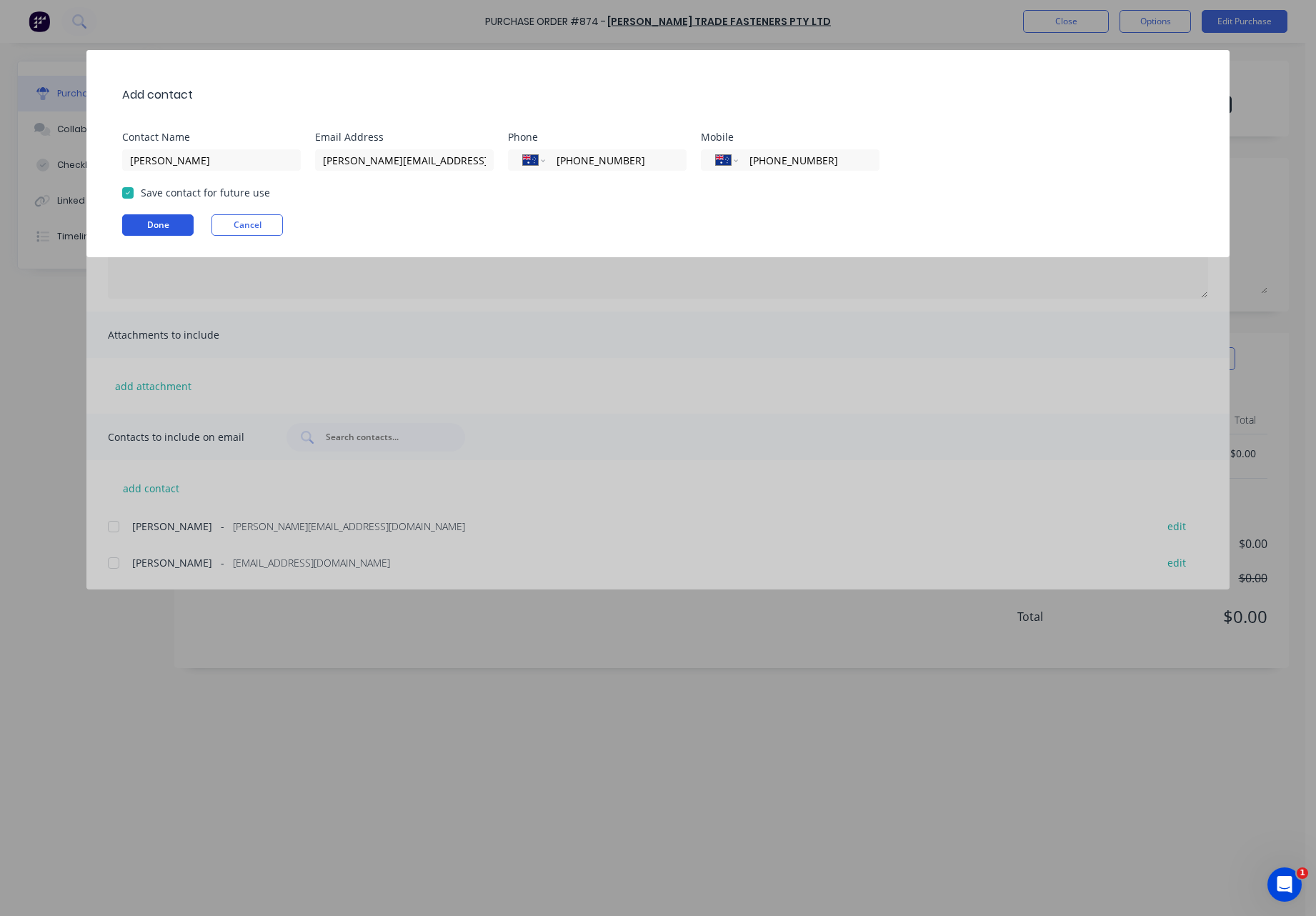
type textarea "x"
type textarea "Hi, Please find attached our Purchase Order for your attention. Should you requ…"
type textarea "x"
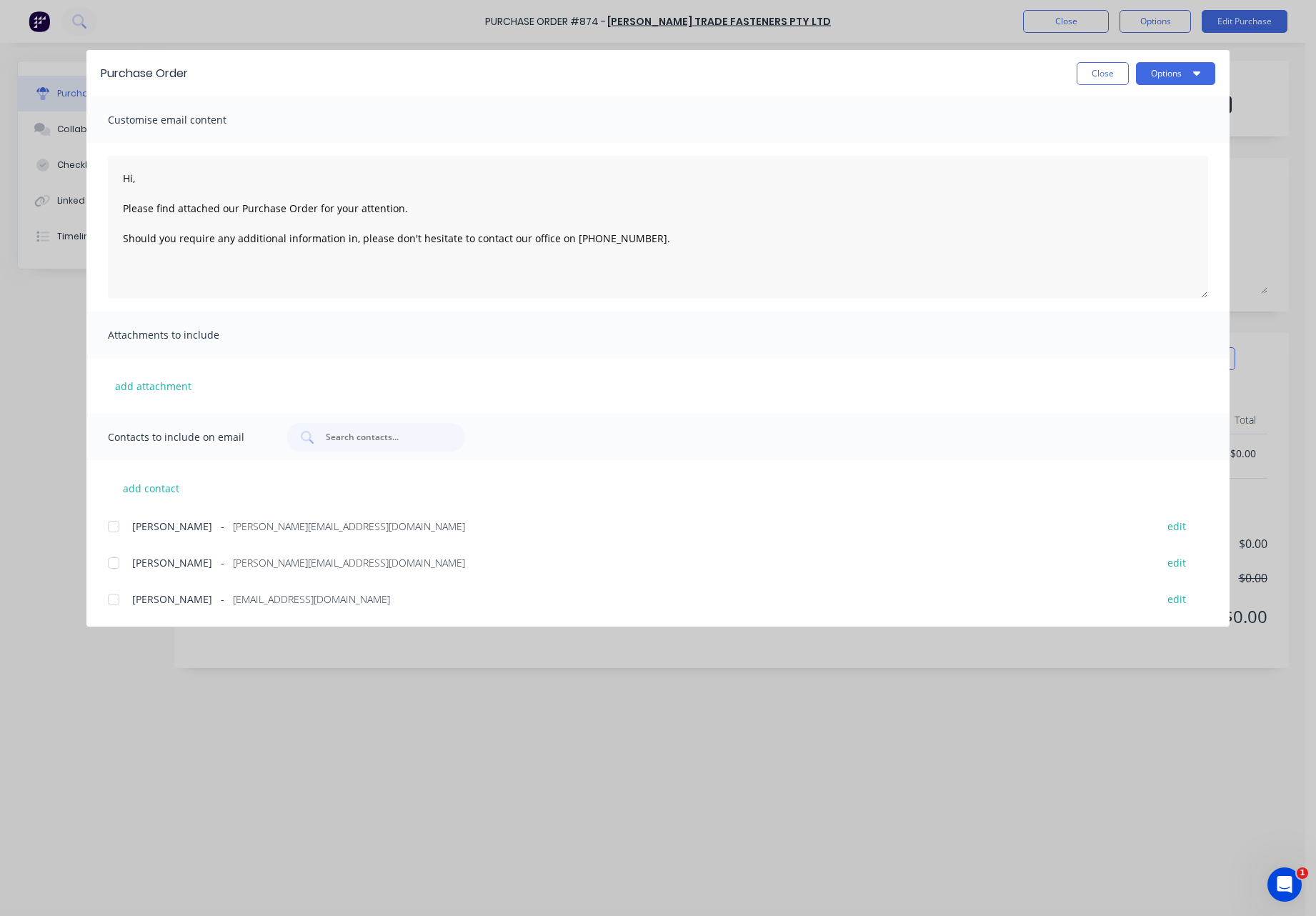
click at [119, 534] on div at bounding box center [113, 526] width 28 height 28
type textarea "Hi, Please find attached our Purchase Order for your attention. Should you requ…"
click at [1172, 72] on button "Options" at bounding box center [1175, 73] width 80 height 23
click at [1114, 166] on div "Email" at bounding box center [1147, 166] width 110 height 20
type textarea "x"
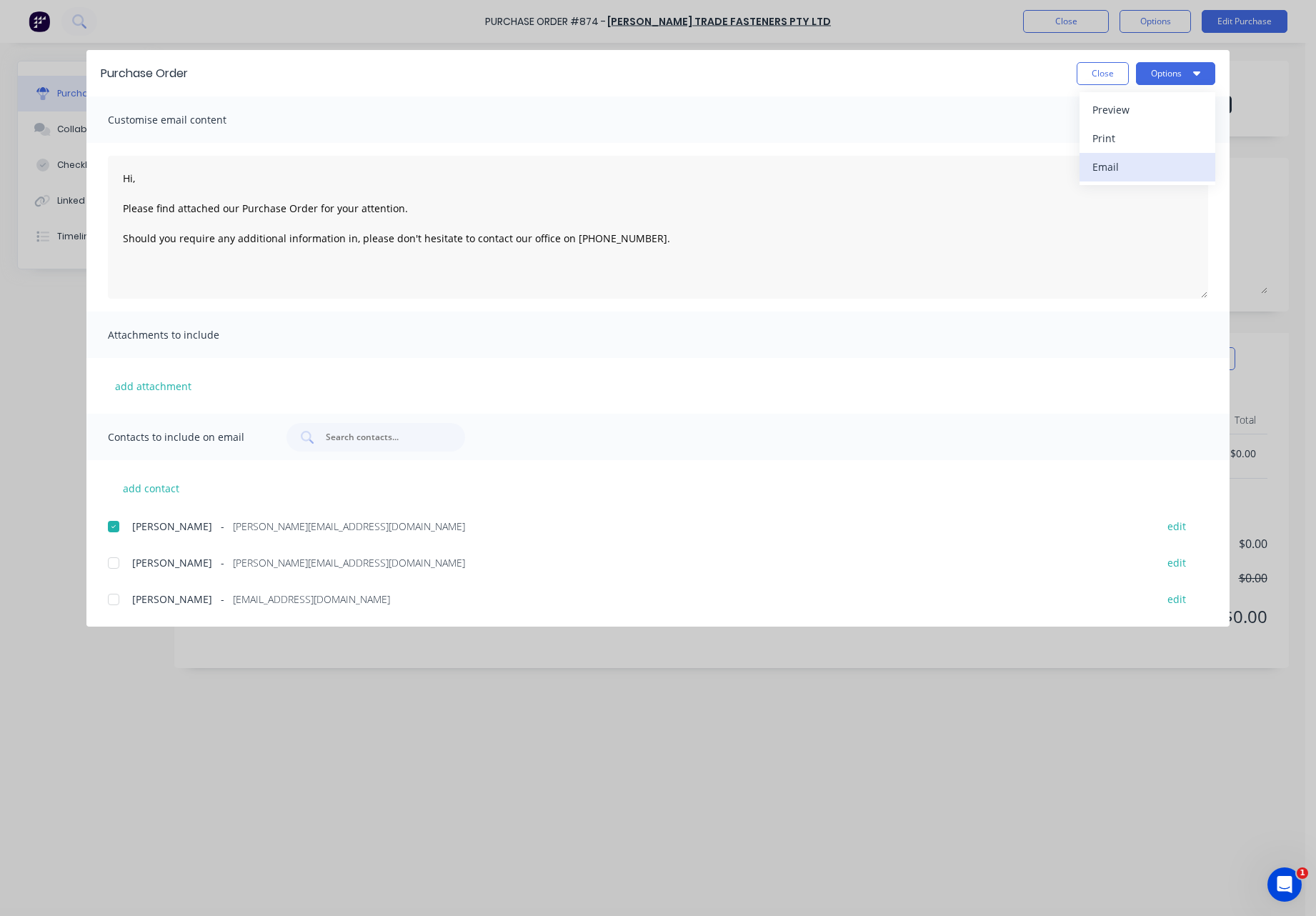
type textarea "Hi, Please find attached our Purchase Order for your attention. Should you requ…"
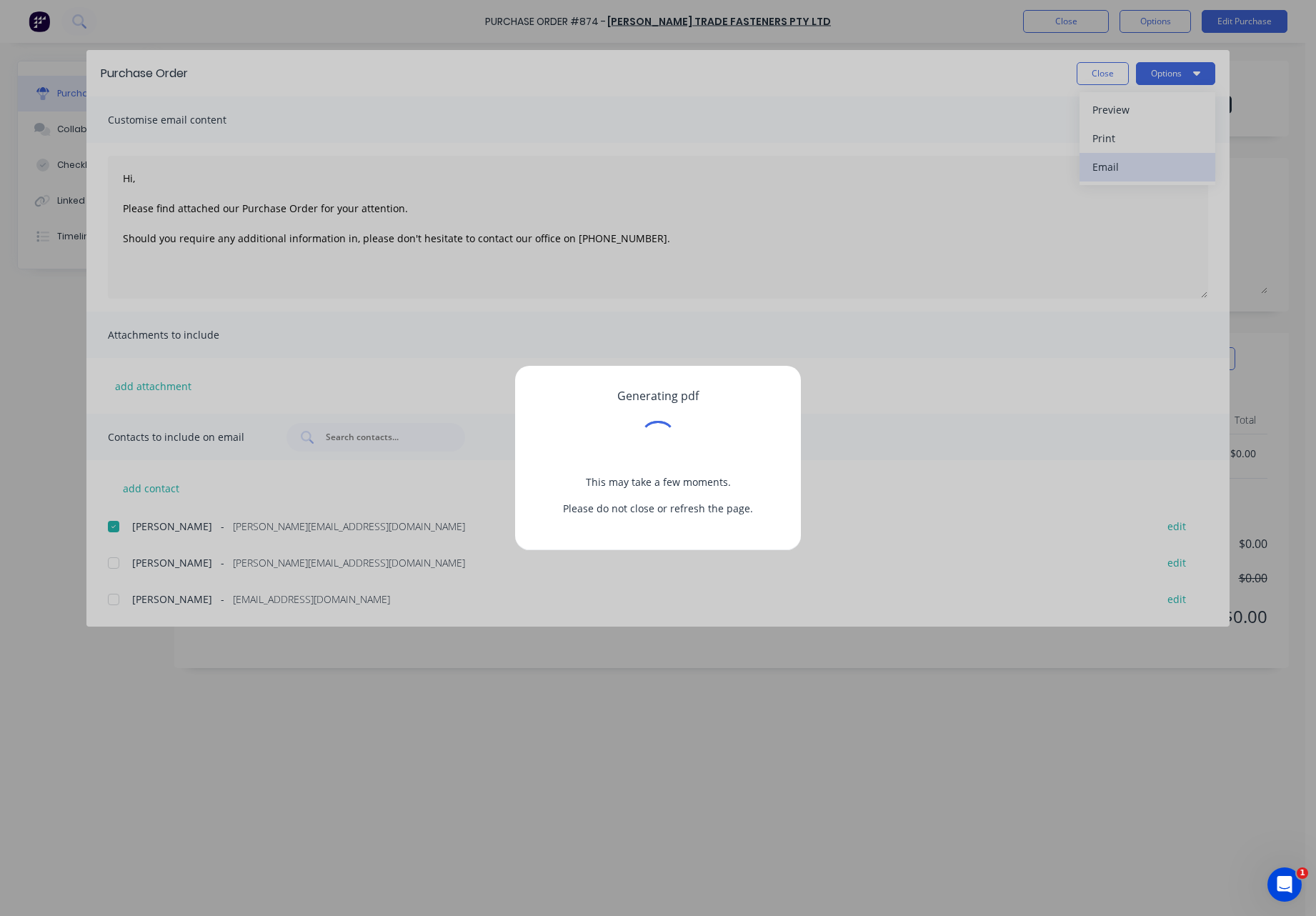
type textarea "x"
type textarea "Hi, Please find attached our Purchase Order for your attention. Should you requ…"
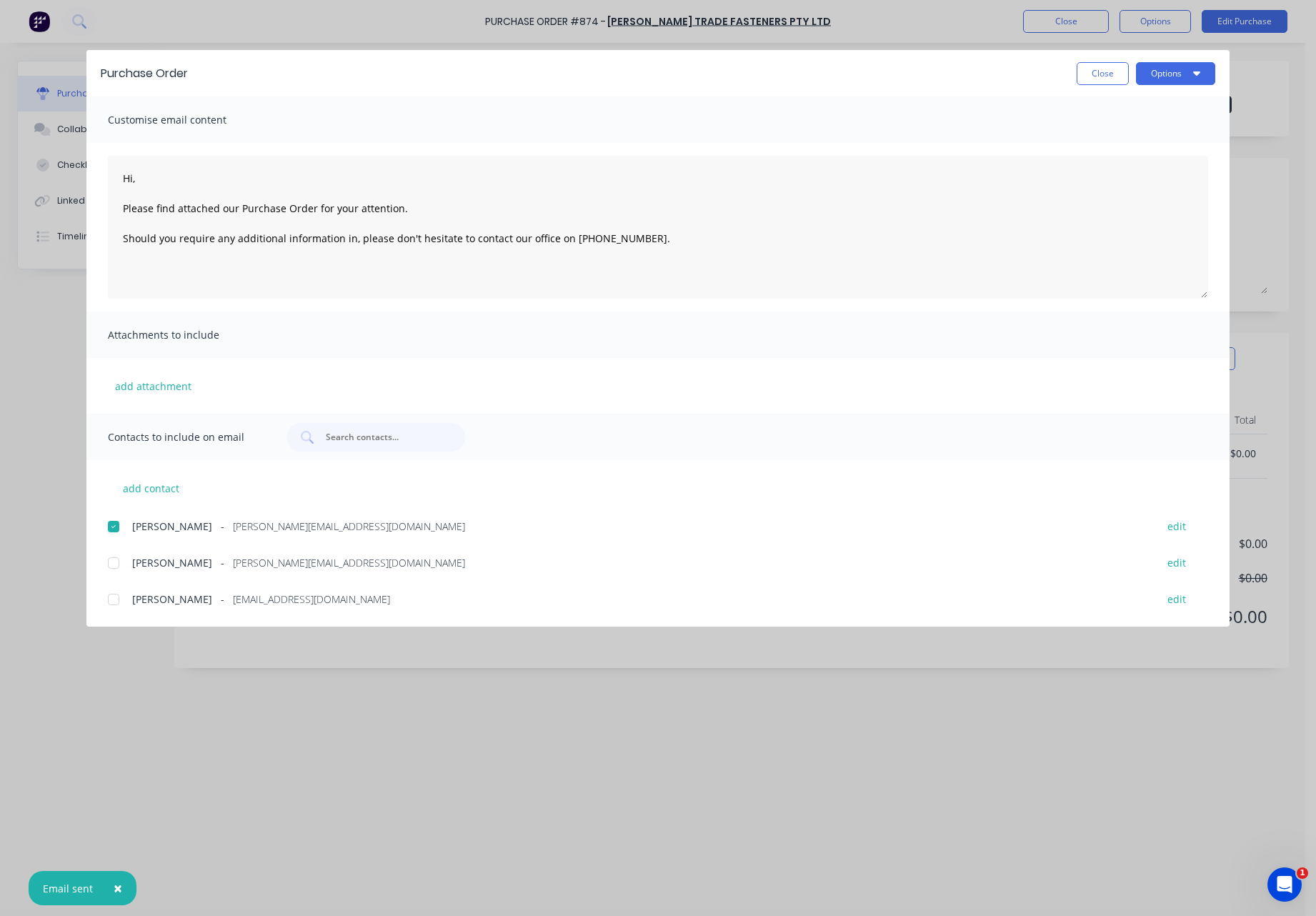
type textarea "x"
type textarea "Hi, Please find attached our Purchase Order for your attention. Should you requ…"
click at [1092, 74] on button "Close" at bounding box center [1102, 73] width 52 height 23
type textarea "x"
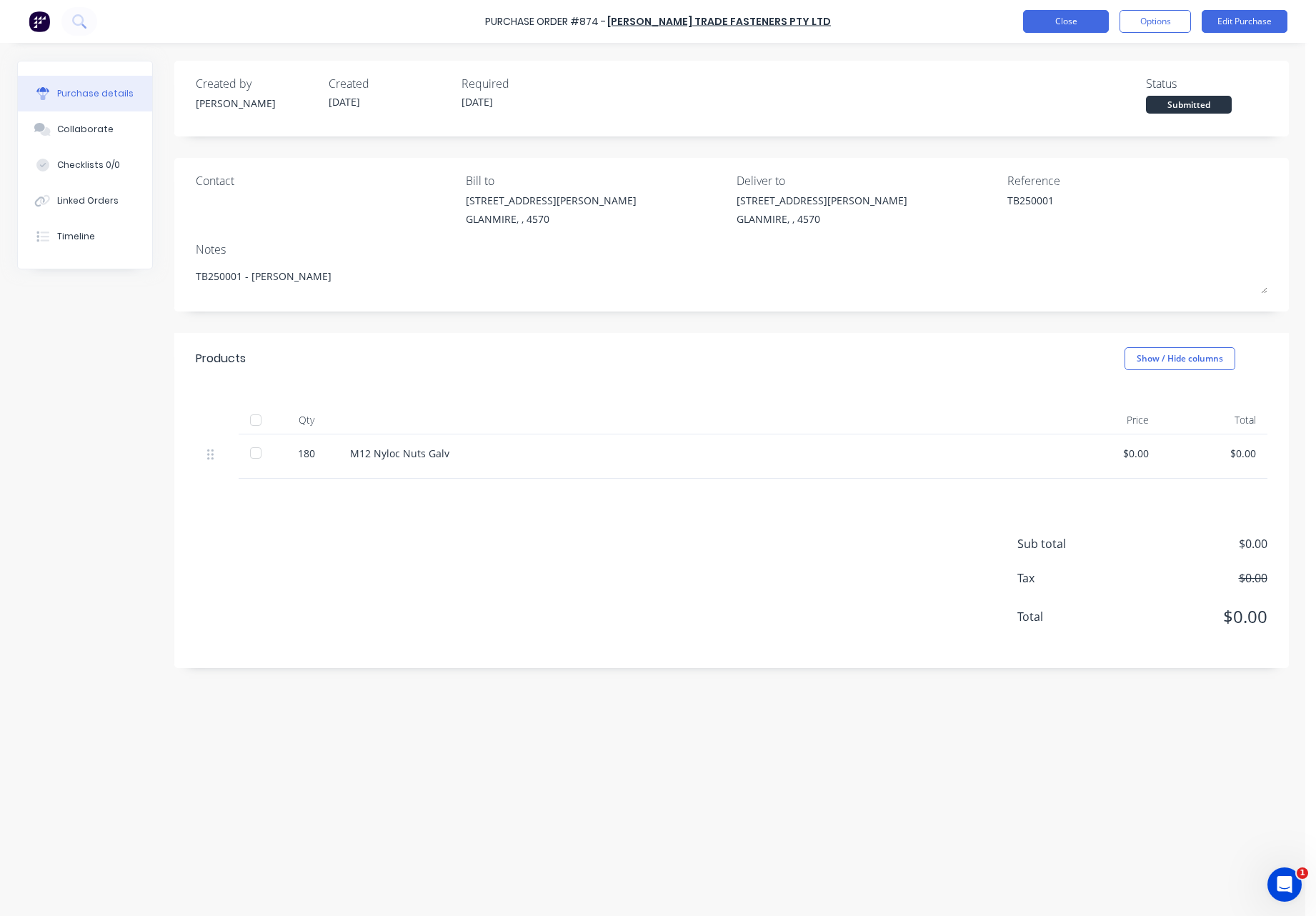
click at [1080, 22] on button "Close" at bounding box center [1065, 21] width 85 height 23
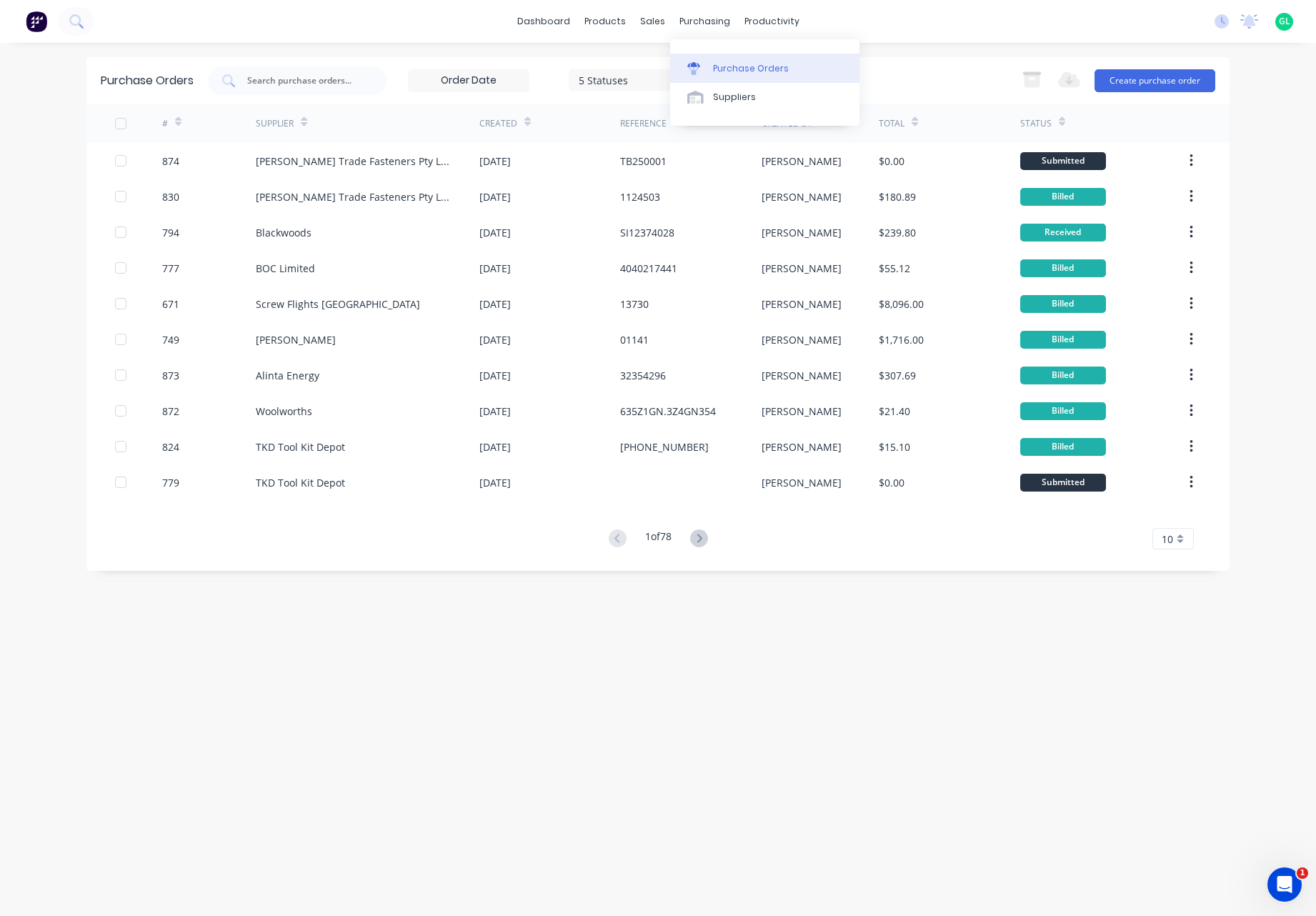
click at [744, 65] on div "Purchase Orders" at bounding box center [751, 69] width 76 height 13
click at [268, 69] on div at bounding box center [297, 80] width 179 height 28
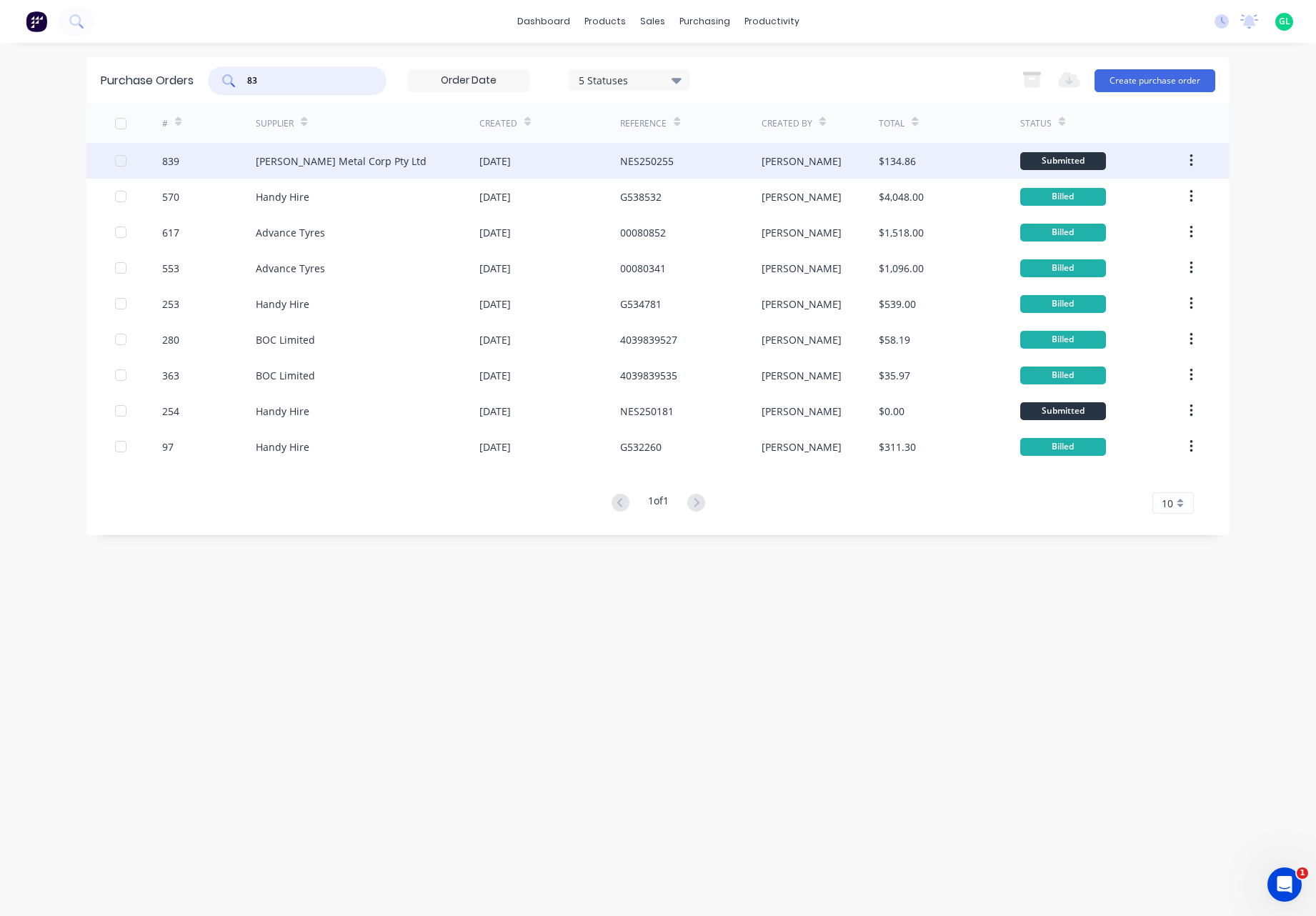
type input "8"
